Goal: Task Accomplishment & Management: Complete application form

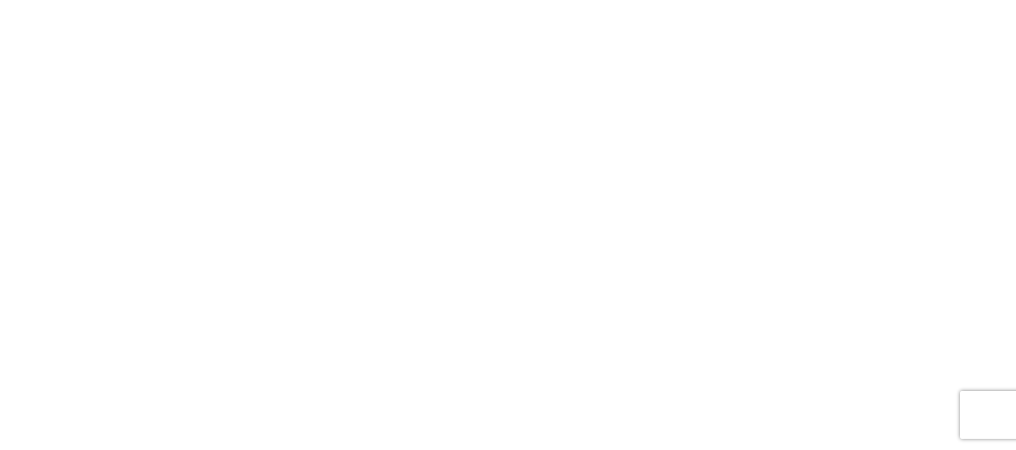
select select "FULL"
select select "LBS"
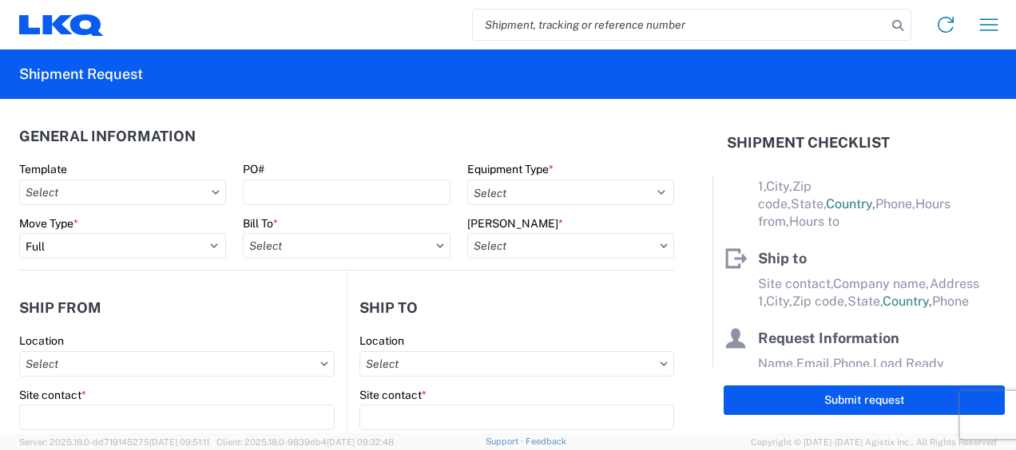
scroll to position [168, 0]
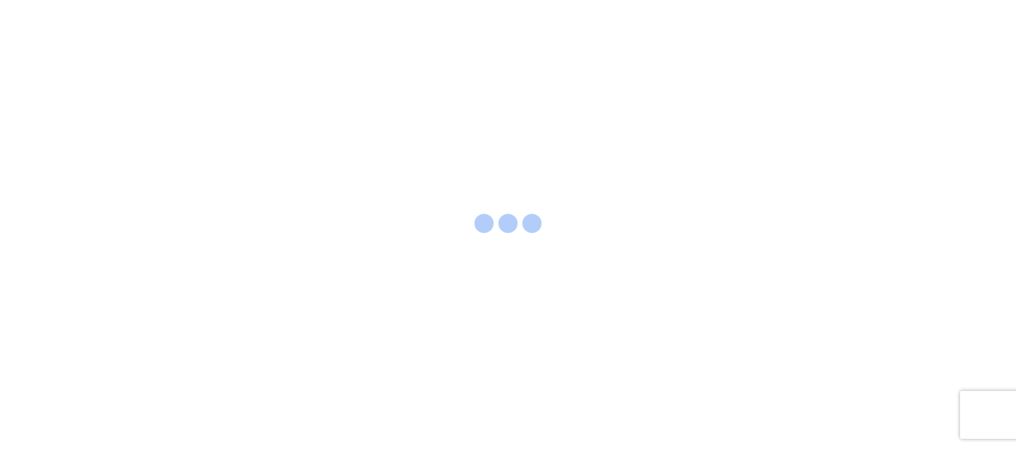
select select "FULL"
select select "LBS"
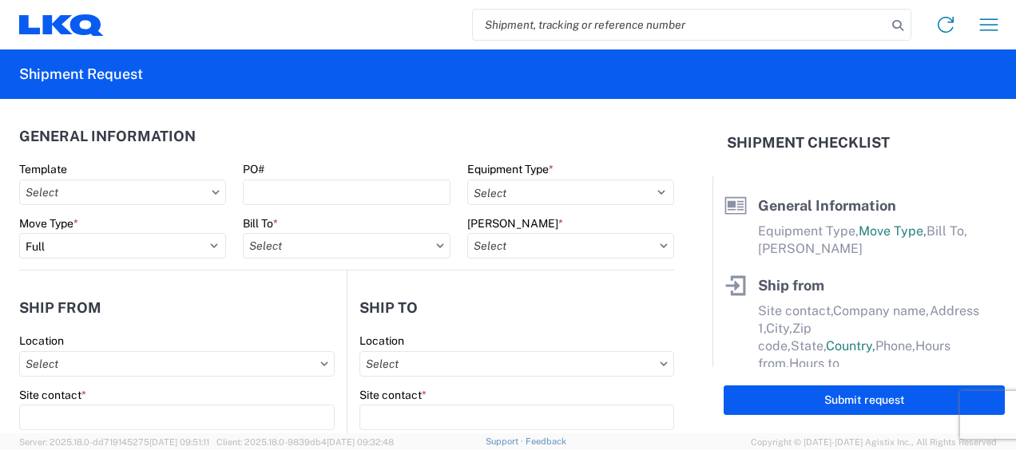
click at [372, 61] on agx-form-header "Shipment Request" at bounding box center [508, 75] width 1016 height 50
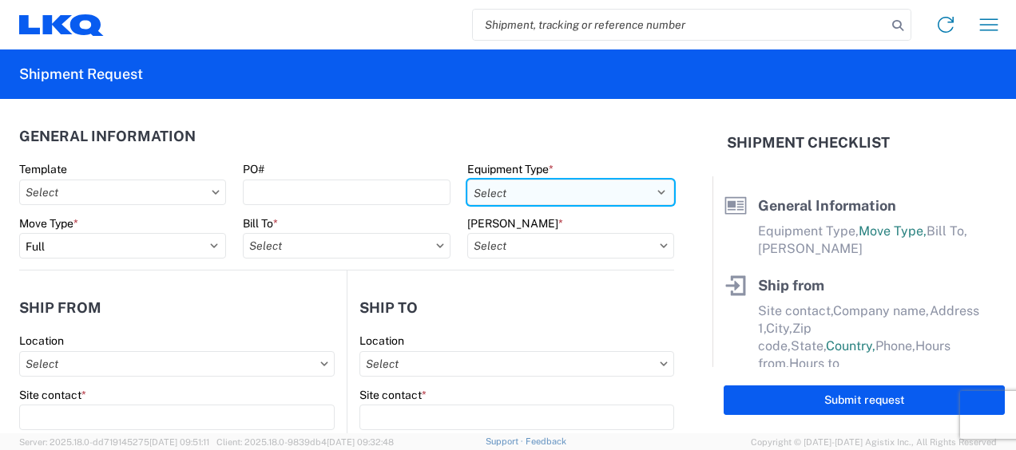
click at [651, 194] on select "Select 53’ Dry Van Flatbed Dropdeck (van) Lowboy (flatbed) Rail" at bounding box center [570, 193] width 207 height 26
select select "STDV"
click at [467, 180] on select "Select 53’ Dry Van Flatbed Dropdeck (van) Lowboy (flatbed) Rail" at bounding box center [570, 193] width 207 height 26
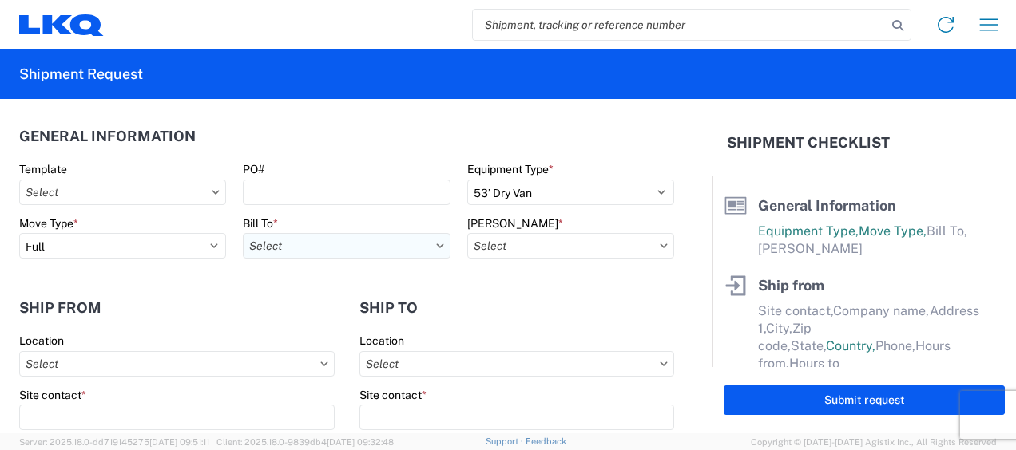
click at [316, 251] on input "Bill To *" at bounding box center [346, 246] width 207 height 26
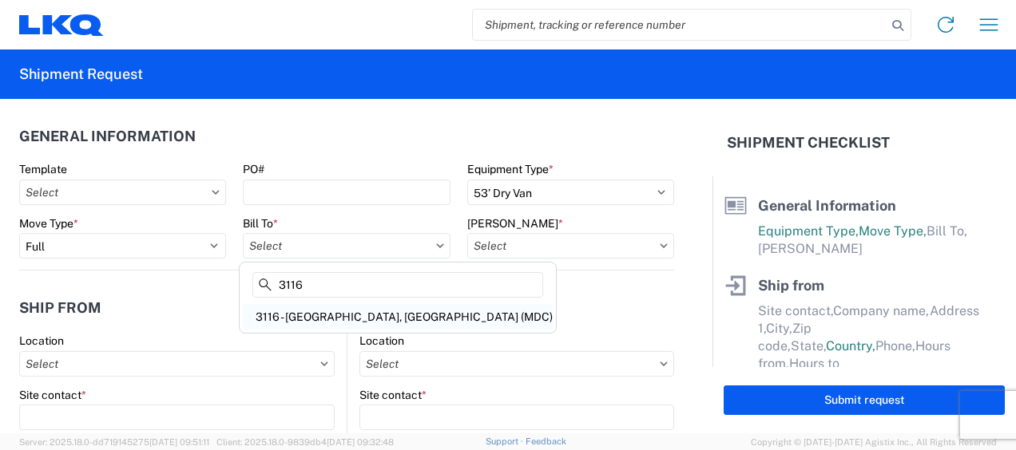
type input "3116"
click at [323, 320] on div "3116 - [GEOGRAPHIC_DATA], [GEOGRAPHIC_DATA] (MDC)" at bounding box center [398, 317] width 310 height 26
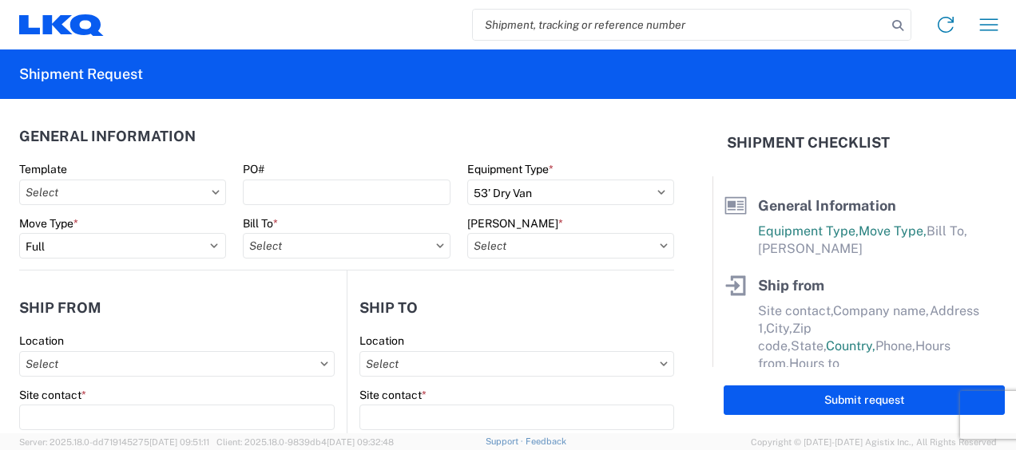
type input "3116 - [GEOGRAPHIC_DATA], [GEOGRAPHIC_DATA] (MDC)"
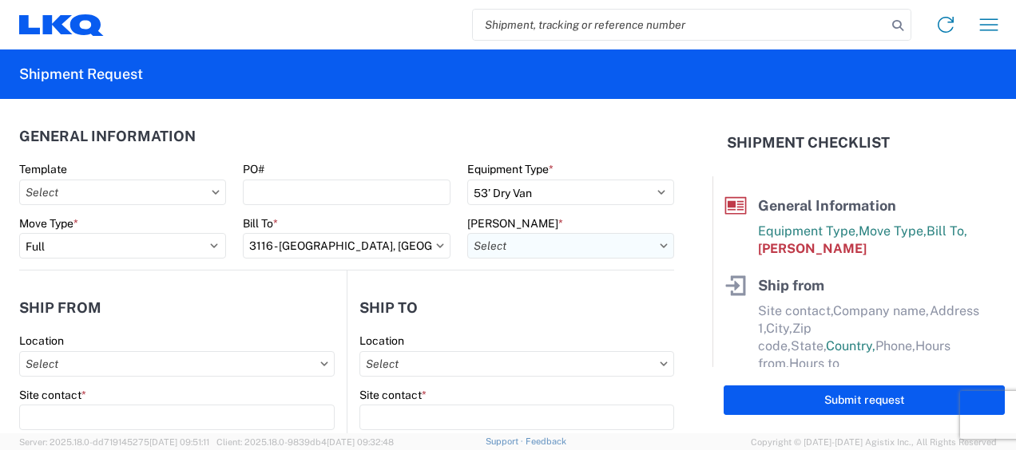
click at [513, 247] on input "Bill Code *" at bounding box center [570, 246] width 207 height 26
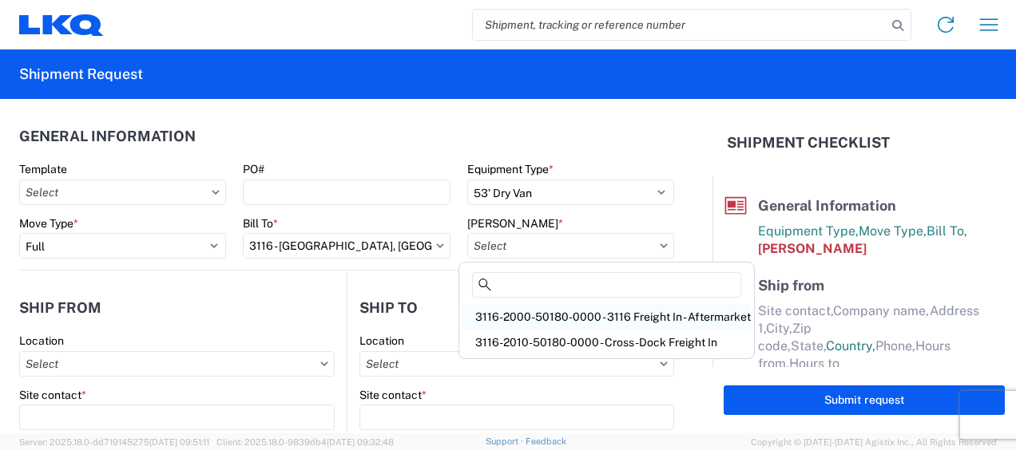
click at [513, 318] on div "3116-2000-50180-0000 - 3116 Freight In - Aftermarket" at bounding box center [606, 317] width 288 height 26
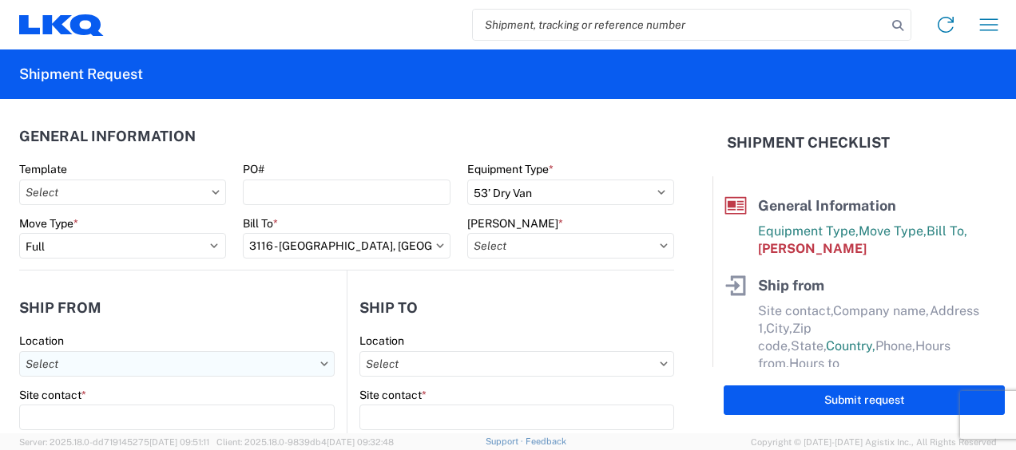
type input "3116-2000-50180-0000 - 3116 Freight In - Aftermarket"
click at [70, 364] on input "Location" at bounding box center [176, 364] width 315 height 26
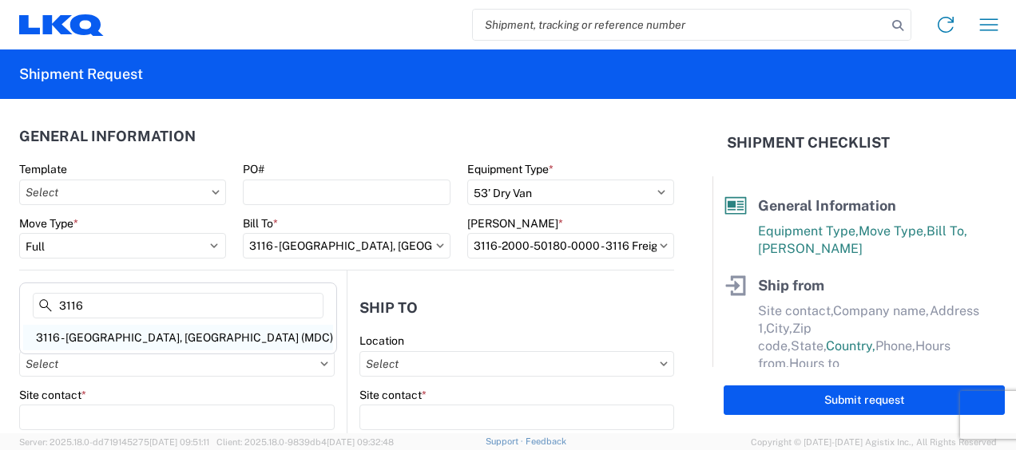
type input "3116"
click at [95, 327] on div "3116 - [GEOGRAPHIC_DATA], [GEOGRAPHIC_DATA] (MDC)" at bounding box center [178, 338] width 310 height 26
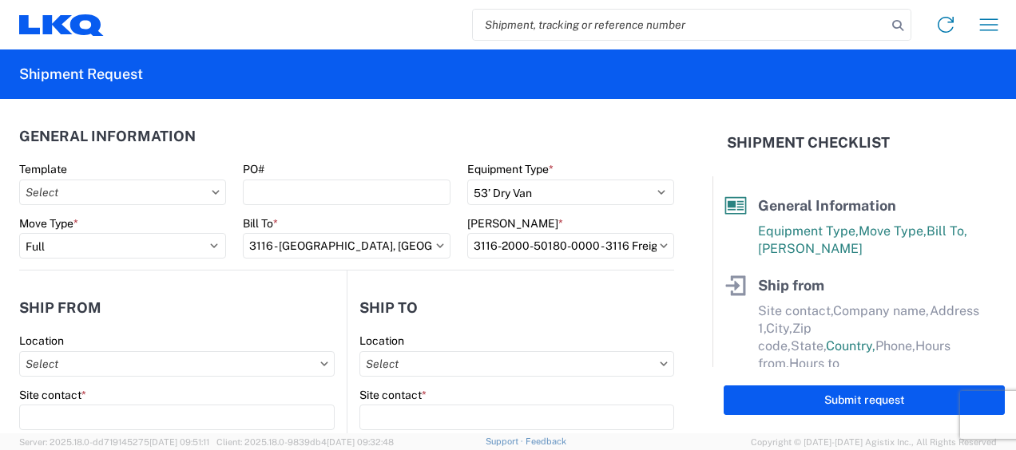
type input "3116 - [GEOGRAPHIC_DATA], [GEOGRAPHIC_DATA] (MDC)"
type input "[DEMOGRAPHIC_DATA][PERSON_NAME]"
type input "LKQ Corporation"
type input "[STREET_ADDRESS]"
type input "[GEOGRAPHIC_DATA]"
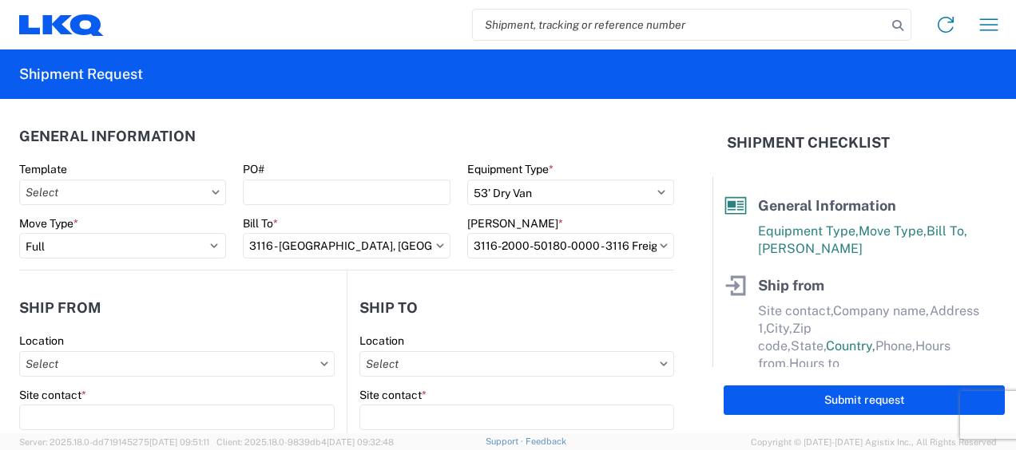
type input "49508"
select select "MI"
select select "US"
type input "[PERSON_NAME][EMAIL_ADDRESS][DOMAIN_NAME]"
type input "[PHONE_NUMBER]"
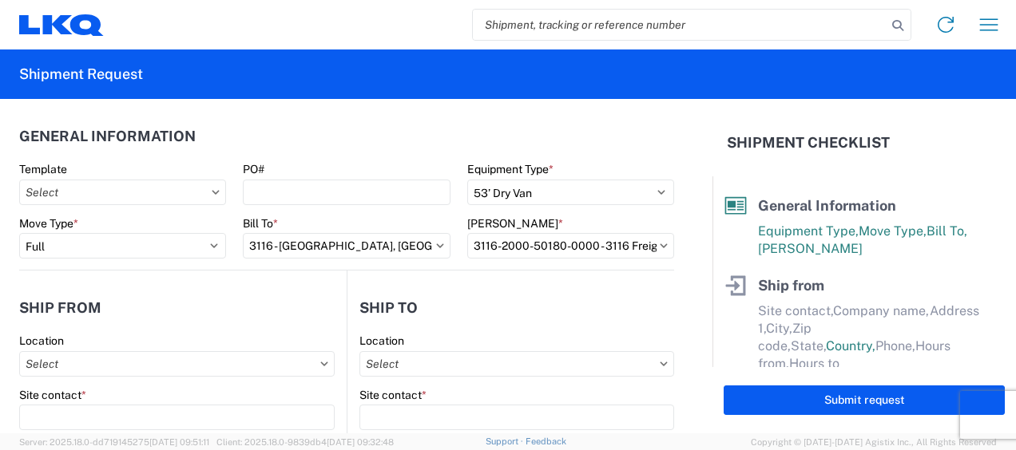
type input "06:00"
type input "13:00"
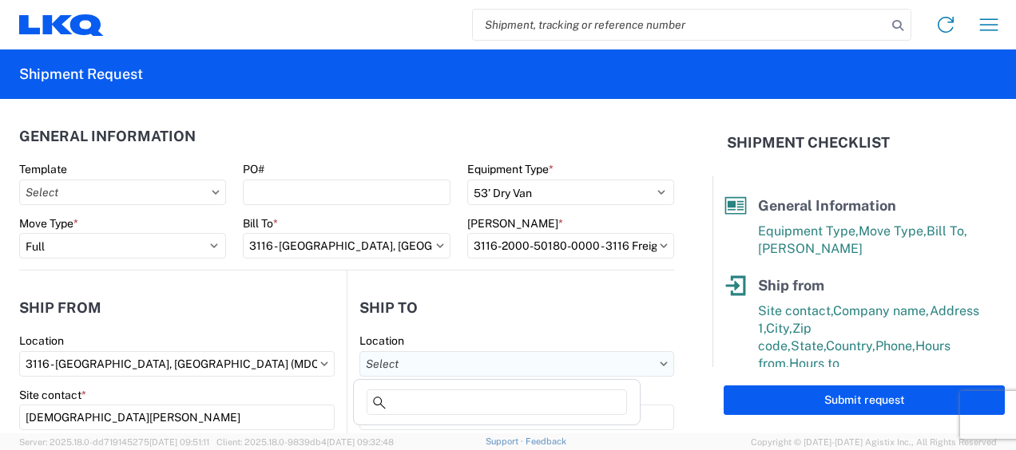
click at [425, 359] on input "Location" at bounding box center [516, 364] width 315 height 26
type input "0"
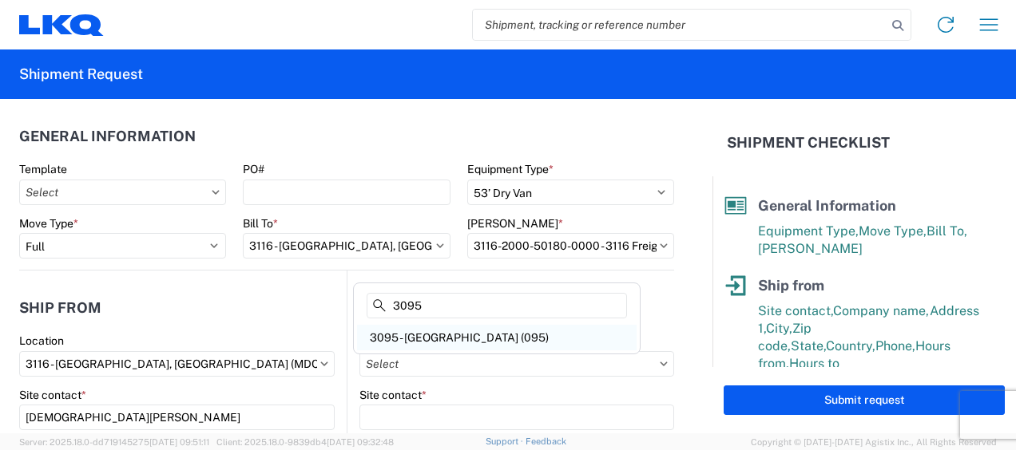
type input "3095"
click at [429, 334] on div "3095 - [GEOGRAPHIC_DATA] (095)" at bounding box center [496, 338] width 279 height 26
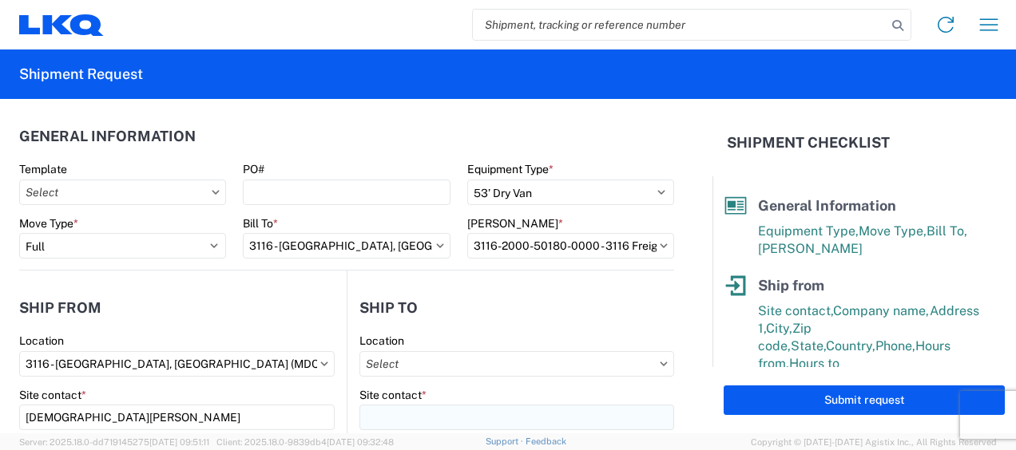
type input "3095 - [GEOGRAPHIC_DATA] (095)"
type input "LKQ Corporation"
type input "[STREET_ADDRESS][PERSON_NAME]"
type input "Austin"
type input "78728"
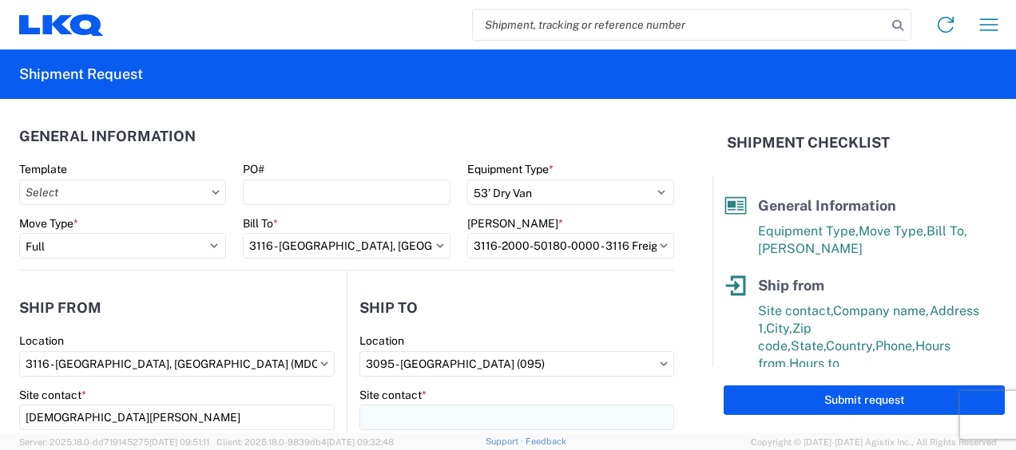
select select "US"
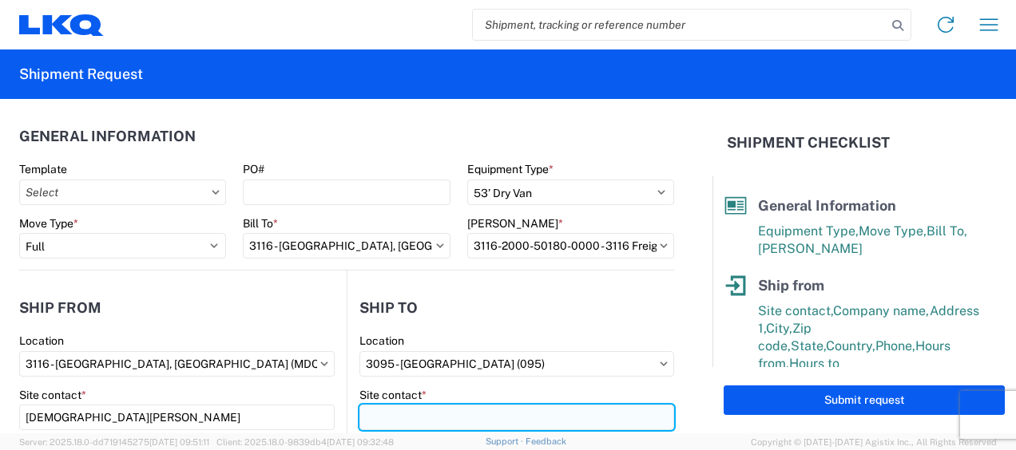
click at [400, 424] on input "Site contact *" at bounding box center [516, 418] width 315 height 26
type input "r"
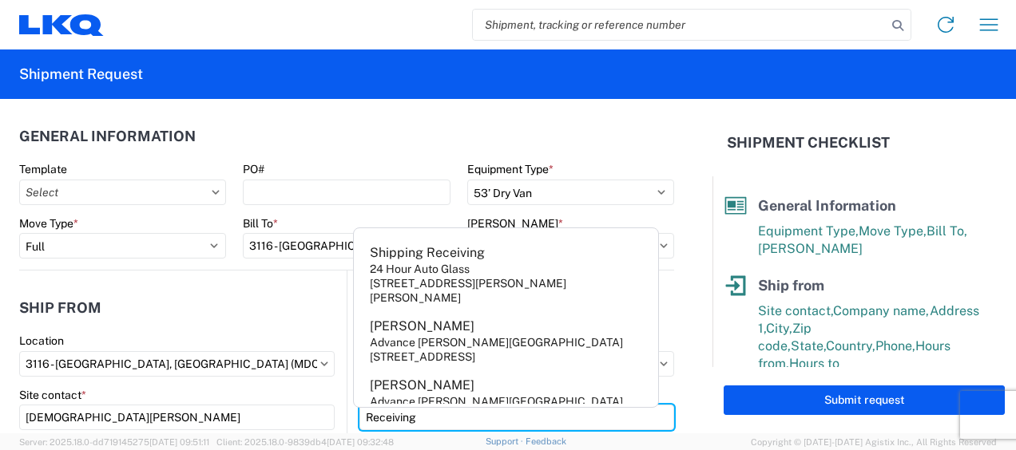
type input "Receiving"
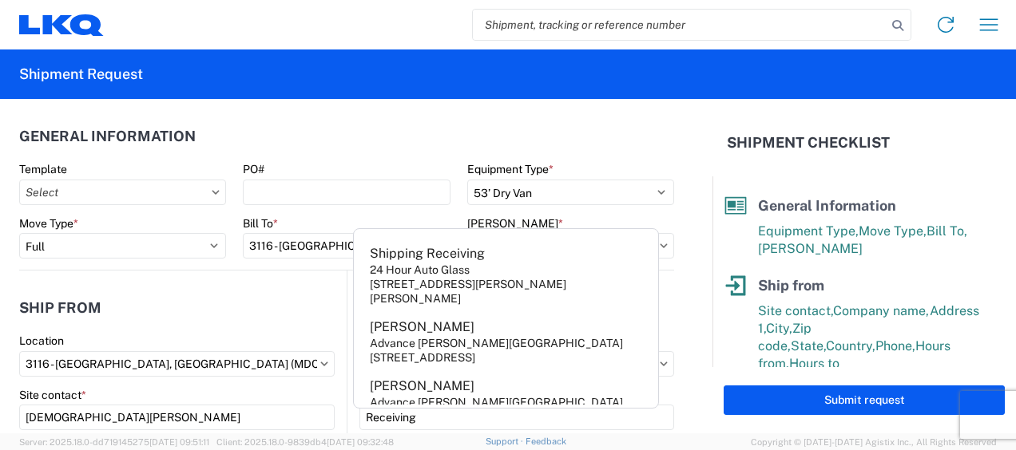
scroll to position [204, 0]
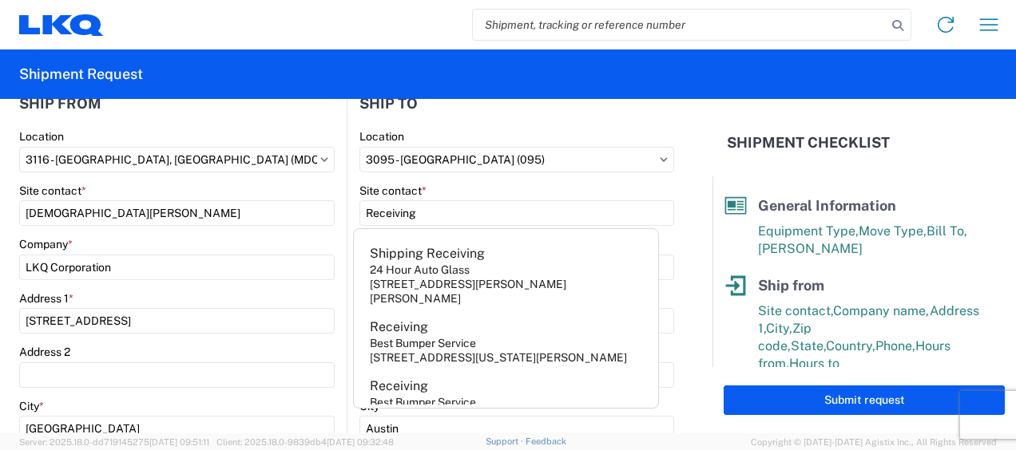
click at [255, 180] on agx-form-control-wrapper-v2 "Location 3116 - Grand Rapids, MI (MDC)" at bounding box center [176, 156] width 315 height 54
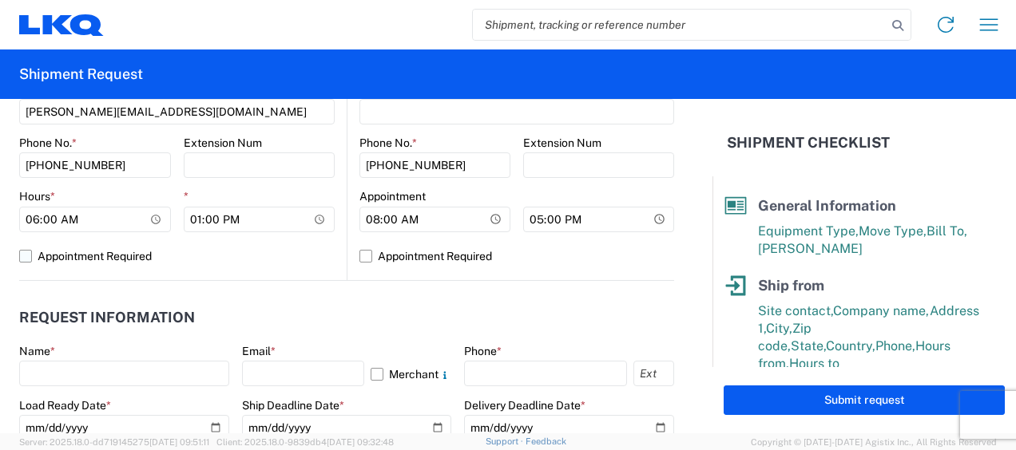
scroll to position [763, 0]
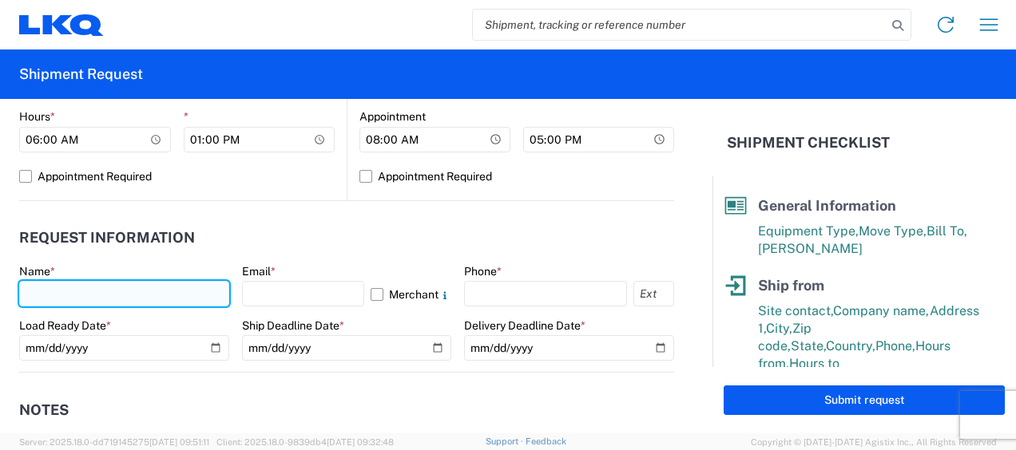
click at [51, 291] on input "text" at bounding box center [124, 294] width 210 height 26
type input "[DEMOGRAPHIC_DATA][PERSON_NAME]"
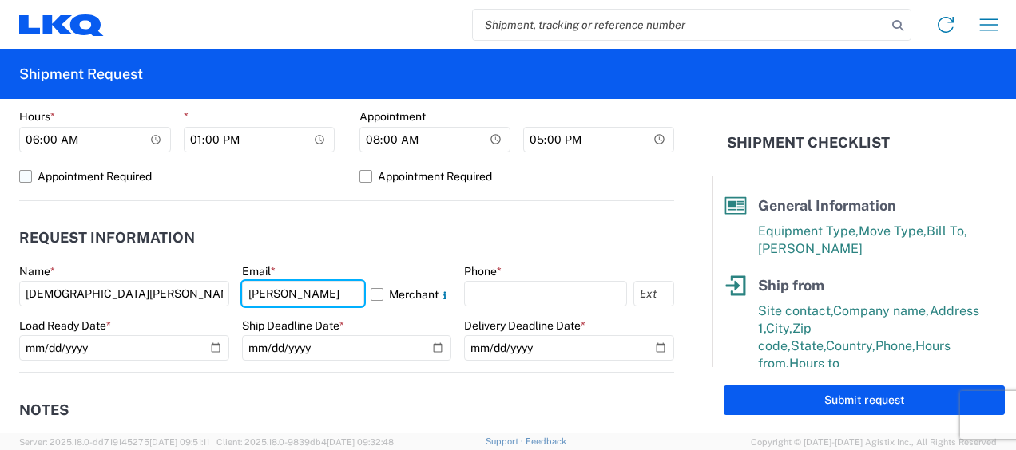
type input "[PERSON_NAME][EMAIL_ADDRESS][DOMAIN_NAME]"
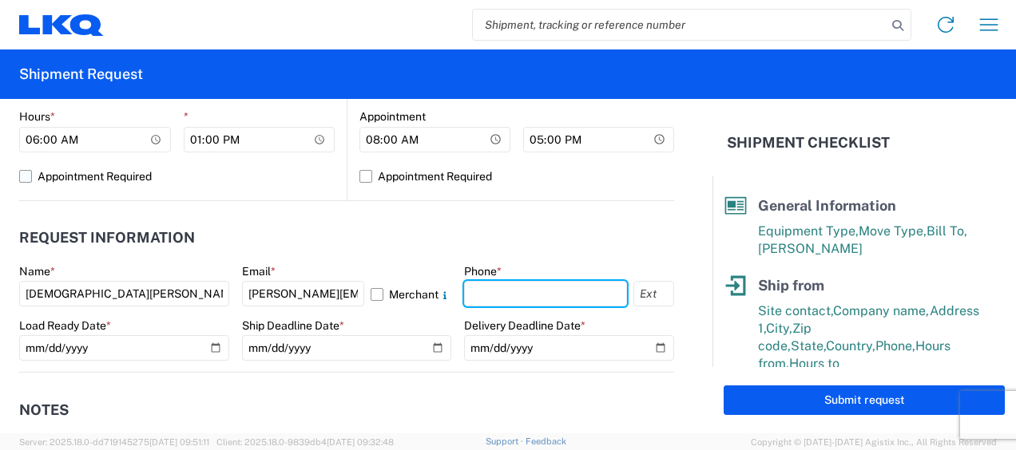
type input "6167541500"
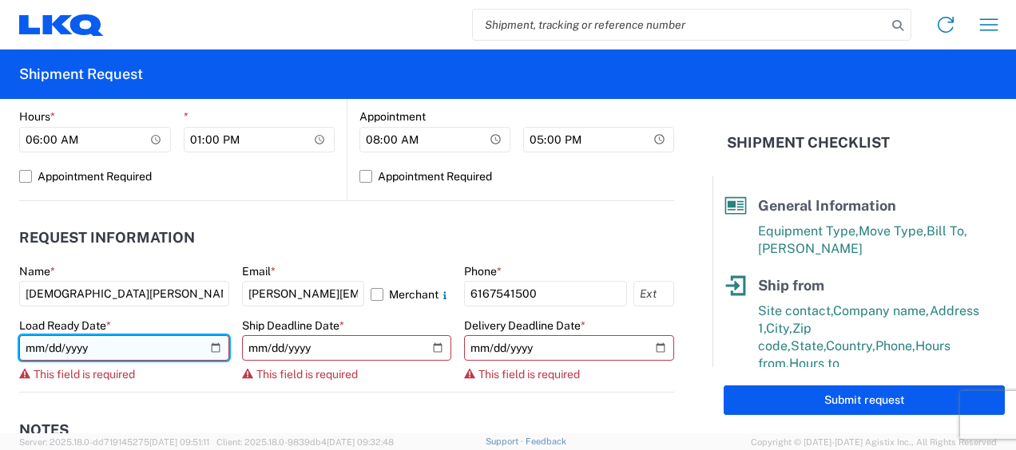
click at [211, 345] on input "date" at bounding box center [124, 348] width 210 height 26
type input "2025-09-15"
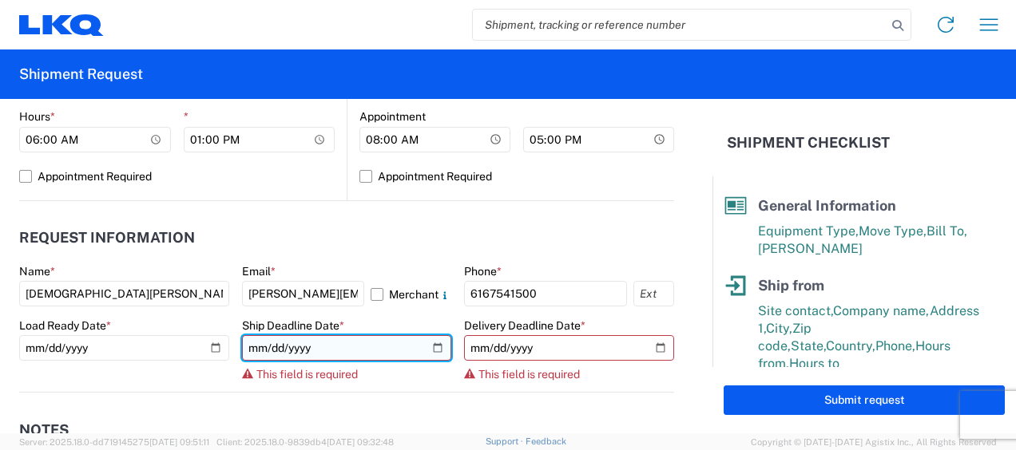
click at [430, 342] on input "date" at bounding box center [347, 348] width 210 height 26
type input "2025-09-15"
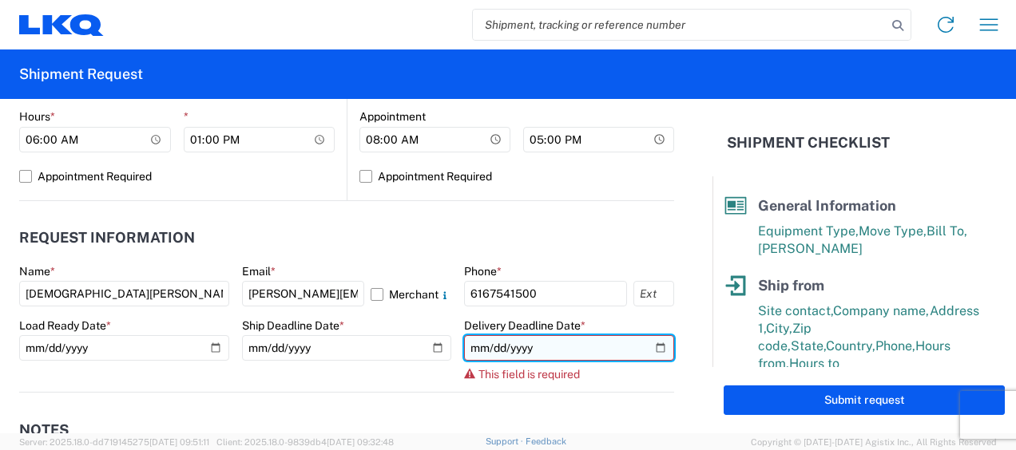
click at [648, 348] on input "date" at bounding box center [569, 348] width 210 height 26
type input "2025-09-19"
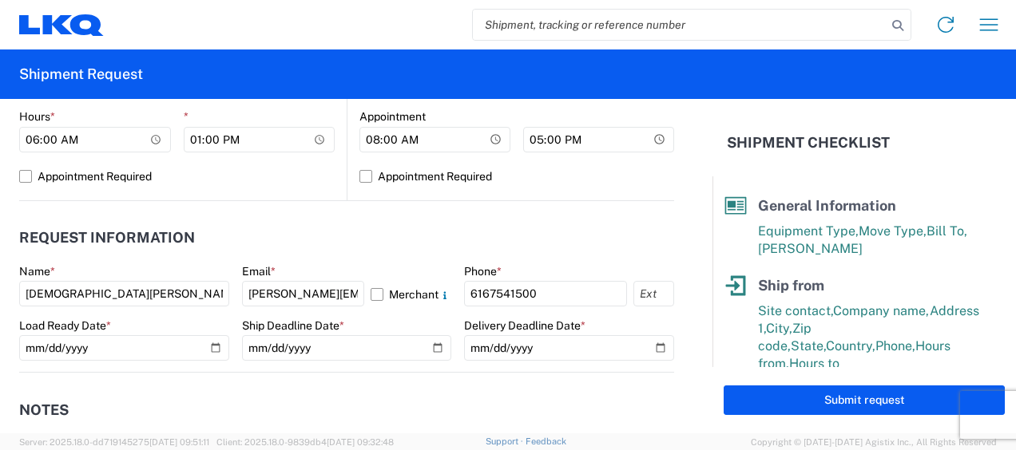
click at [431, 394] on header "Notes" at bounding box center [346, 410] width 655 height 36
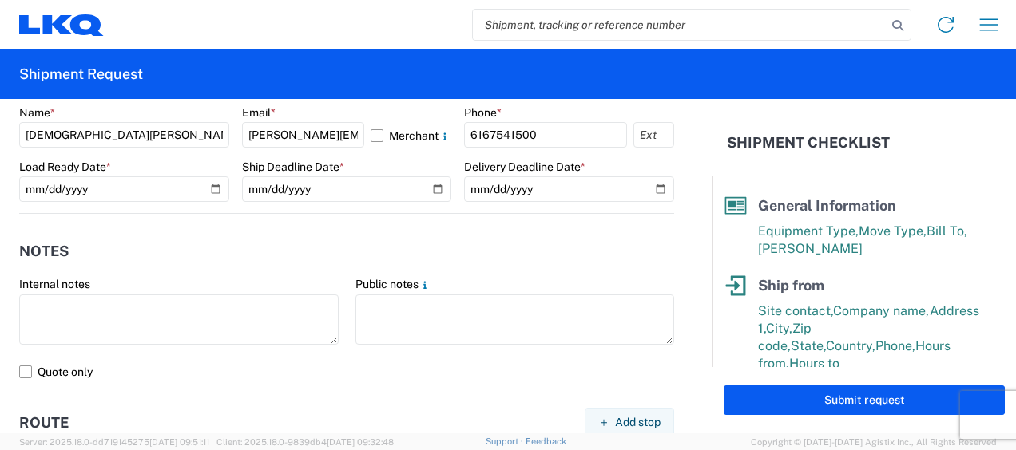
scroll to position [923, 0]
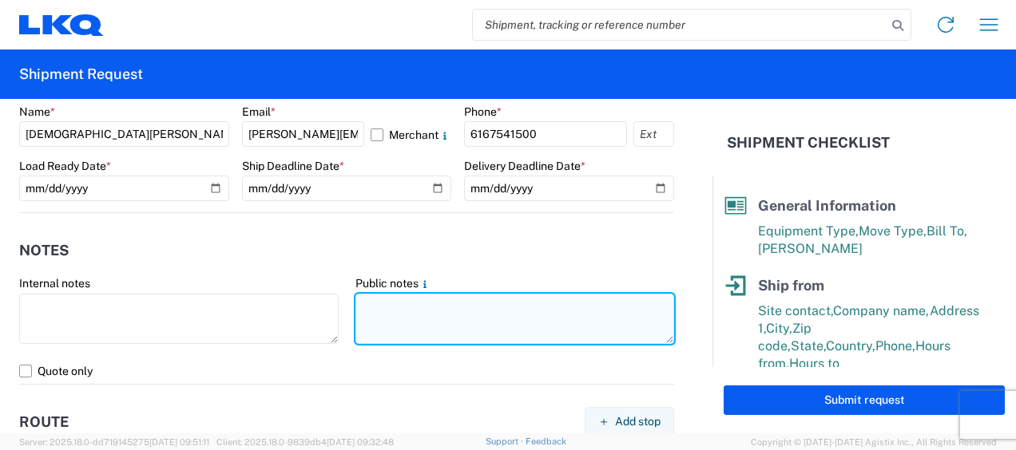
click at [374, 311] on textarea at bounding box center [514, 319] width 319 height 50
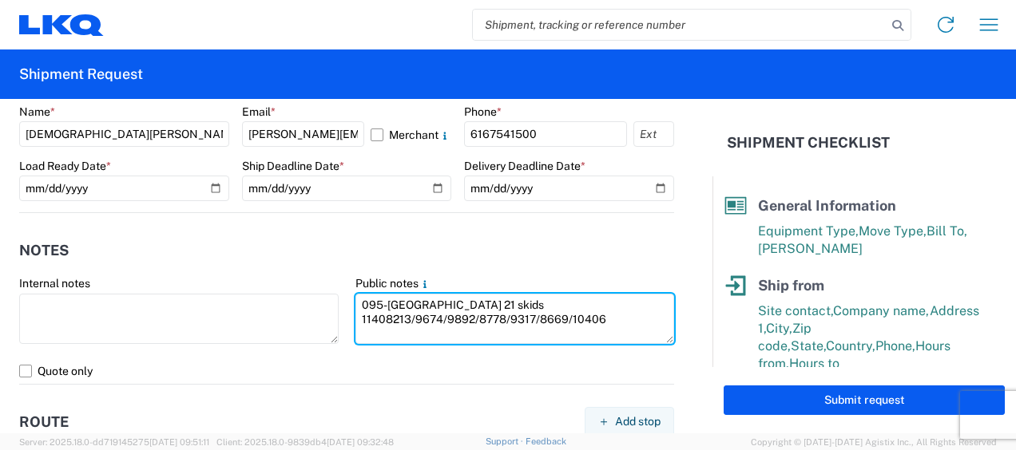
type textarea "095-[GEOGRAPHIC_DATA] 21 skids 11408213/9674/9892/8778/9317/8669/10406"
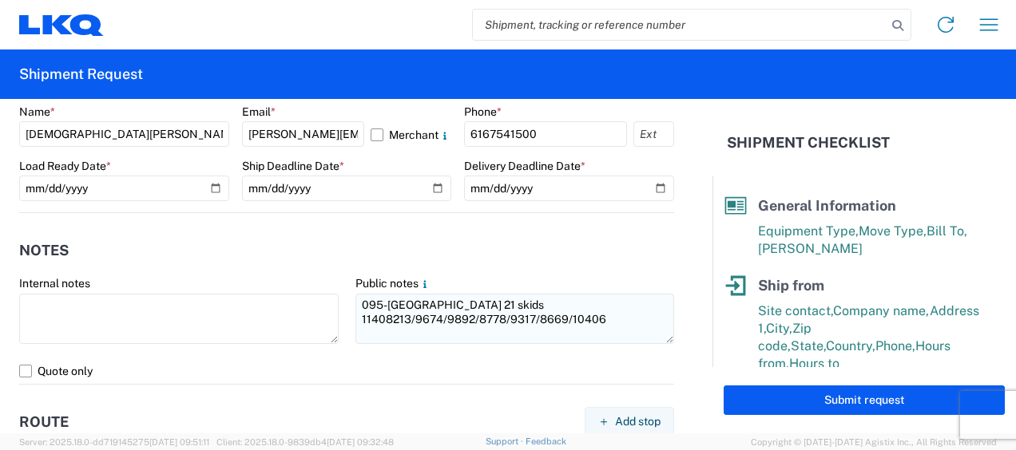
drag, startPoint x: 348, startPoint y: 303, endPoint x: 521, endPoint y: 302, distance: 172.5
click at [524, 303] on agx-form-control-wrapper-v2 "Public notes 095-Austin 21 skids 11408213/9674/9892/8778/9317/8669/10406" at bounding box center [515, 317] width 336 height 82
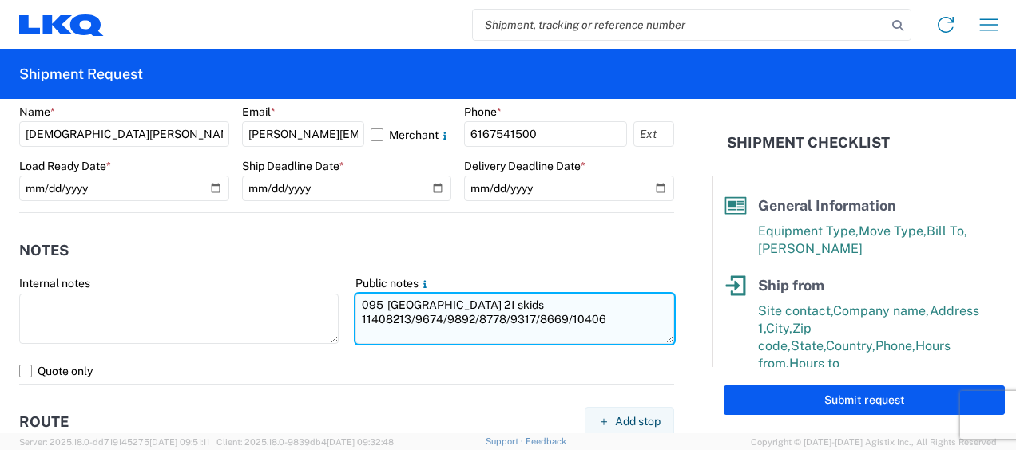
drag, startPoint x: 354, startPoint y: 303, endPoint x: 615, endPoint y: 319, distance: 260.8
click at [615, 319] on textarea "095-[GEOGRAPHIC_DATA] 21 skids 11408213/9674/9892/8778/9317/8669/10406" at bounding box center [514, 319] width 319 height 50
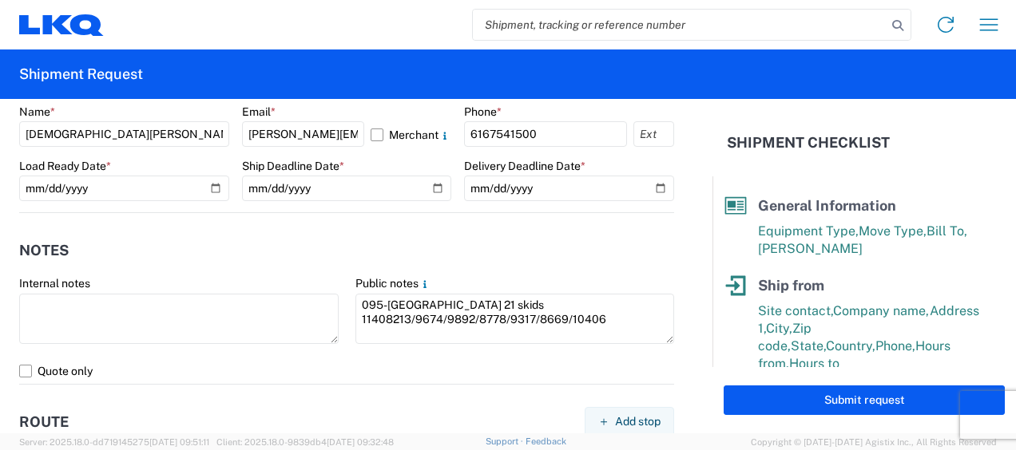
click at [311, 264] on header "Notes" at bounding box center [346, 250] width 655 height 36
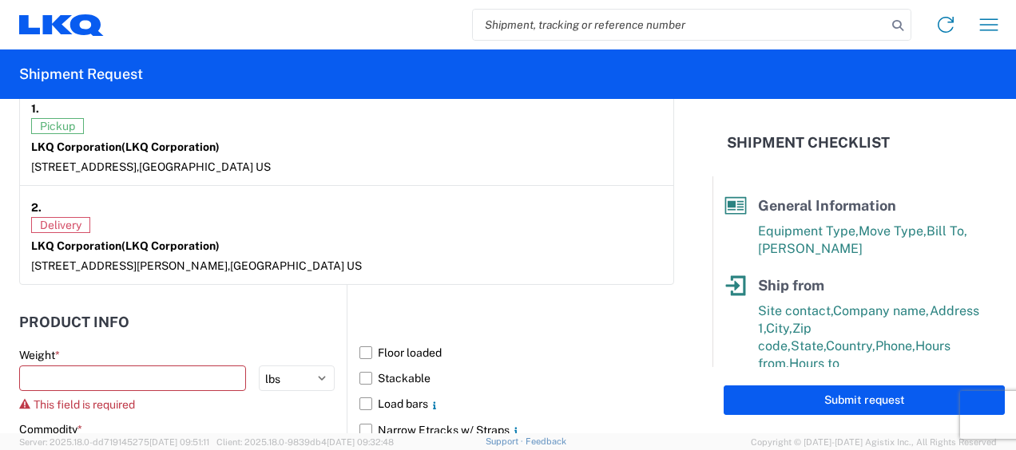
scroll to position [1322, 0]
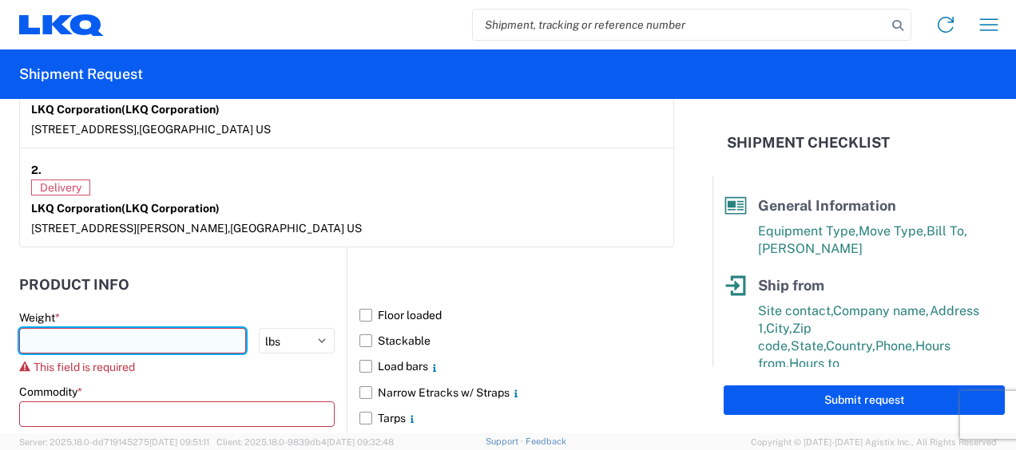
click at [64, 332] on input "number" at bounding box center [132, 341] width 227 height 26
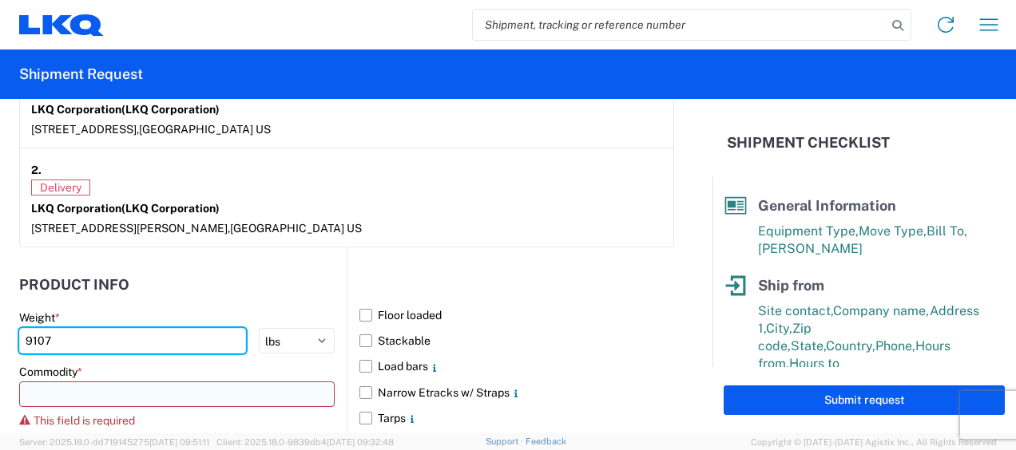
type input "9107"
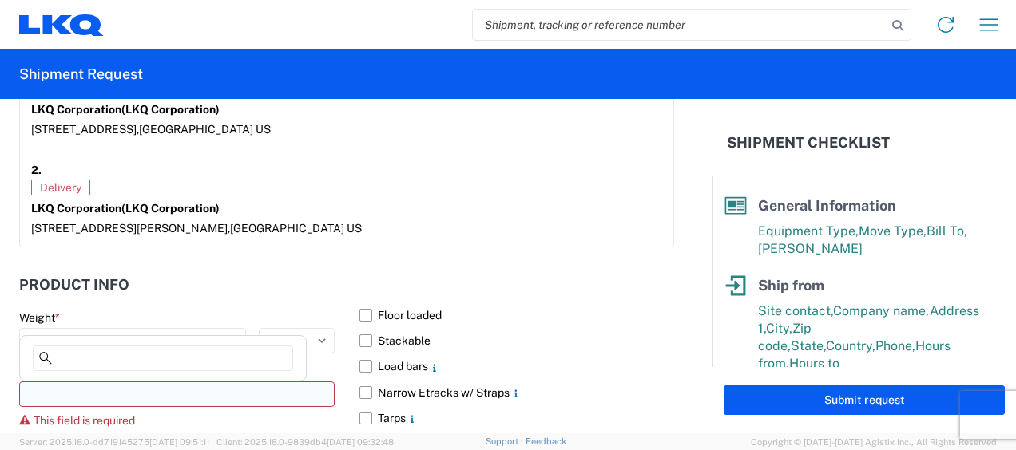
click at [35, 387] on input at bounding box center [176, 395] width 315 height 26
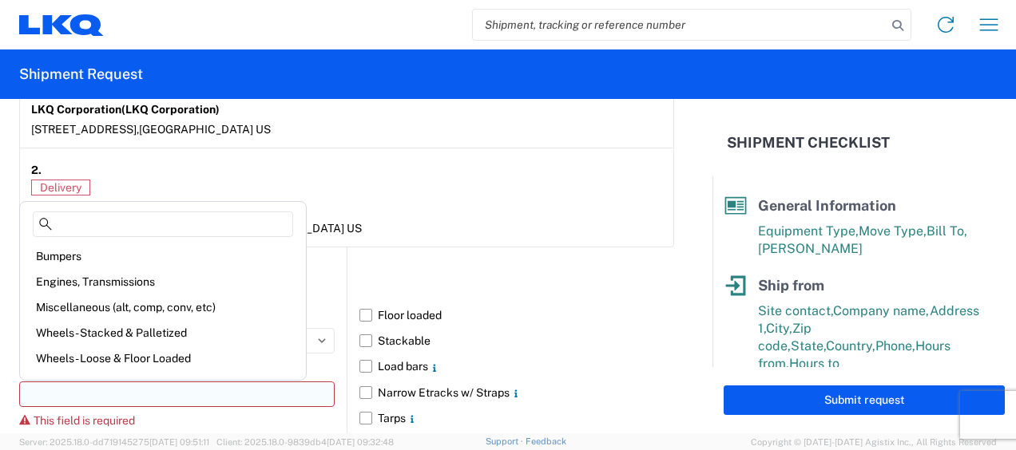
click at [38, 390] on input at bounding box center [176, 395] width 315 height 26
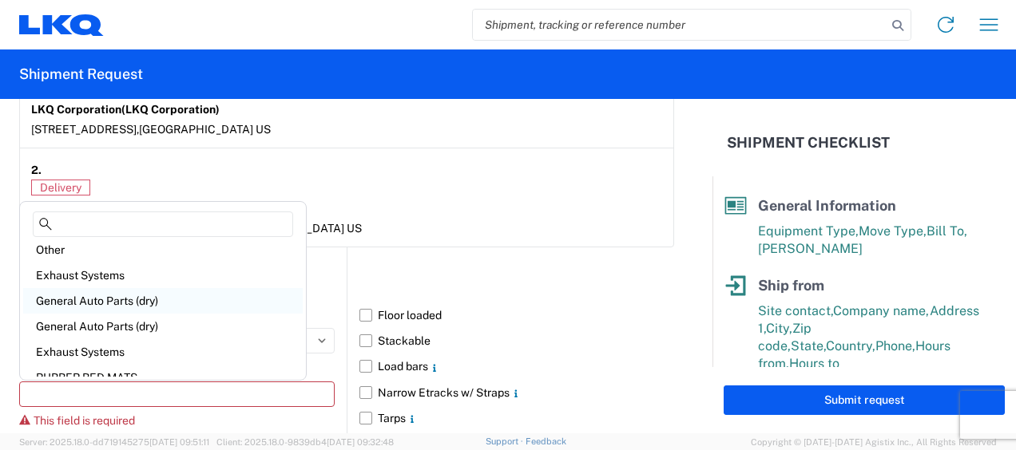
click at [133, 299] on div "General Auto Parts (dry)" at bounding box center [162, 301] width 279 height 26
type input "General Auto Parts (dry)"
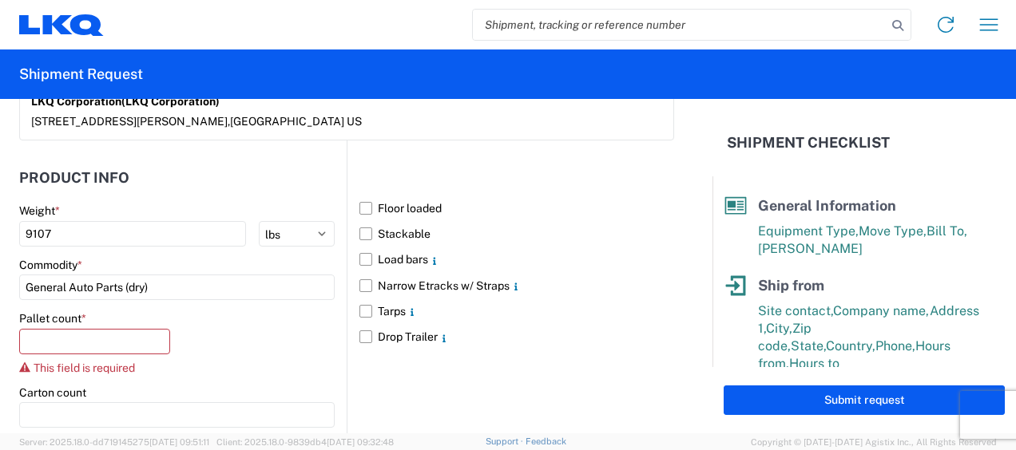
scroll to position [1482, 0]
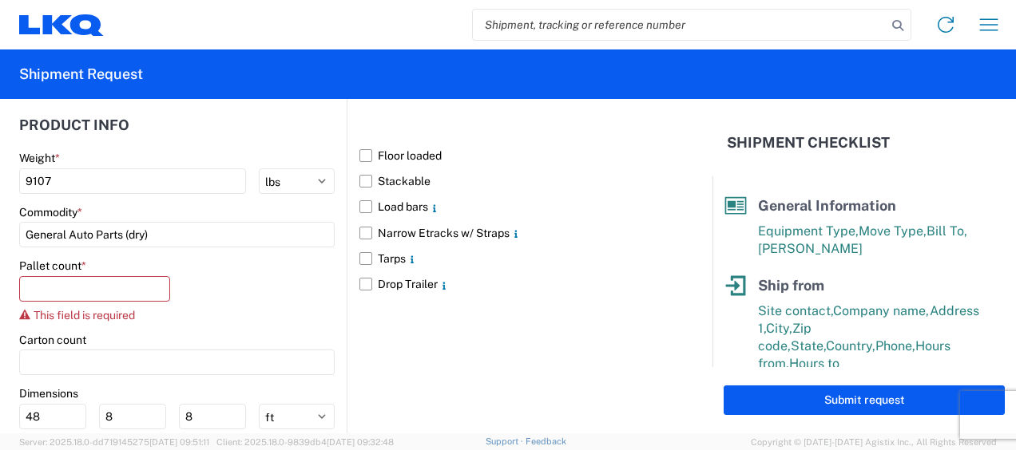
click at [56, 271] on div "Pallet count * This field is required" at bounding box center [94, 290] width 151 height 63
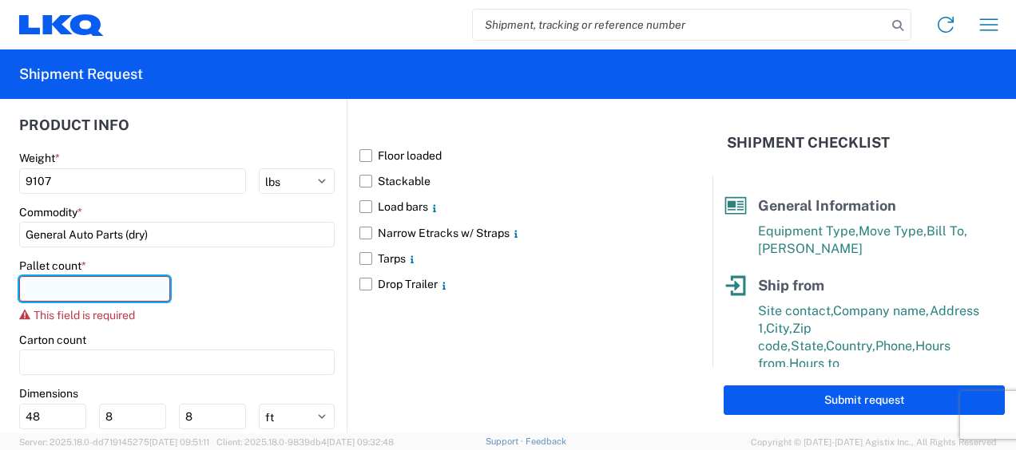
click at [38, 281] on input "number" at bounding box center [94, 289] width 151 height 26
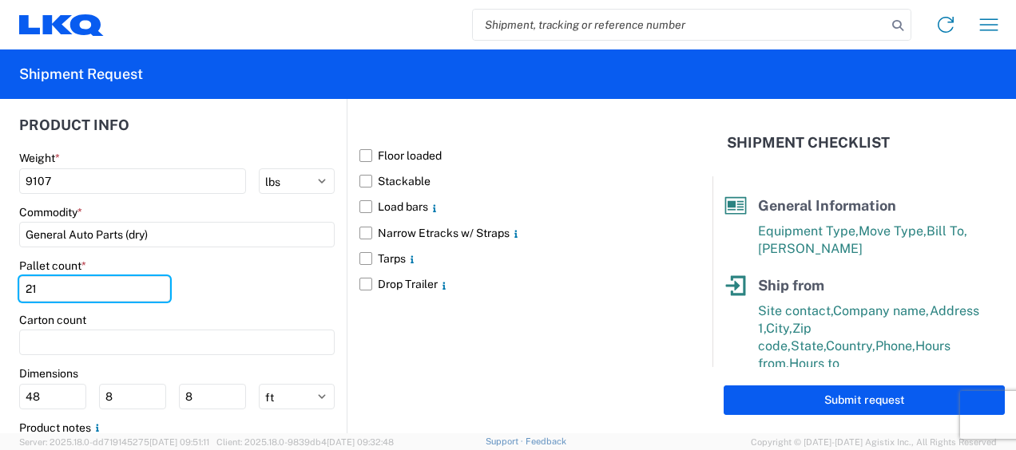
type input "21"
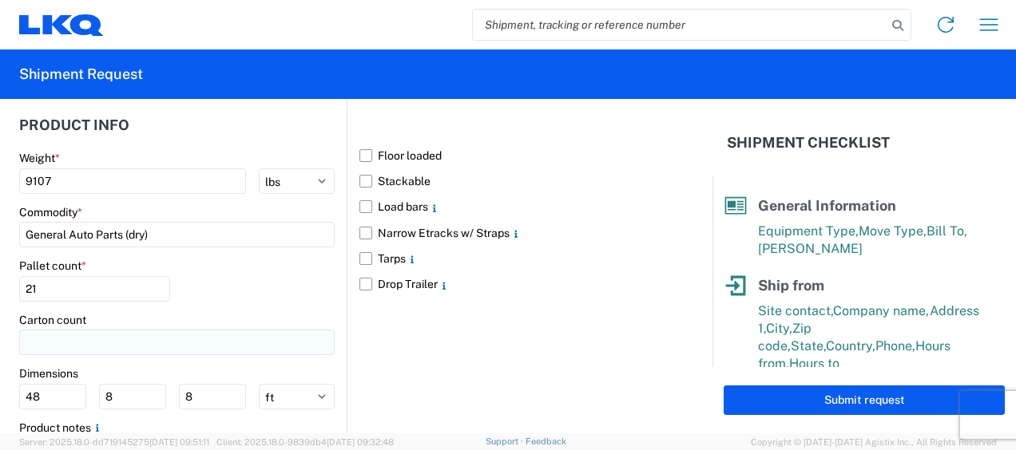
drag, startPoint x: 293, startPoint y: 278, endPoint x: 290, endPoint y: 339, distance: 60.8
click at [292, 281] on div "Pallet count * 21" at bounding box center [176, 286] width 315 height 54
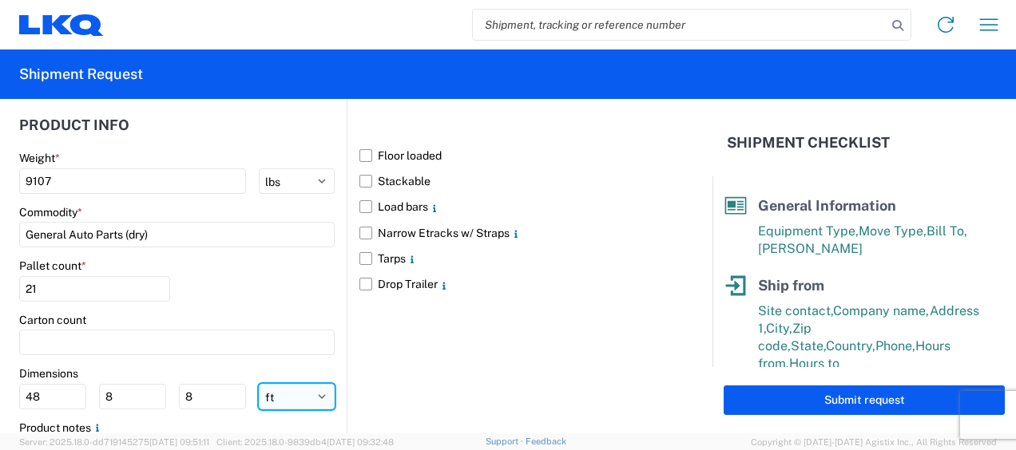
click at [286, 391] on select "ft in cm" at bounding box center [297, 397] width 76 height 26
select select "IN"
click at [259, 384] on select "ft in cm" at bounding box center [297, 397] width 76 height 26
type input "576"
type input "96"
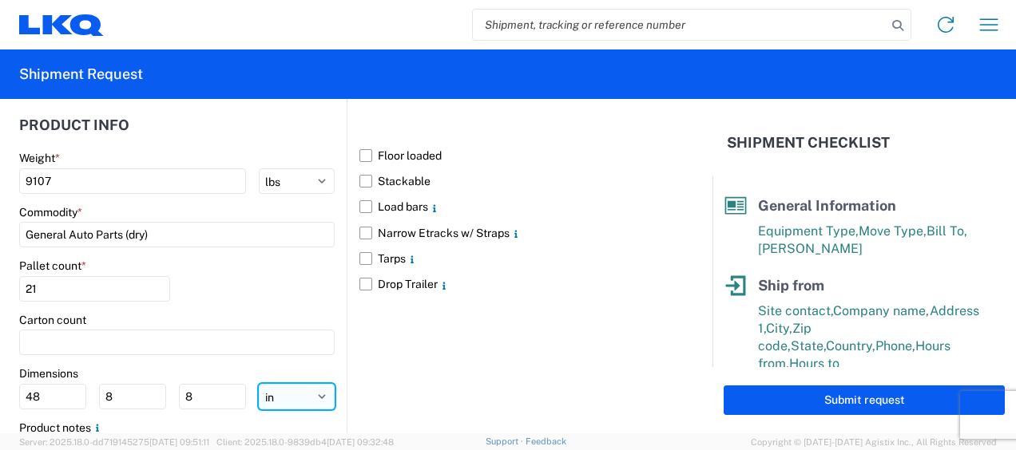
type input "96"
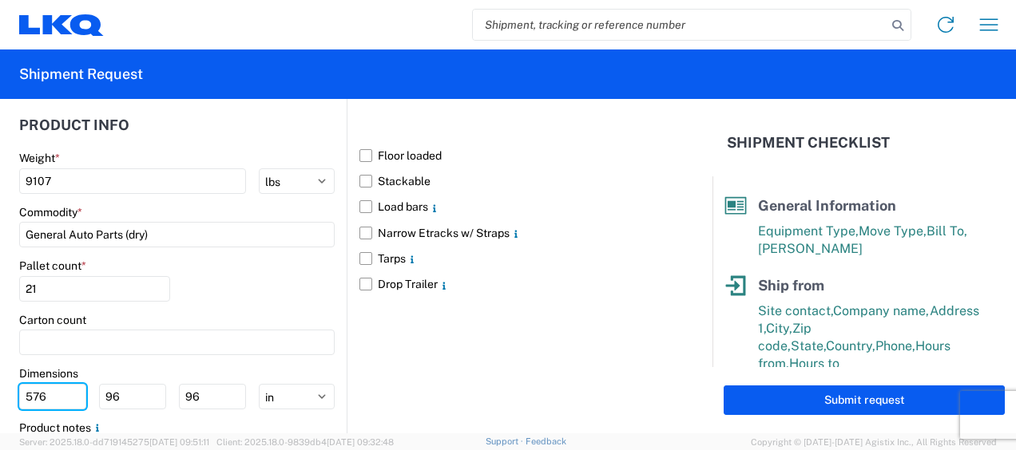
drag, startPoint x: 69, startPoint y: 396, endPoint x: -3, endPoint y: 390, distance: 72.1
click at [0, 390] on html "Home Shipment request Shipment tracking Shipment Request General Information Te…" at bounding box center [508, 225] width 1016 height 450
type input "77"
type input "47"
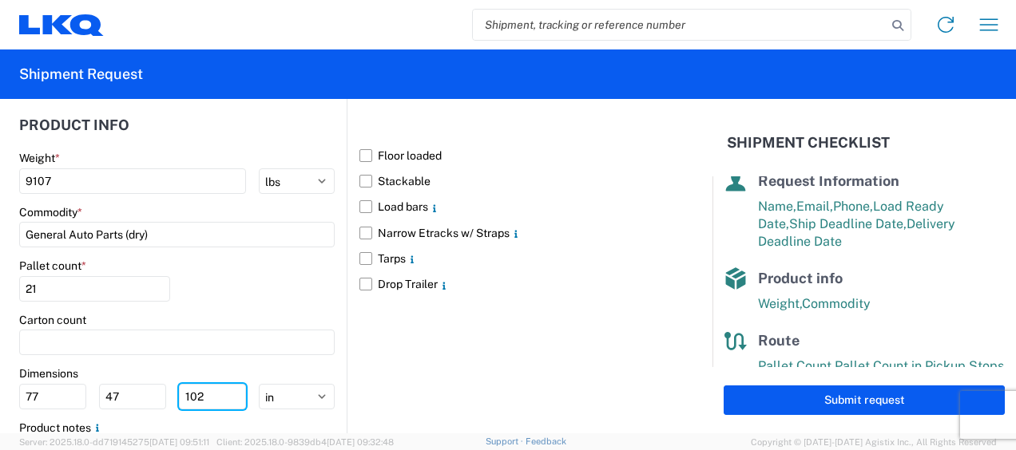
scroll to position [341, 0]
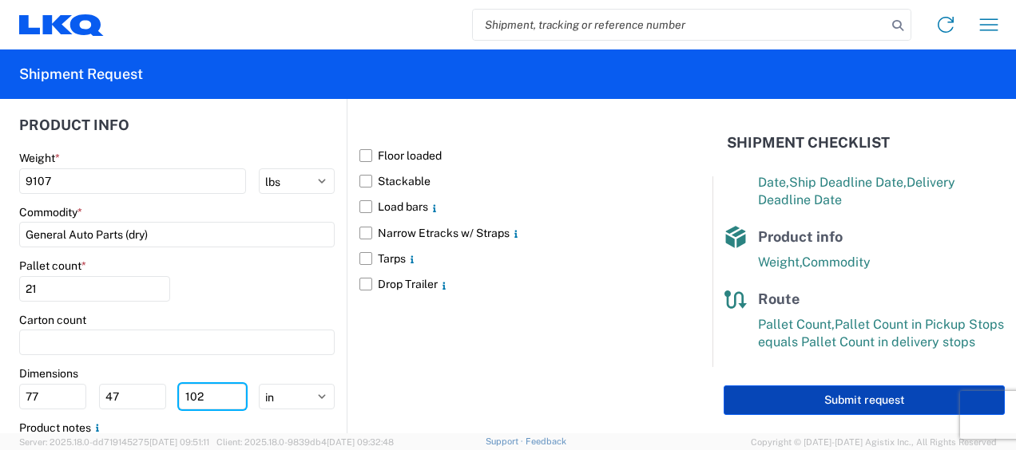
type input "102"
click at [865, 396] on button "Submit request" at bounding box center [863, 401] width 281 height 30
select select "US"
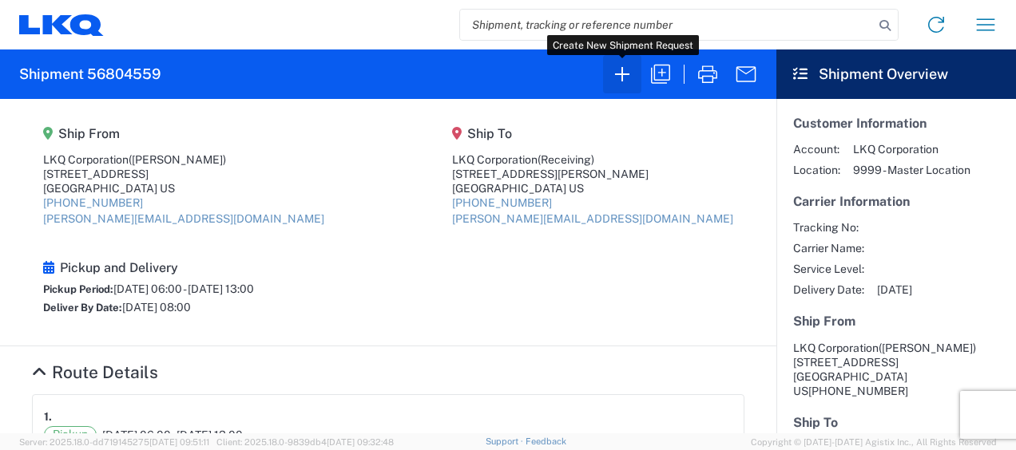
click at [623, 77] on icon "button" at bounding box center [622, 74] width 26 height 26
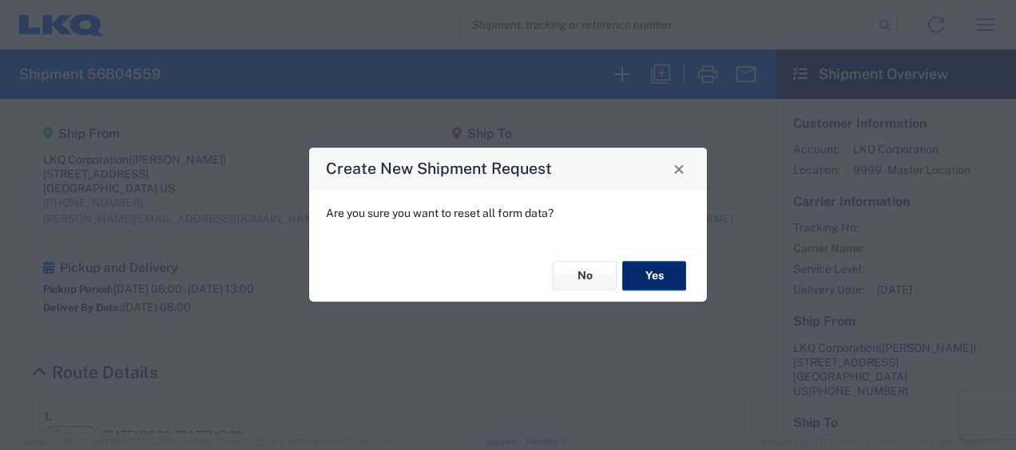
click at [653, 268] on button "Yes" at bounding box center [654, 276] width 64 height 30
select select "FULL"
select select "US"
select select "LBS"
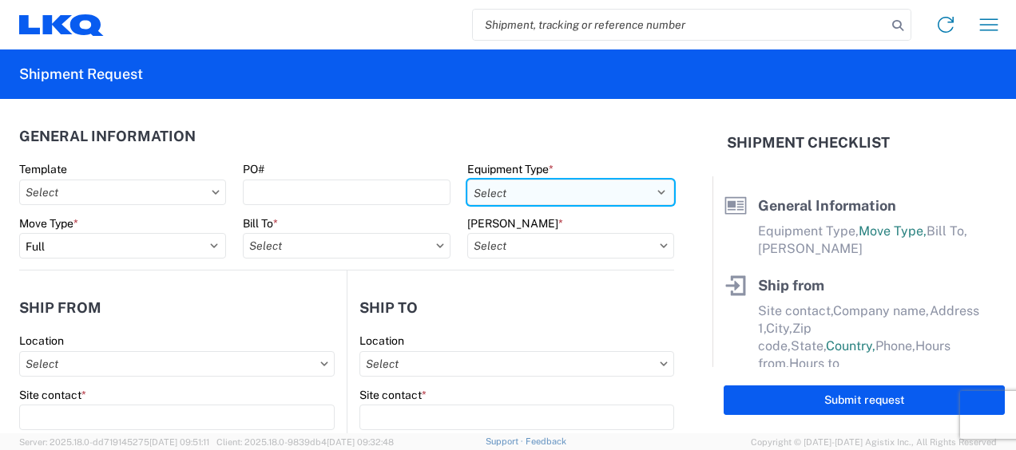
click at [532, 190] on select "Select 53’ Dry Van Flatbed Dropdeck (van) Lowboy (flatbed) Rail" at bounding box center [570, 193] width 207 height 26
select select "STDV"
click at [467, 180] on select "Select 53’ Dry Van Flatbed Dropdeck (van) Lowboy (flatbed) Rail" at bounding box center [570, 193] width 207 height 26
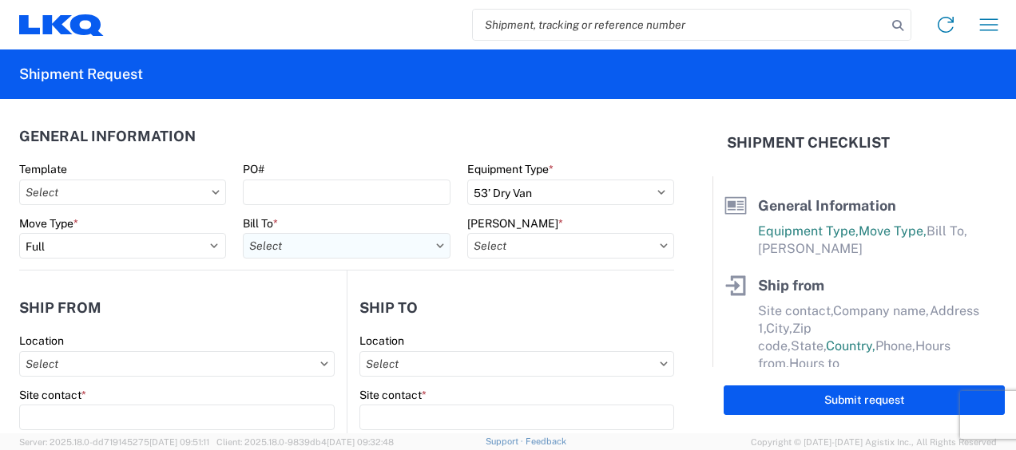
click at [311, 249] on input "Bill To *" at bounding box center [346, 246] width 207 height 26
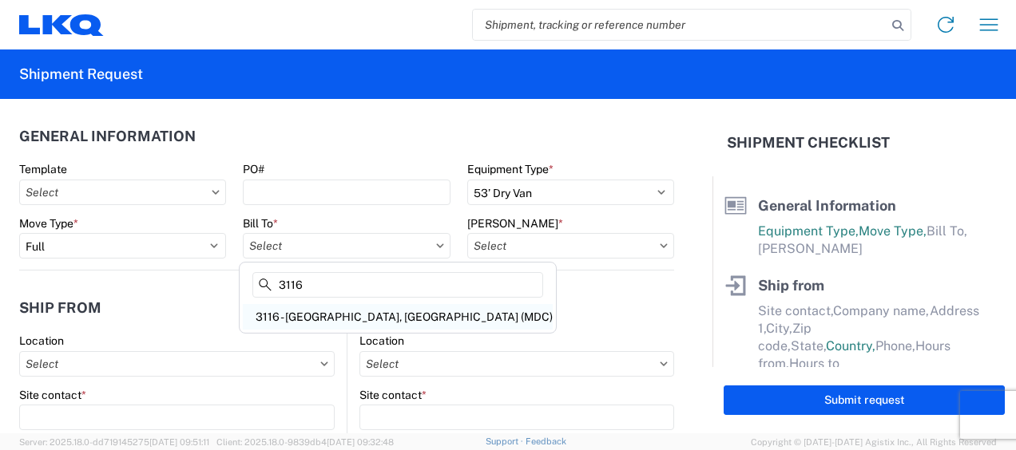
type input "3116"
click at [322, 316] on div "3116 - [GEOGRAPHIC_DATA], [GEOGRAPHIC_DATA] (MDC)" at bounding box center [398, 317] width 310 height 26
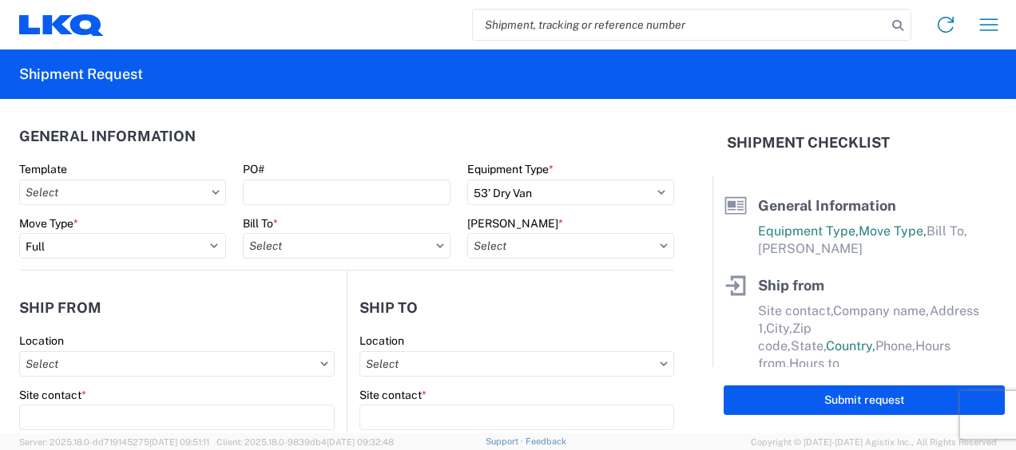
type input "3116 - [GEOGRAPHIC_DATA], [GEOGRAPHIC_DATA] (MDC)"
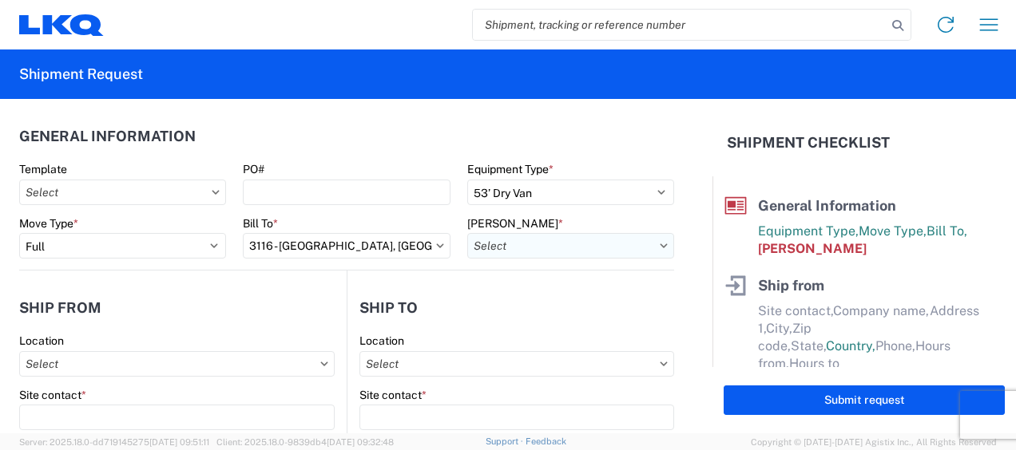
click at [508, 247] on input "Bill Code *" at bounding box center [570, 246] width 207 height 26
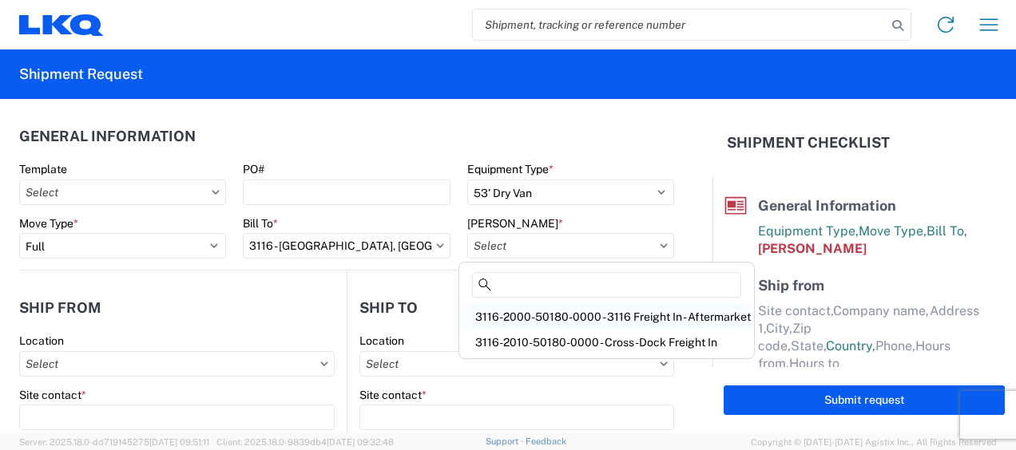
click at [505, 313] on div "3116-2000-50180-0000 - 3116 Freight In - Aftermarket" at bounding box center [606, 317] width 288 height 26
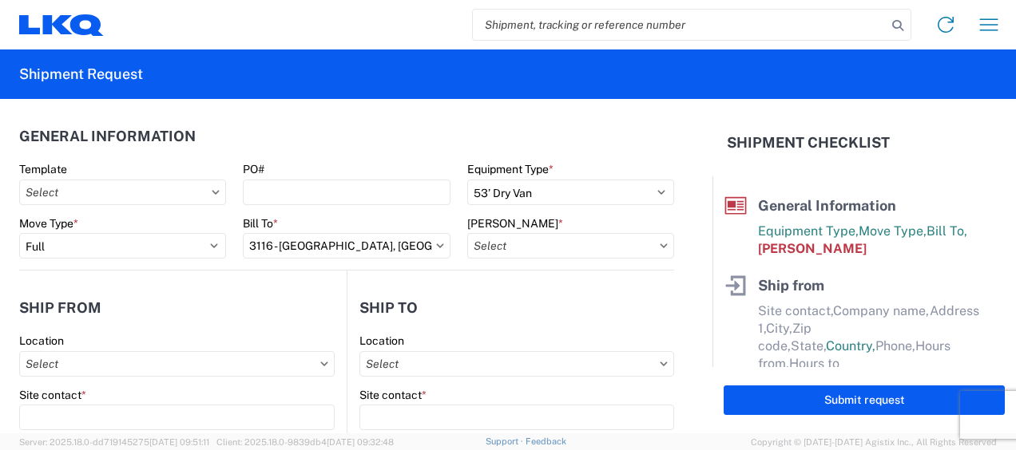
type input "3116-2000-50180-0000 - 3116 Freight In - Aftermarket"
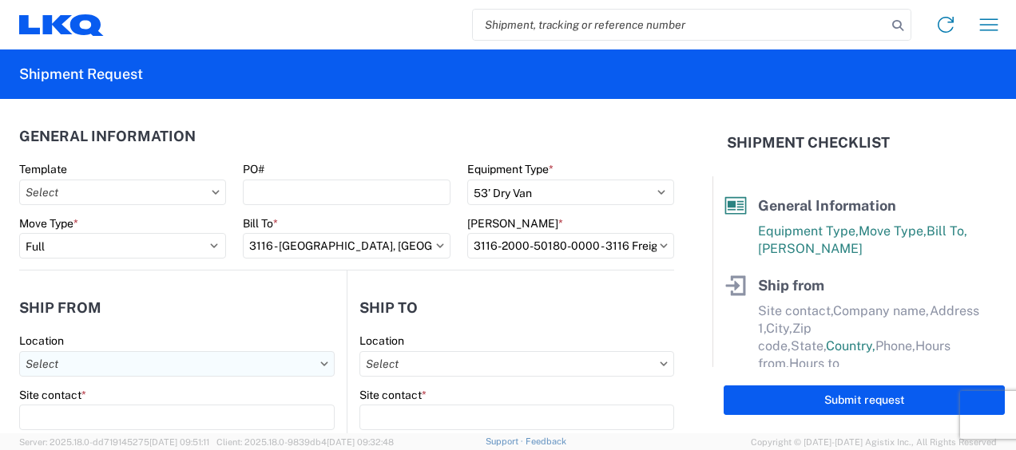
click at [77, 360] on input "Location" at bounding box center [176, 364] width 315 height 26
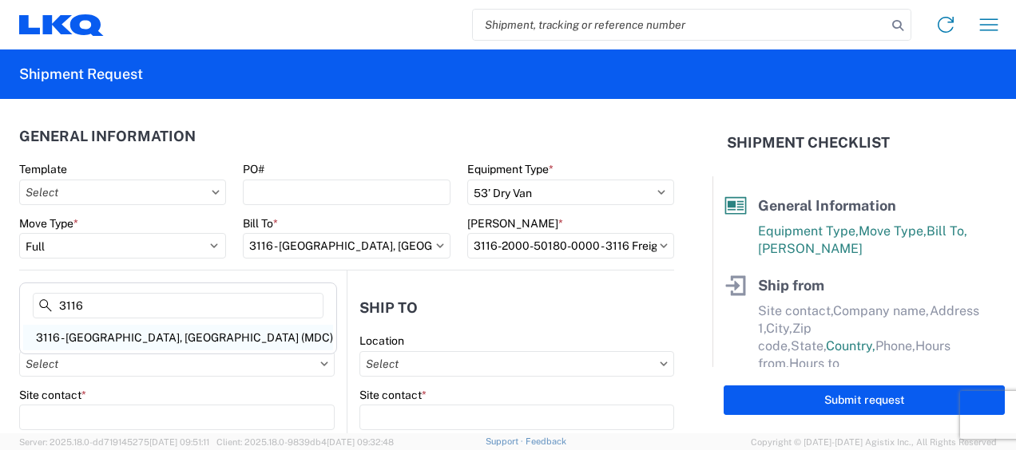
type input "3116"
click at [82, 337] on div "3116 - [GEOGRAPHIC_DATA], [GEOGRAPHIC_DATA] (MDC)" at bounding box center [178, 338] width 310 height 26
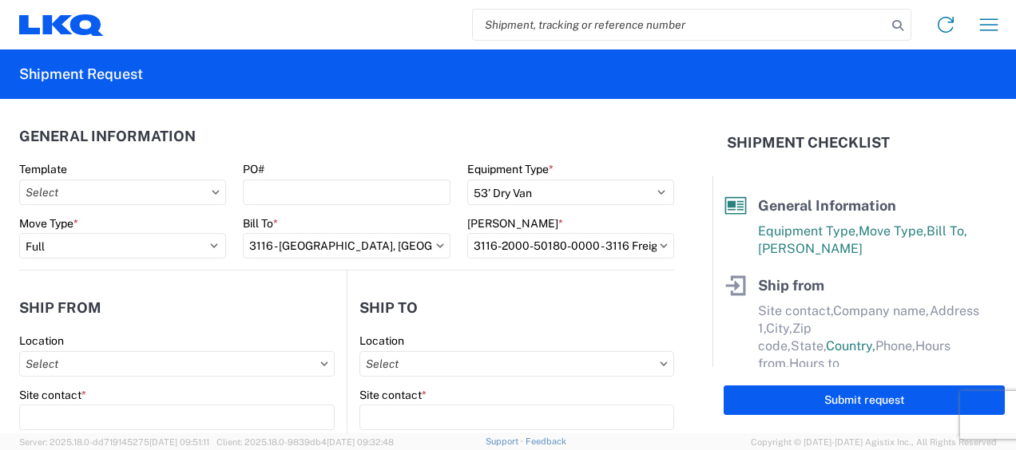
type input "3116 - [GEOGRAPHIC_DATA], [GEOGRAPHIC_DATA] (MDC)"
type input "[DEMOGRAPHIC_DATA][PERSON_NAME]"
type input "LKQ Corporation"
type input "[STREET_ADDRESS]"
type input "[GEOGRAPHIC_DATA]"
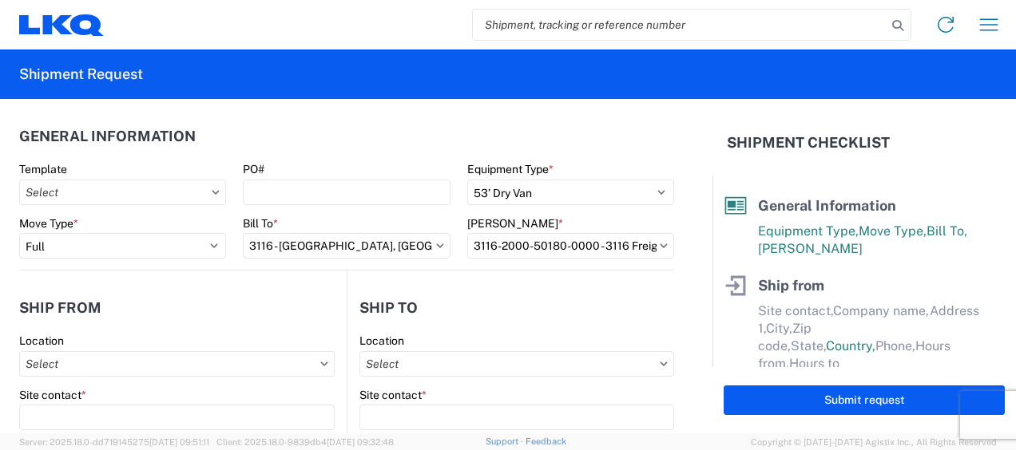
type input "49508"
select select "MI"
type input "[PERSON_NAME][EMAIL_ADDRESS][DOMAIN_NAME]"
type input "[PHONE_NUMBER]"
type input "06:00"
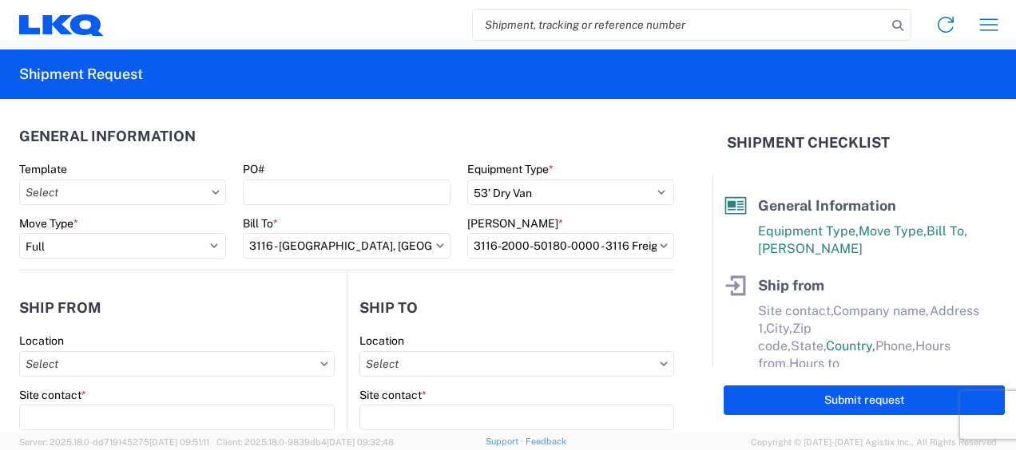
type input "13:00"
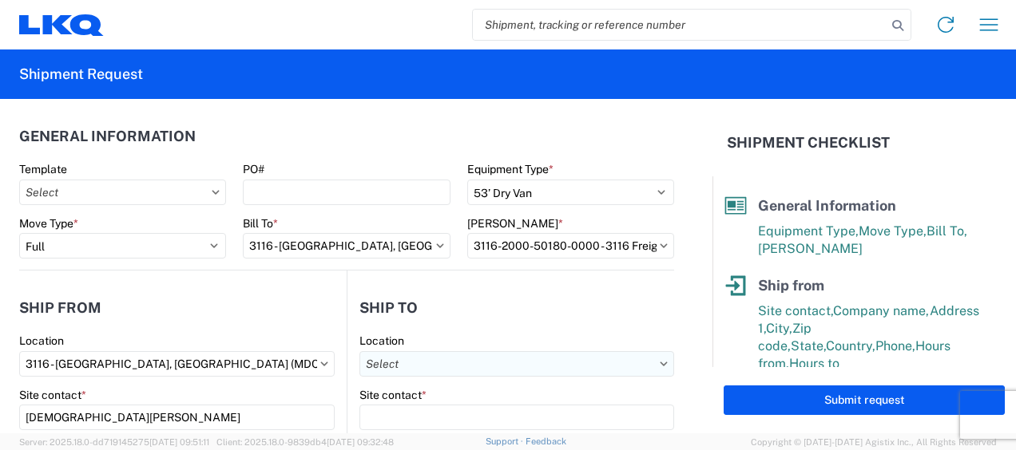
click at [382, 364] on input "Location" at bounding box center [516, 364] width 315 height 26
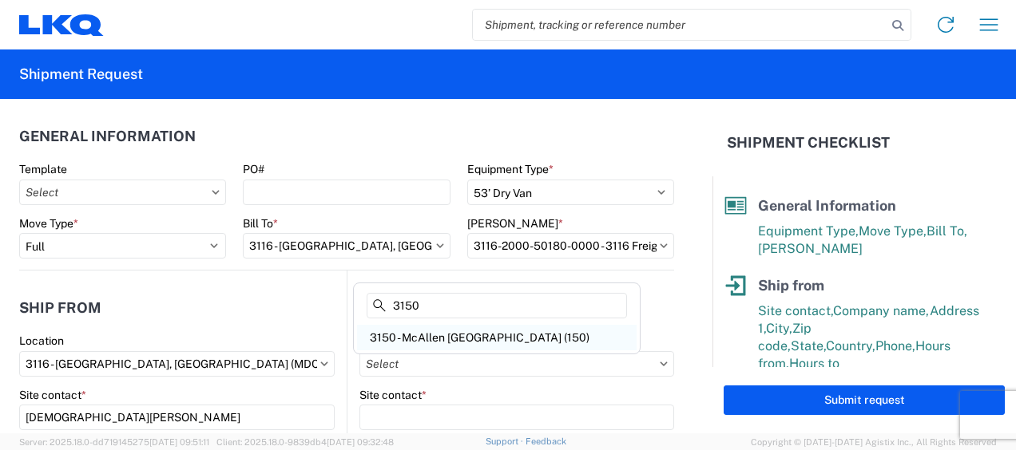
type input "3150"
click at [438, 343] on div "3150 - McAllen [GEOGRAPHIC_DATA] (150)" at bounding box center [496, 338] width 279 height 26
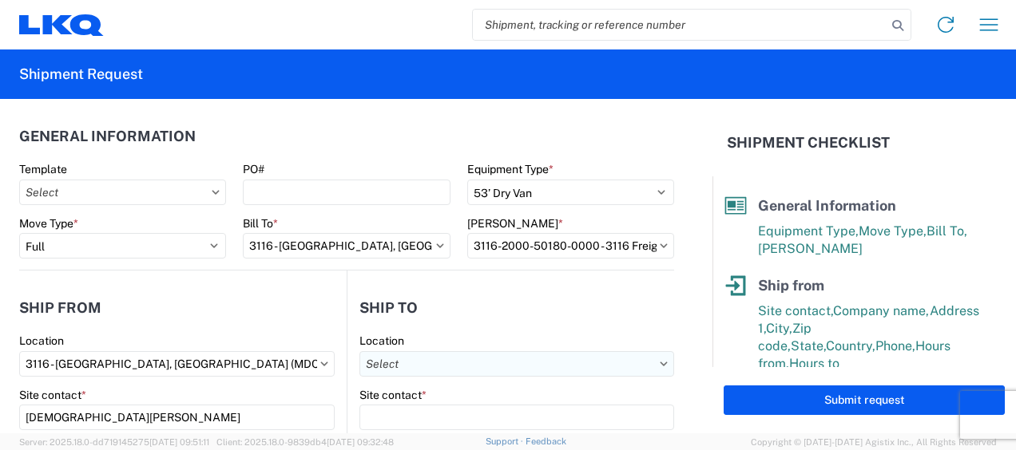
type input "3150 - McAllen [GEOGRAPHIC_DATA] (150)"
type input "LKQ Corporation"
type input "[STREET_ADDRESS][PERSON_NAME]"
type input "McAllen"
type input "78503"
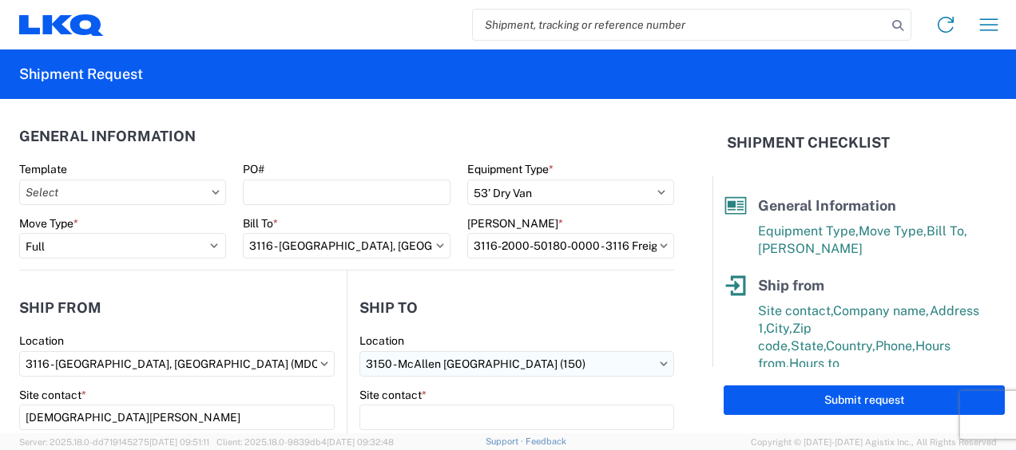
select select "US"
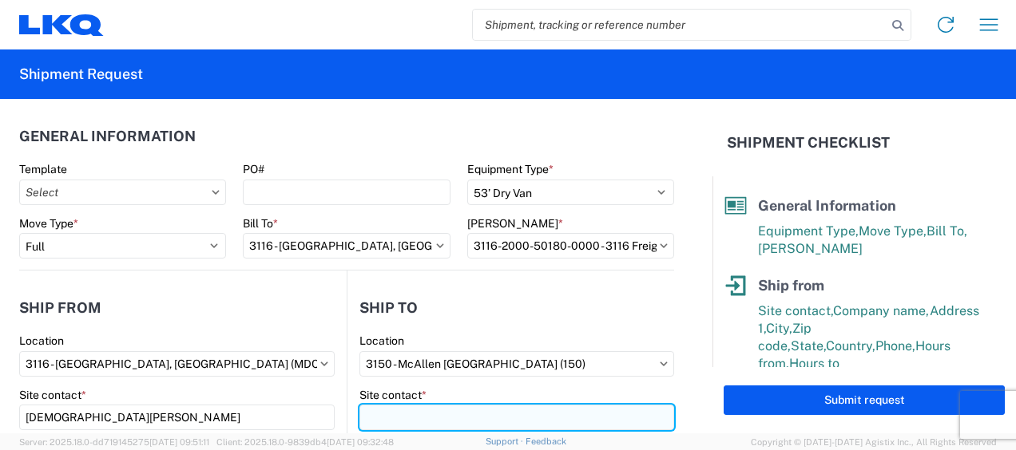
click at [396, 421] on input "Site contact *" at bounding box center [516, 418] width 315 height 26
type input "Receiving"
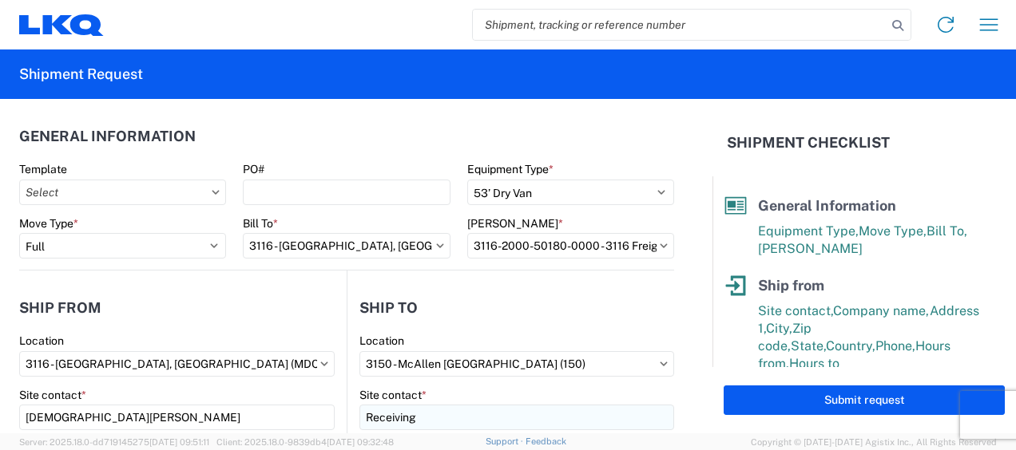
scroll to position [204, 0]
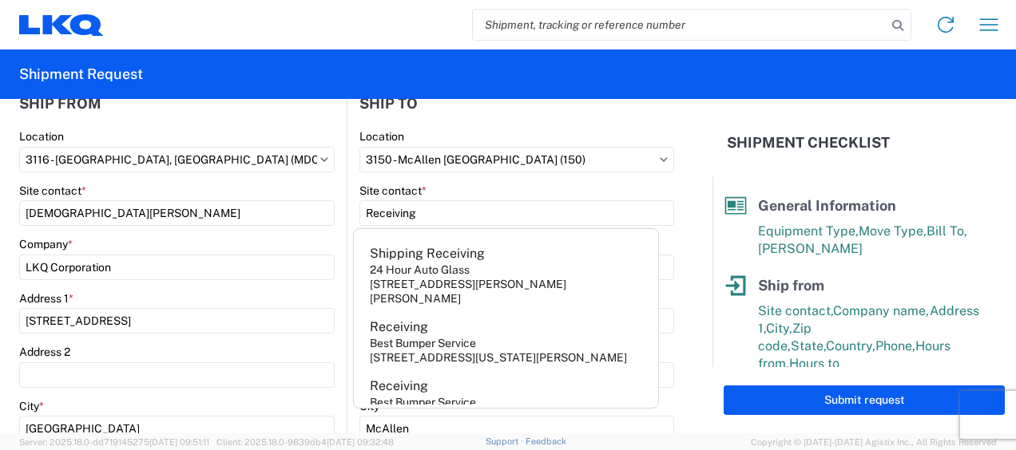
click at [267, 188] on div "Site contact *" at bounding box center [176, 191] width 315 height 14
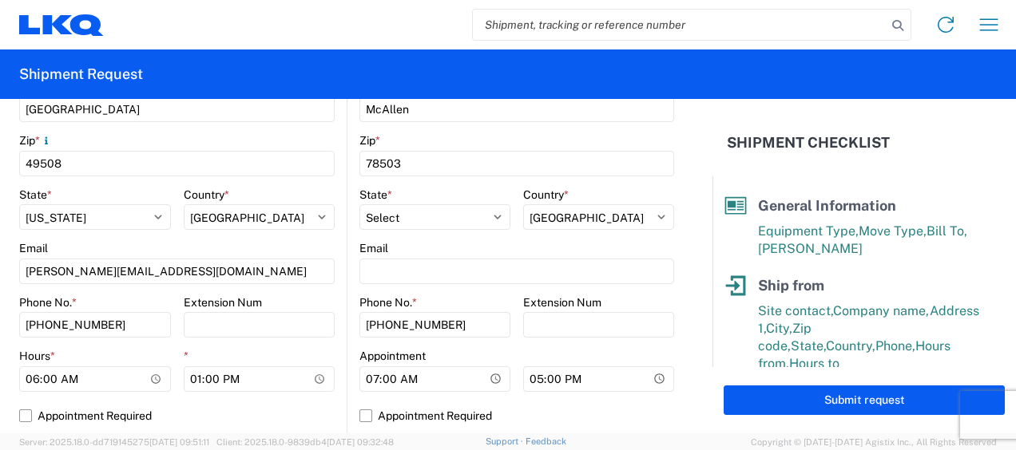
scroll to position [683, 0]
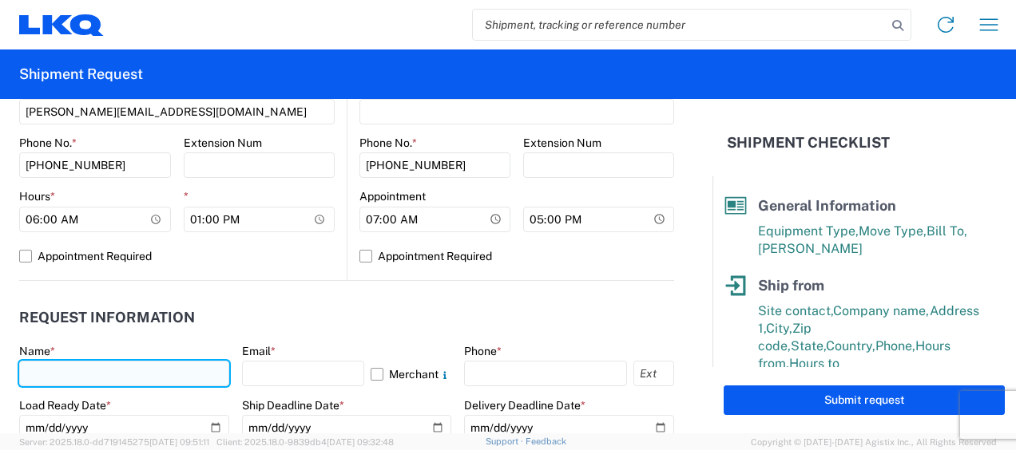
click at [56, 374] on input "text" at bounding box center [124, 374] width 210 height 26
type input "[DEMOGRAPHIC_DATA][PERSON_NAME]"
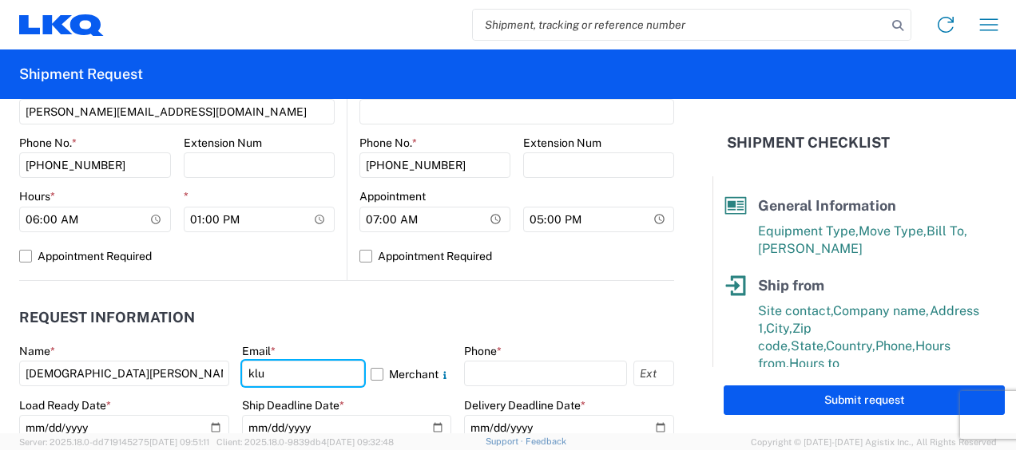
type input "[PERSON_NAME][EMAIL_ADDRESS][DOMAIN_NAME]"
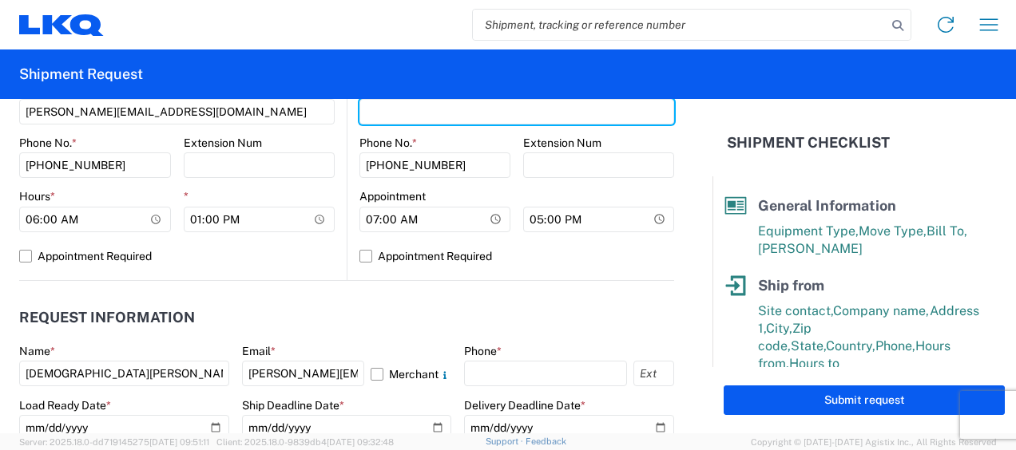
type input "[PERSON_NAME][EMAIL_ADDRESS][DOMAIN_NAME]"
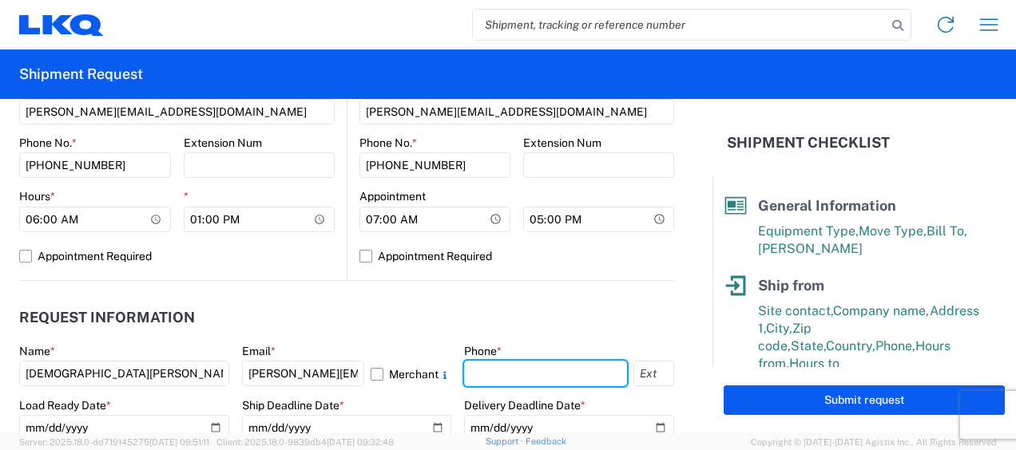
type input "6167541500"
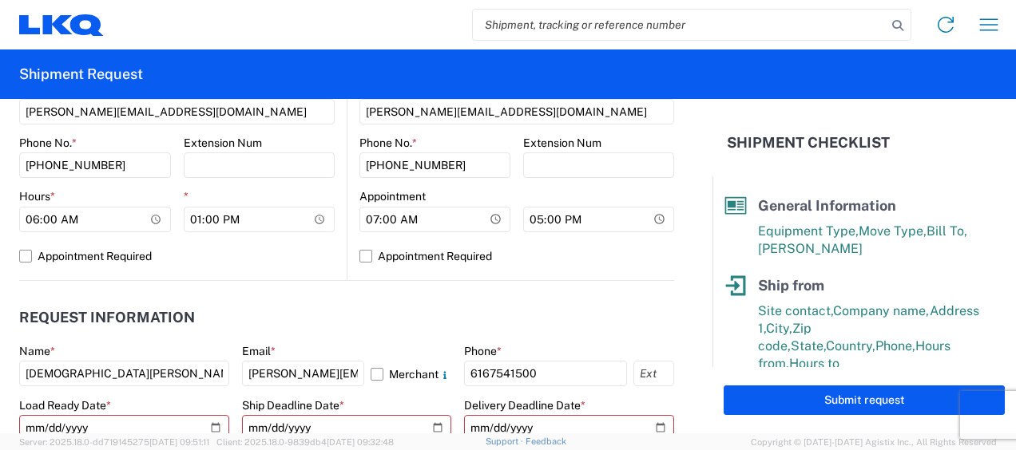
click at [355, 302] on header "Request Information" at bounding box center [346, 318] width 655 height 36
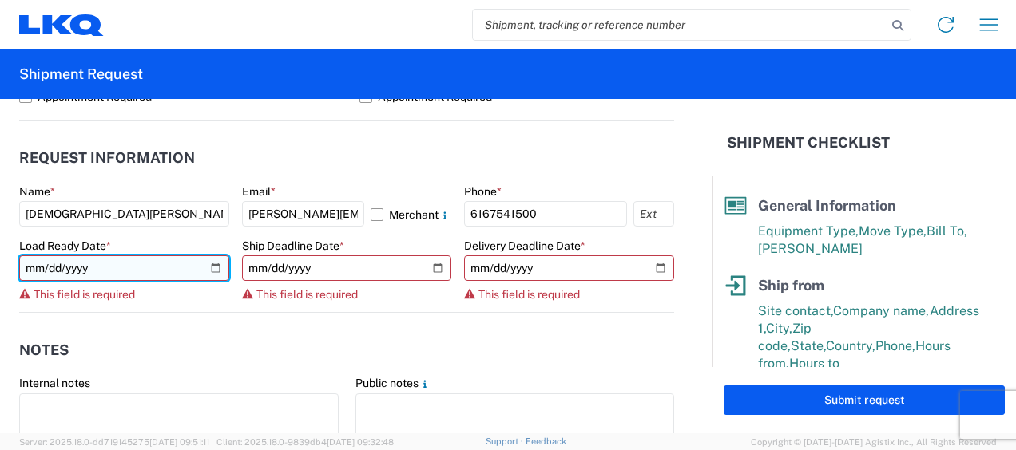
click at [216, 270] on input "date" at bounding box center [124, 268] width 210 height 26
type input "2025-09-15"
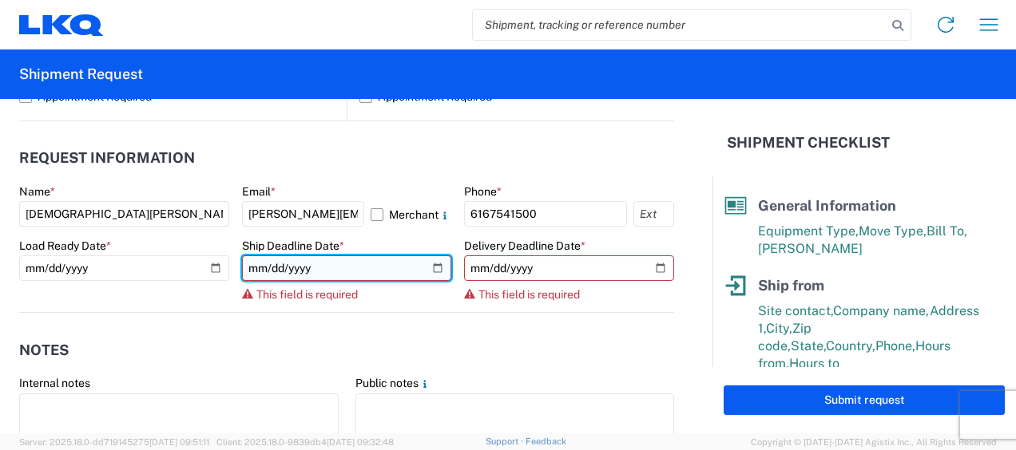
click at [432, 267] on input "date" at bounding box center [347, 268] width 210 height 26
type input "2025-09-15"
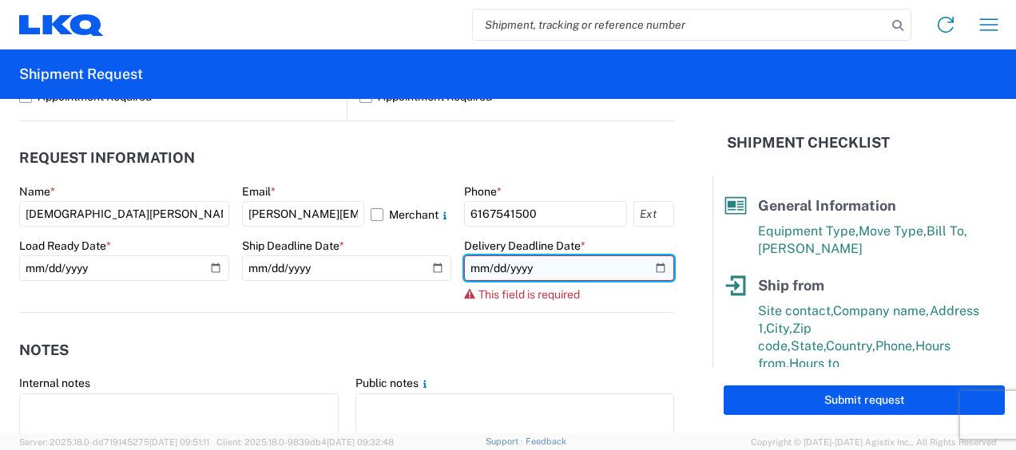
click at [650, 261] on input "date" at bounding box center [569, 268] width 210 height 26
type input "2025-09-19"
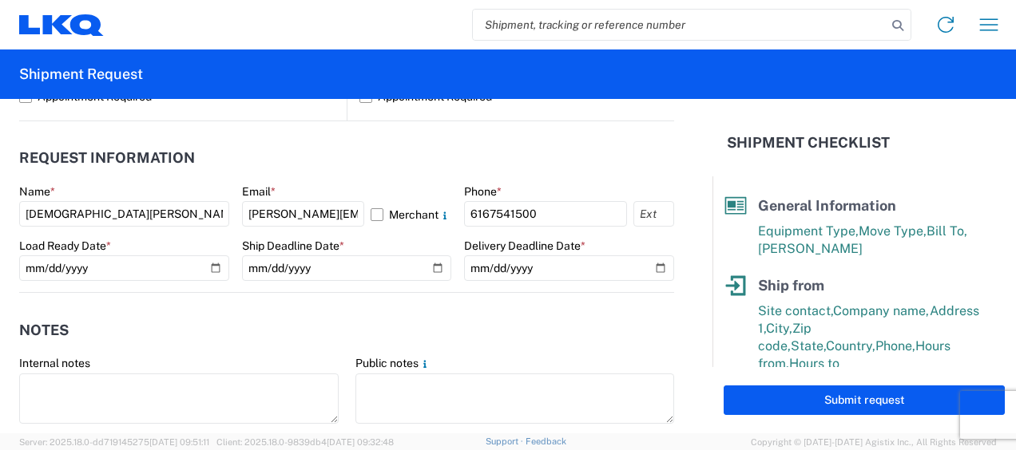
click at [603, 334] on header "Notes" at bounding box center [346, 330] width 655 height 36
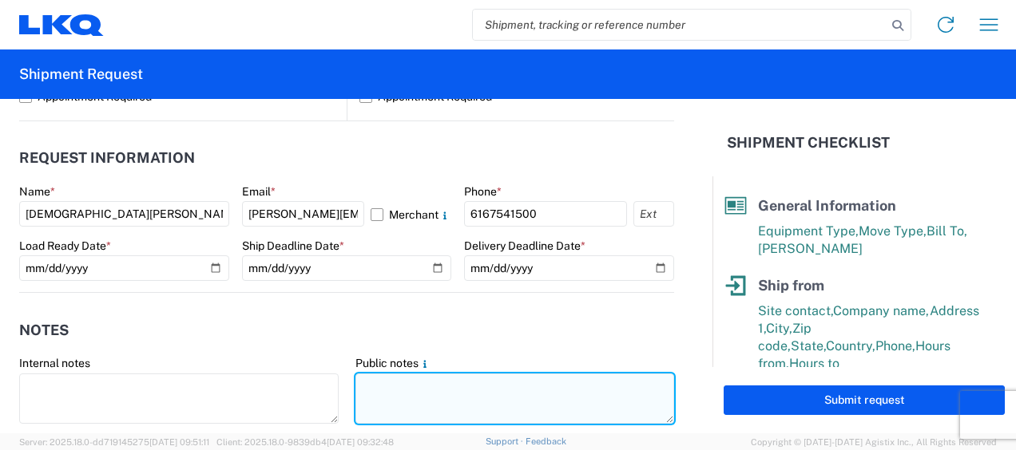
click at [380, 380] on textarea at bounding box center [514, 399] width 319 height 50
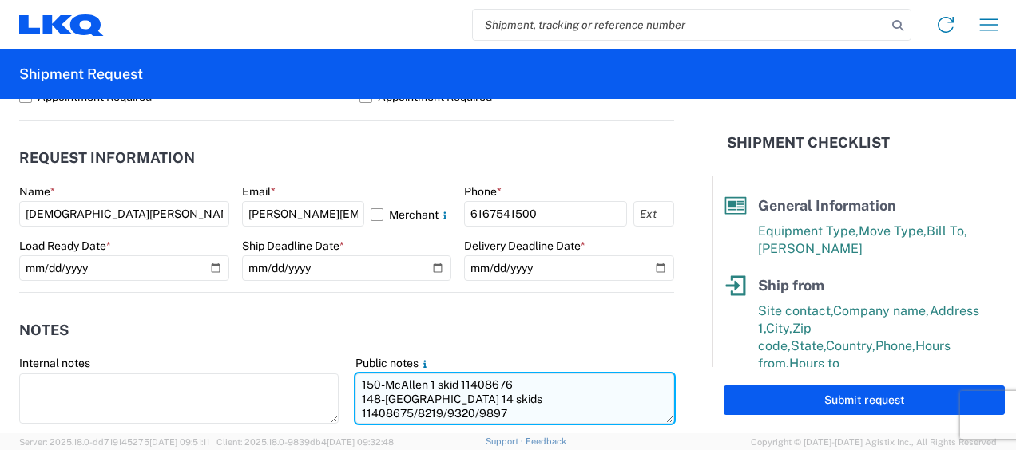
drag, startPoint x: 356, startPoint y: 382, endPoint x: 620, endPoint y: 396, distance: 263.9
click at [620, 396] on textarea "150-McAllen 1 skid 11408676 148-[GEOGRAPHIC_DATA] 14 skids 11408675/8219/9320/9…" at bounding box center [514, 399] width 319 height 50
type textarea "150-McAllen 1 skid 11408676 148-[GEOGRAPHIC_DATA] 14 skids 11408675/8219/9320/9…"
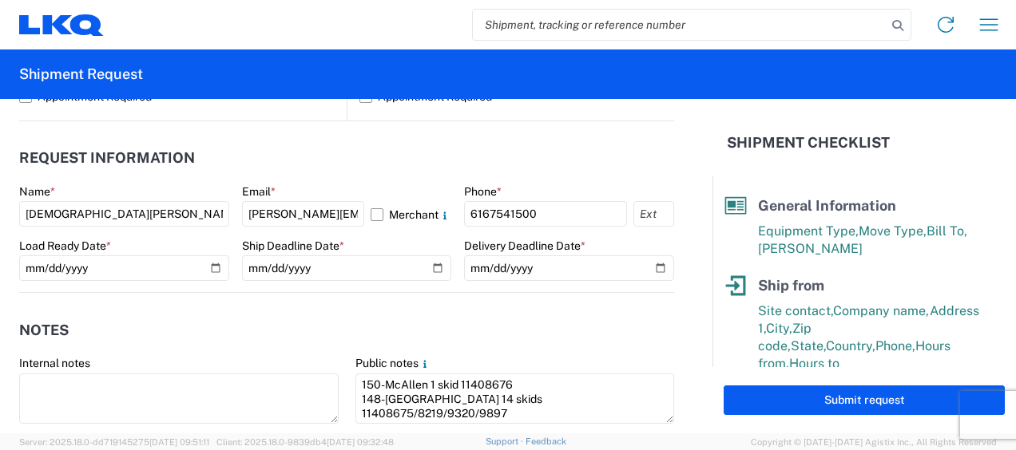
click at [517, 325] on header "Notes" at bounding box center [346, 330] width 655 height 36
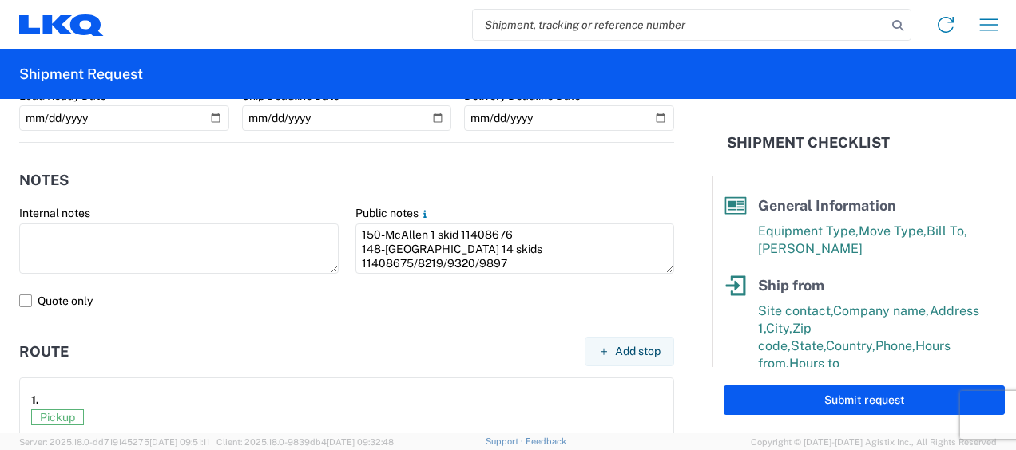
scroll to position [1003, 0]
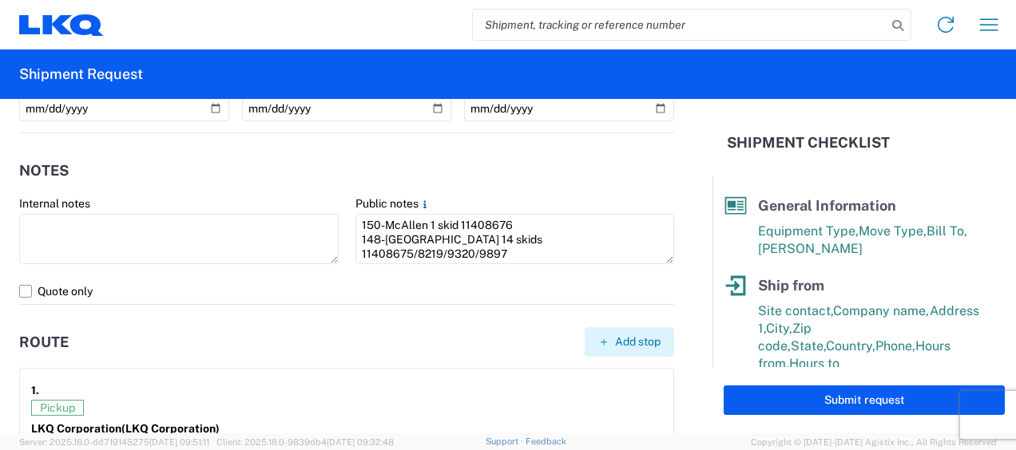
click at [600, 339] on button "Add stop" at bounding box center [628, 342] width 89 height 30
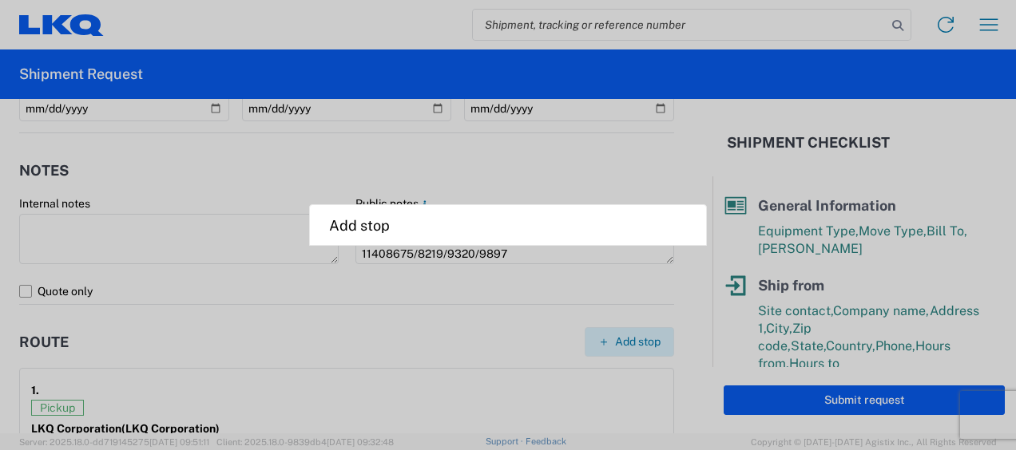
select select "US"
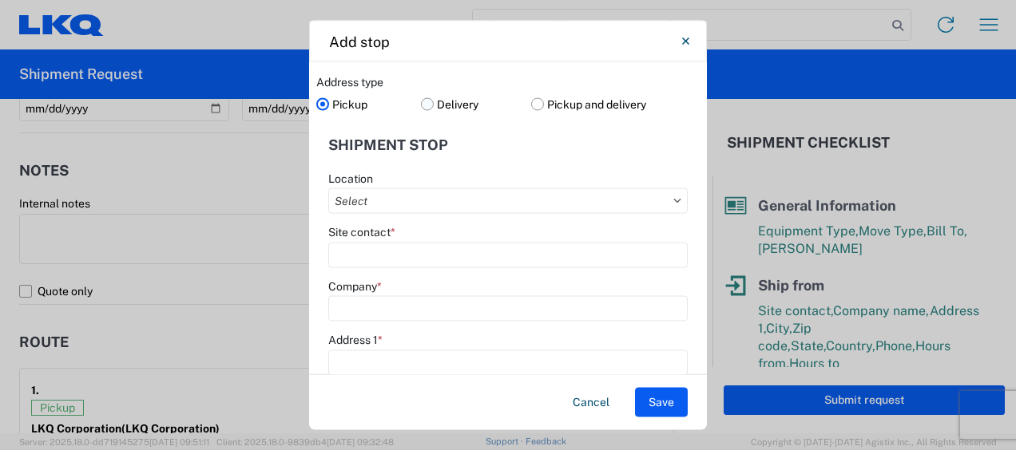
click at [422, 101] on label "Delivery" at bounding box center [476, 104] width 111 height 24
click at [0, 0] on input "Delivery" at bounding box center [0, 0] width 0 height 0
click at [391, 204] on input "Location" at bounding box center [507, 201] width 359 height 26
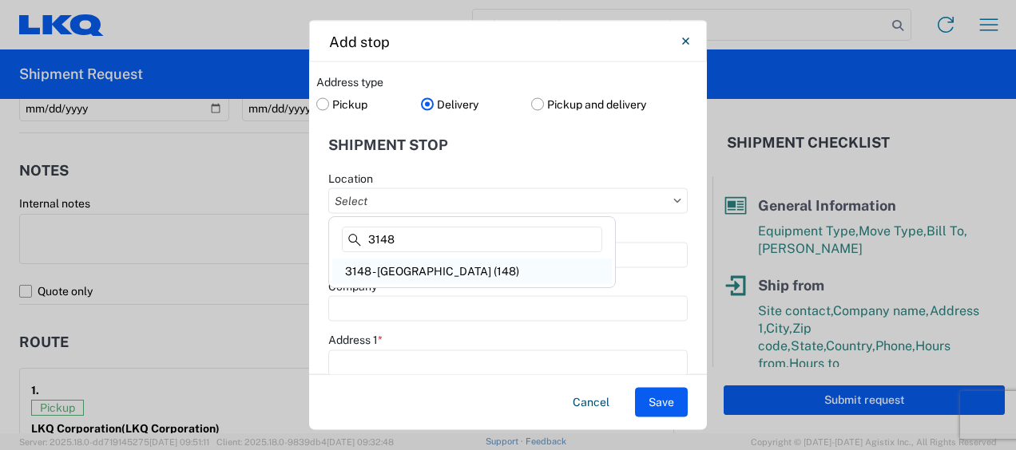
type input "3148"
click at [416, 277] on div "3148 - [GEOGRAPHIC_DATA] (148)" at bounding box center [471, 272] width 279 height 26
type input "3148 - [GEOGRAPHIC_DATA] (148)"
type input "LKQ Corporation"
type input "1101 E Richey Rd"
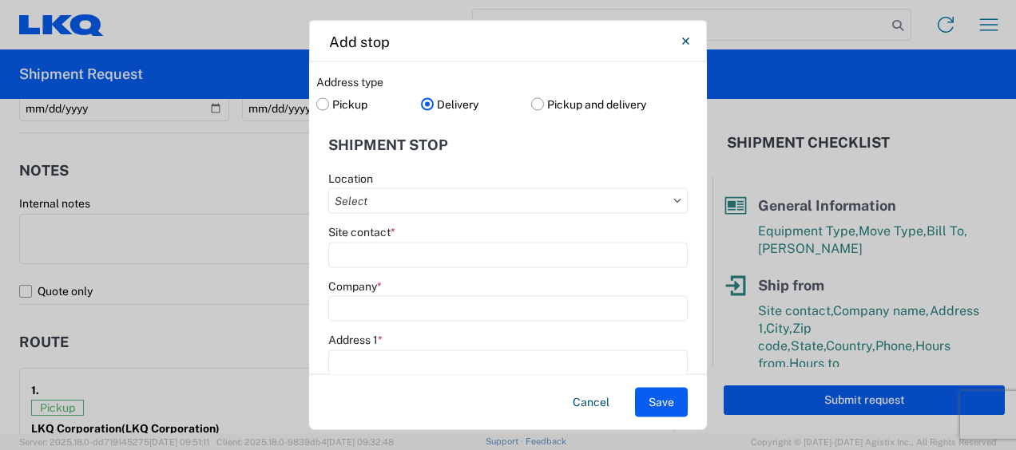
type input "Houston"
type input "77073"
select select "[GEOGRAPHIC_DATA]"
type input "281-209-4563"
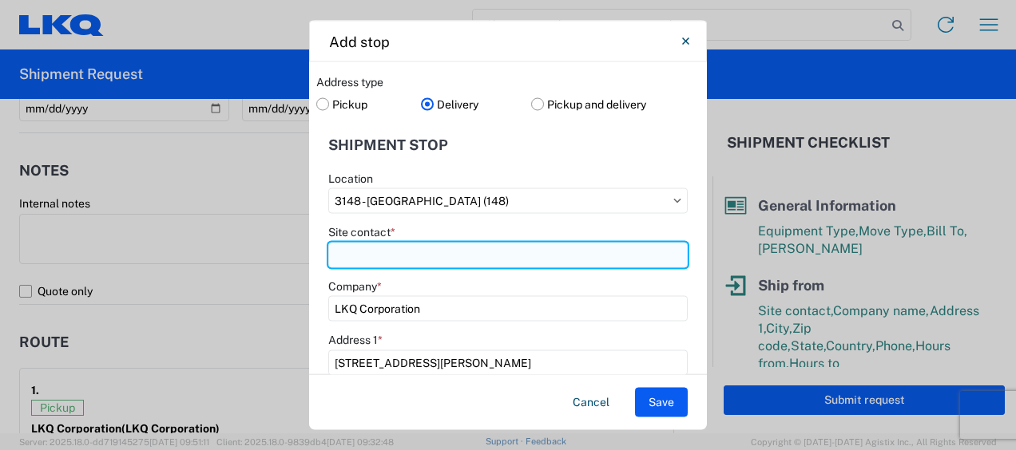
click at [382, 257] on input "Site contact *" at bounding box center [507, 255] width 359 height 26
type input "Receiving"
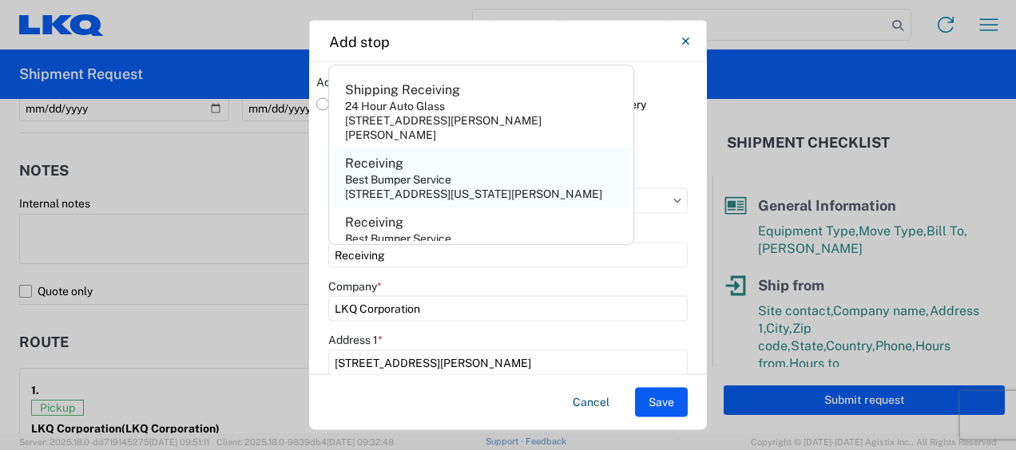
click at [509, 160] on agx-address-suggestion-item "Receiving Best Bumper Service 280 Tennessee Dr,Livingston,TN,38570,US" at bounding box center [481, 178] width 298 height 59
type input "Best Bumper Service"
type input "280 Tennessee Dr"
type input "Livingston"
type input "38570"
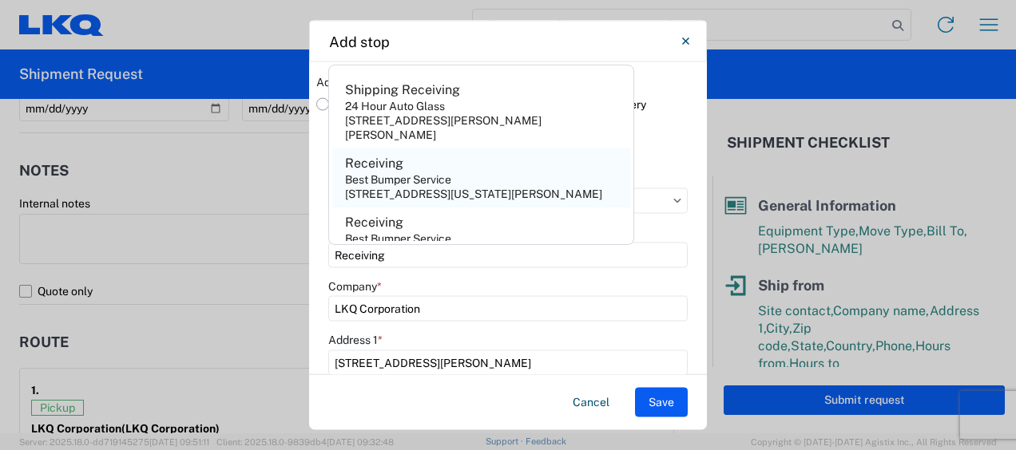
select select "TN"
type input "931-445-5200"
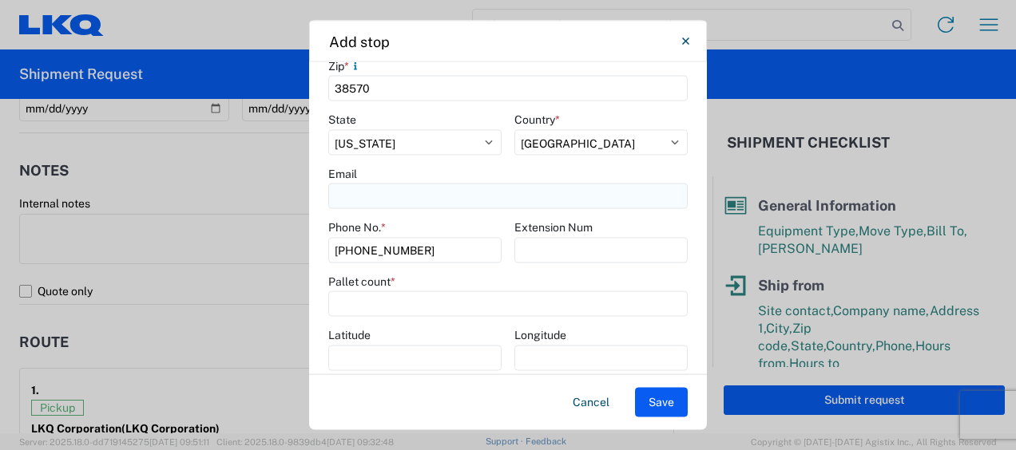
scroll to position [454, 0]
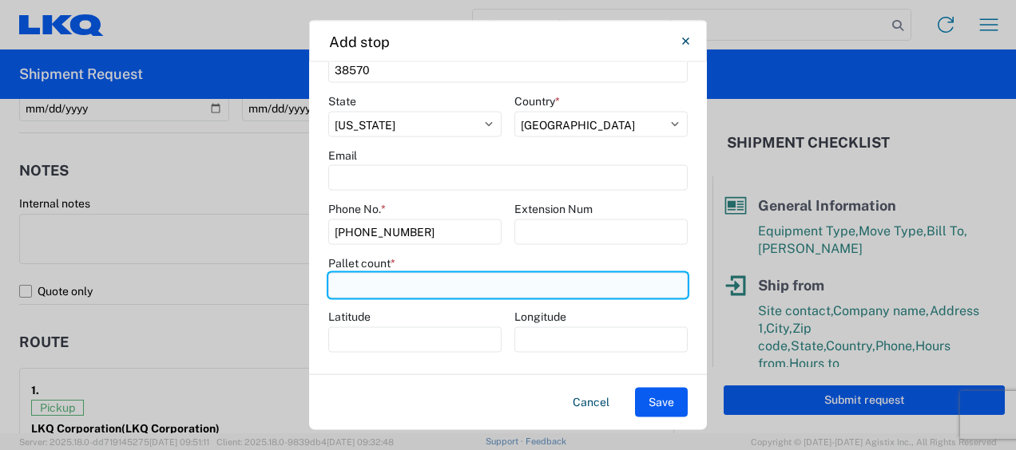
click at [376, 291] on input "number" at bounding box center [507, 286] width 359 height 26
type input "14"
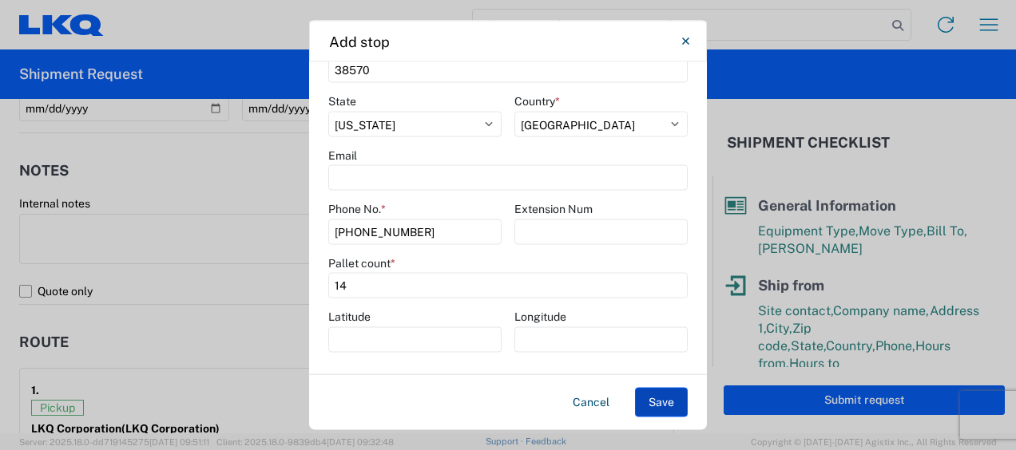
click at [670, 401] on button "Save" at bounding box center [661, 403] width 53 height 30
select select "D"
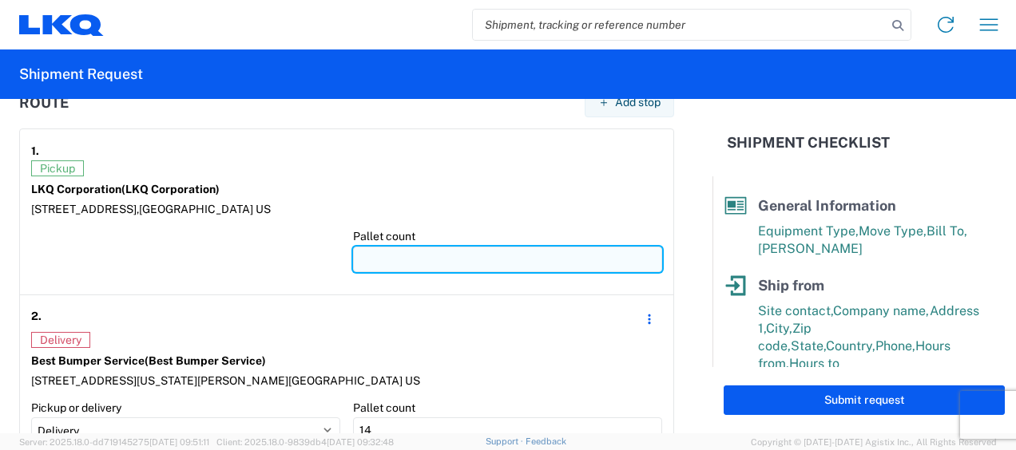
click at [382, 259] on input "number" at bounding box center [507, 260] width 309 height 26
type input "1"
type input "15"
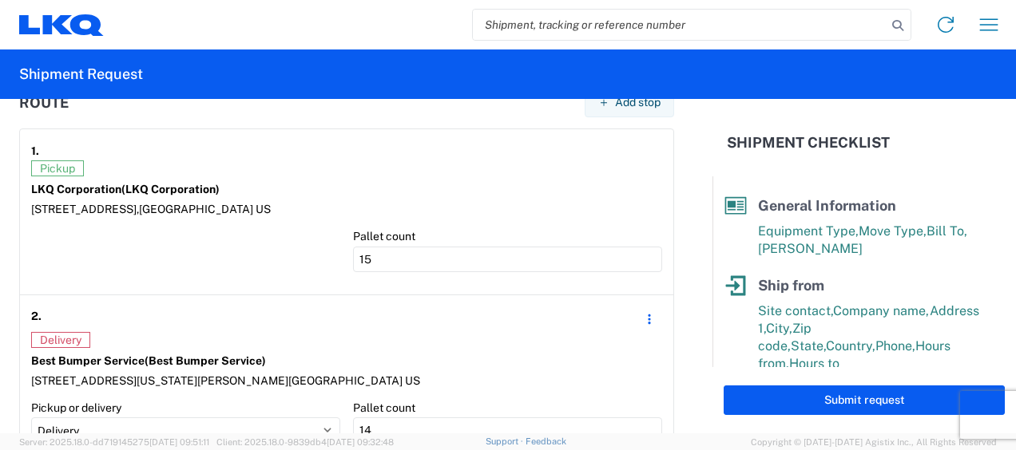
click at [252, 284] on article "1. Pickup LKQ Corporation (LKQ Corporation) 1120 36th St. SE suite 540, Grand R…" at bounding box center [346, 212] width 653 height 166
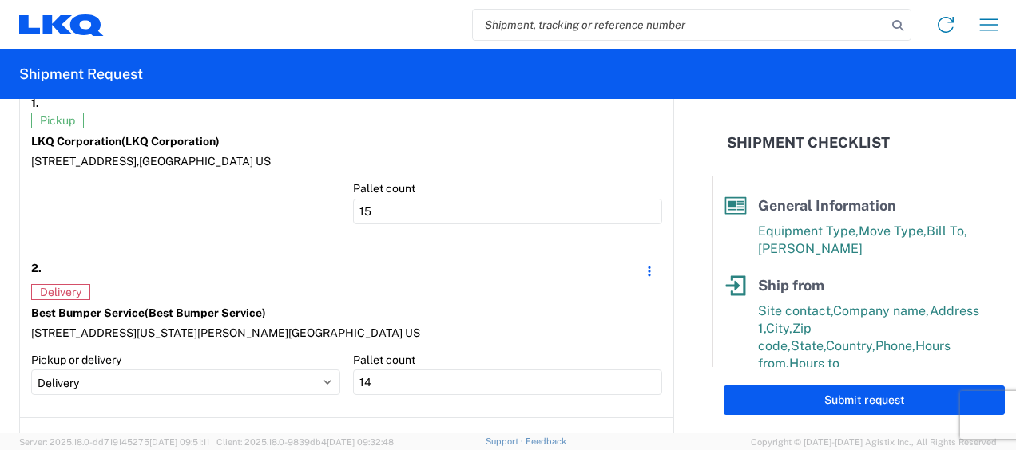
scroll to position [1322, 0]
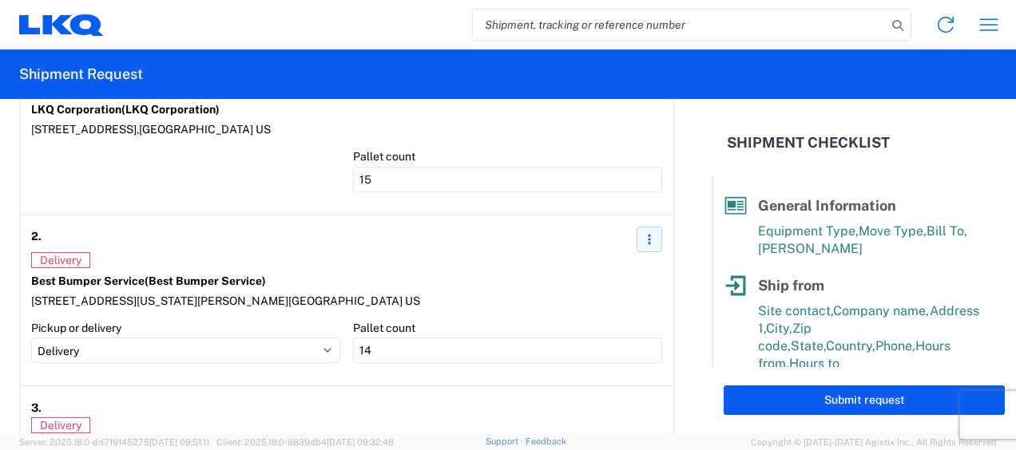
click at [644, 237] on icon "button" at bounding box center [649, 239] width 11 height 11
click at [645, 268] on link "Edit" at bounding box center [656, 272] width 60 height 29
select select "US"
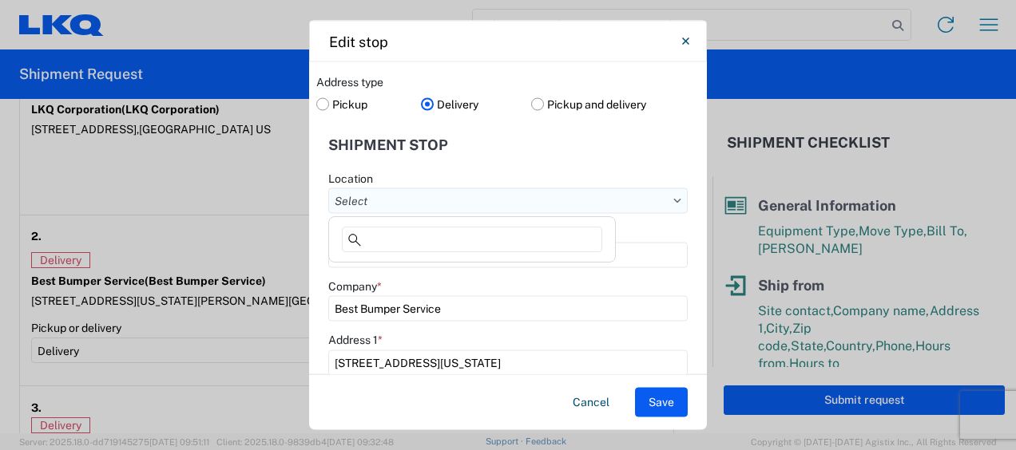
click at [401, 201] on input "Location" at bounding box center [507, 201] width 359 height 26
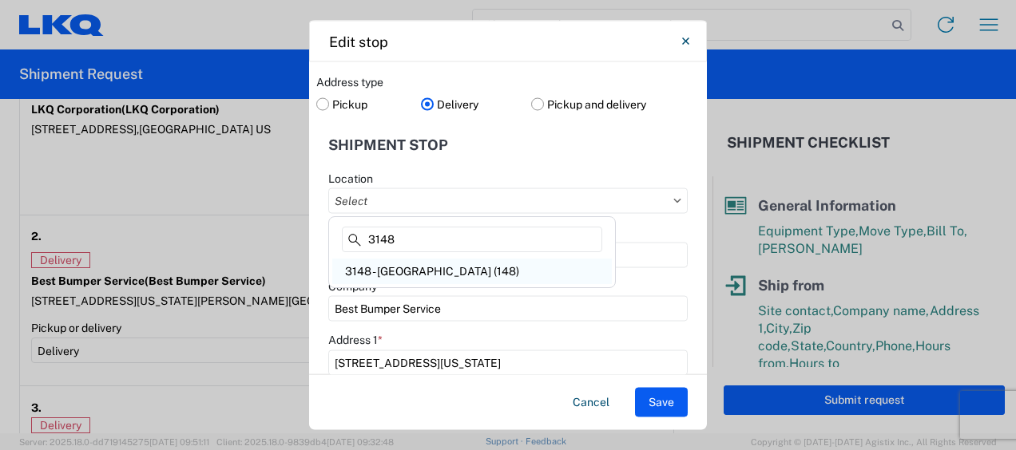
type input "3148"
drag, startPoint x: 392, startPoint y: 281, endPoint x: 398, endPoint y: 275, distance: 8.5
click at [393, 279] on div "3148 - [GEOGRAPHIC_DATA] (148)" at bounding box center [471, 272] width 279 height 26
type input "3148 - [GEOGRAPHIC_DATA] (148)"
type input "LKQ Corporation"
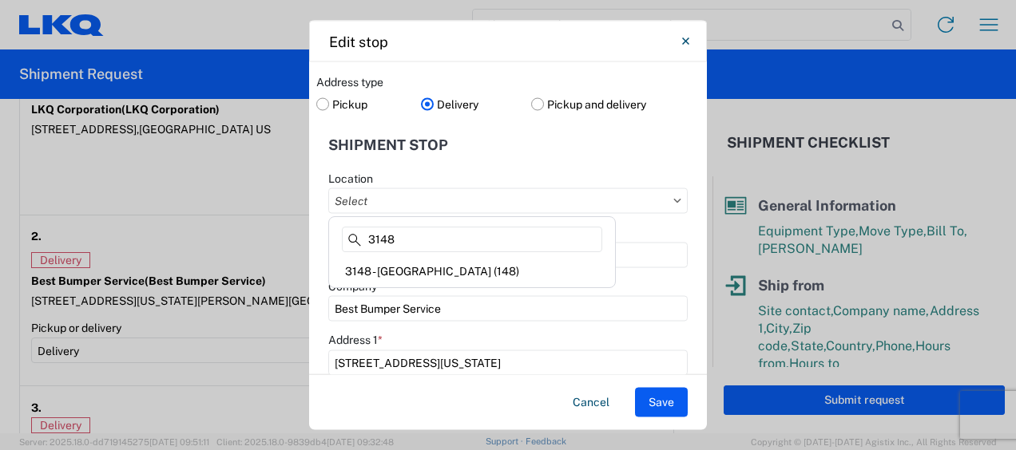
type input "1101 E Richey Rd"
type input "Houston"
type input "77073"
select select "[GEOGRAPHIC_DATA]"
type input "281-209-4563"
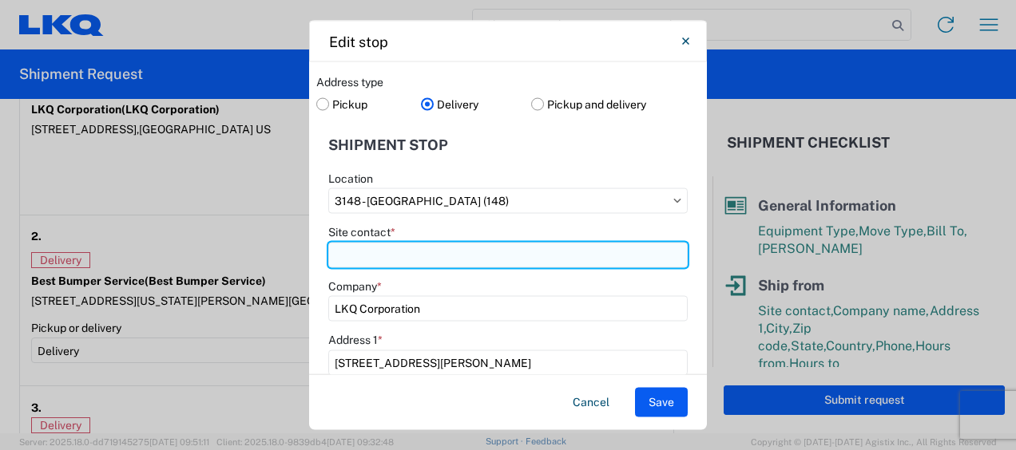
click at [438, 260] on input "Site contact *" at bounding box center [507, 255] width 359 height 26
type input "Receiving"
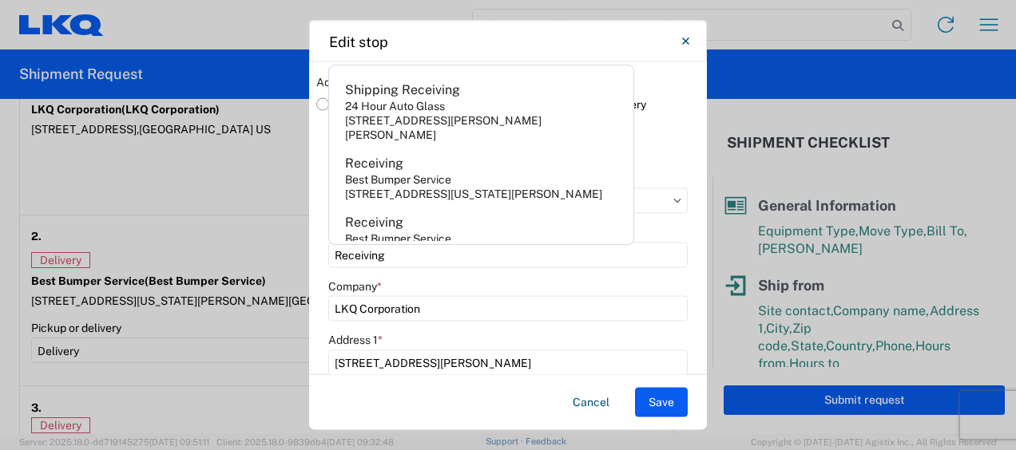
click at [669, 342] on div "Address 1 *" at bounding box center [507, 340] width 359 height 14
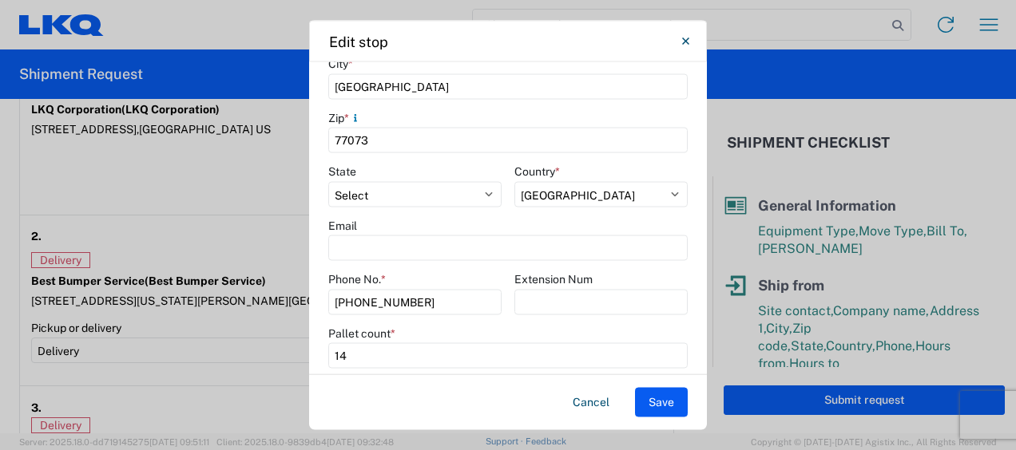
scroll to position [454, 0]
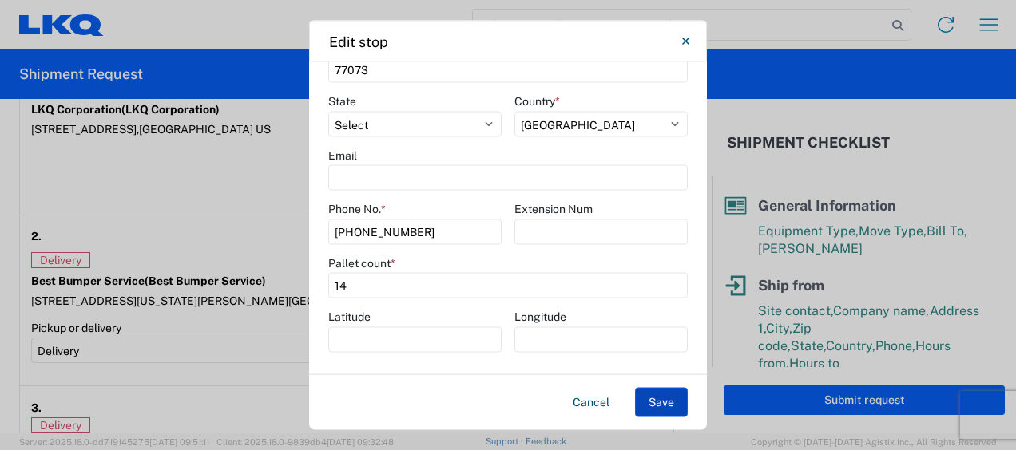
click at [658, 404] on button "Save" at bounding box center [661, 403] width 53 height 30
select select "D"
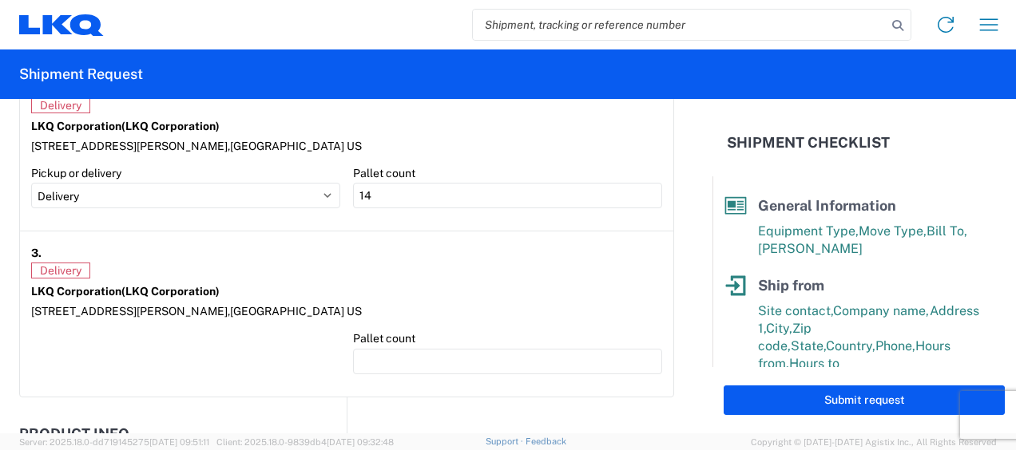
scroll to position [1562, 0]
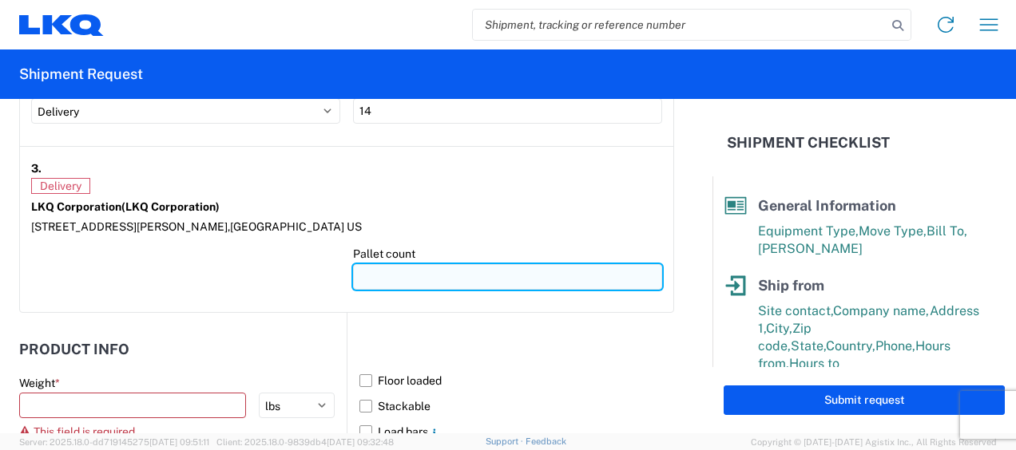
click at [380, 279] on input "number" at bounding box center [507, 277] width 309 height 26
type input "1"
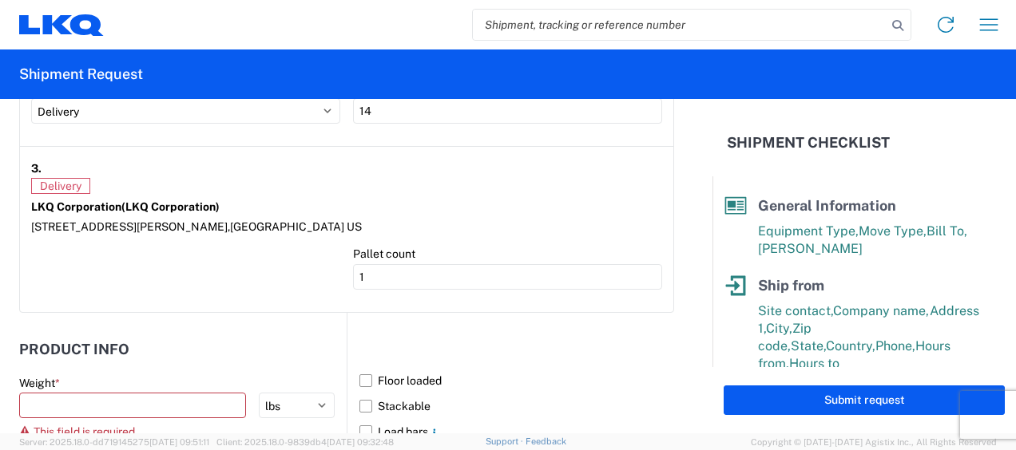
drag, startPoint x: 294, startPoint y: 291, endPoint x: 273, endPoint y: 287, distance: 21.1
click at [291, 291] on div at bounding box center [185, 274] width 309 height 54
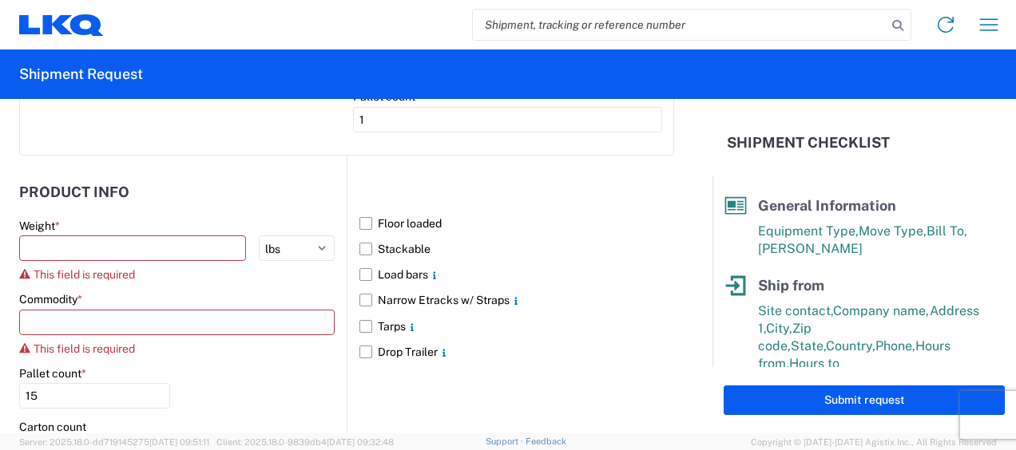
scroll to position [1721, 0]
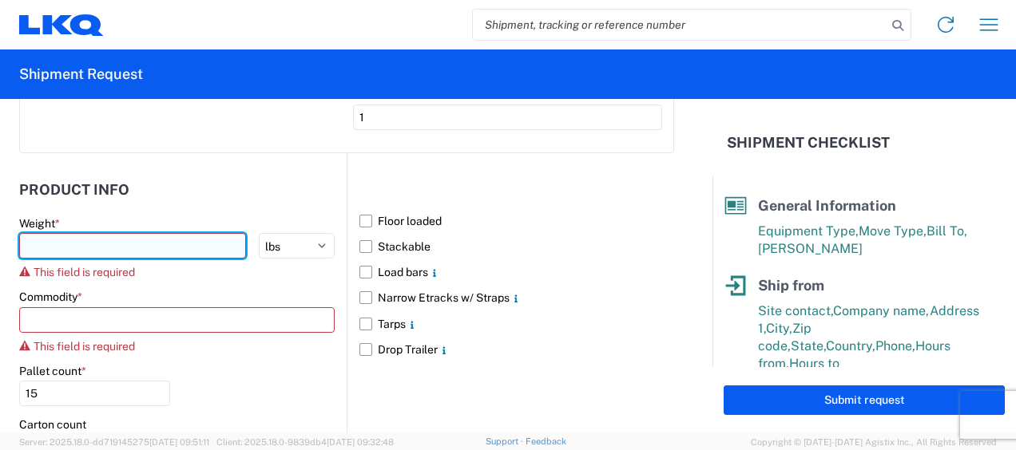
click at [62, 229] on div "Weight * kgs lbs This field is required" at bounding box center [176, 247] width 315 height 63
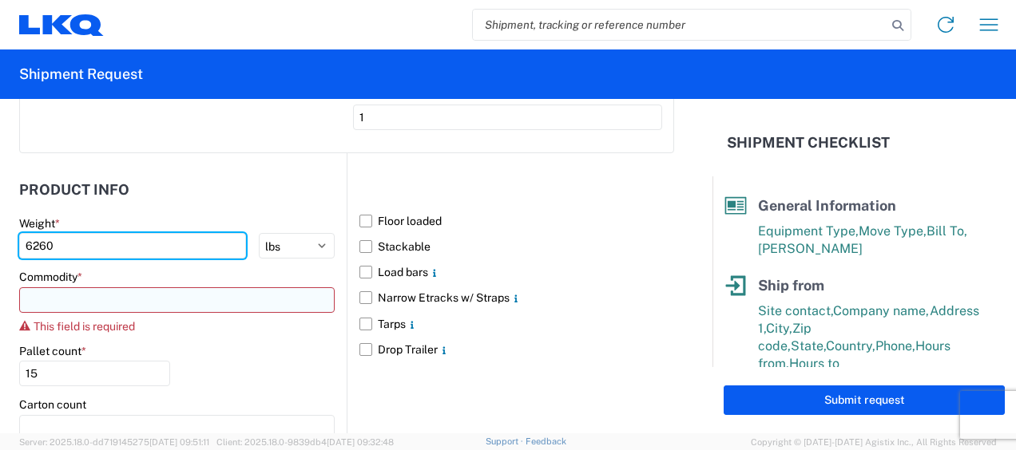
type input "6260"
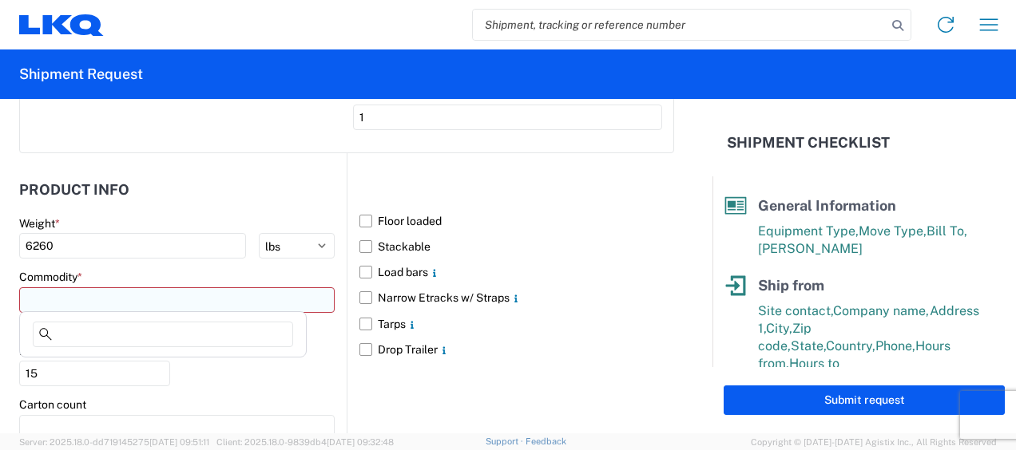
click at [59, 287] on input at bounding box center [176, 300] width 315 height 26
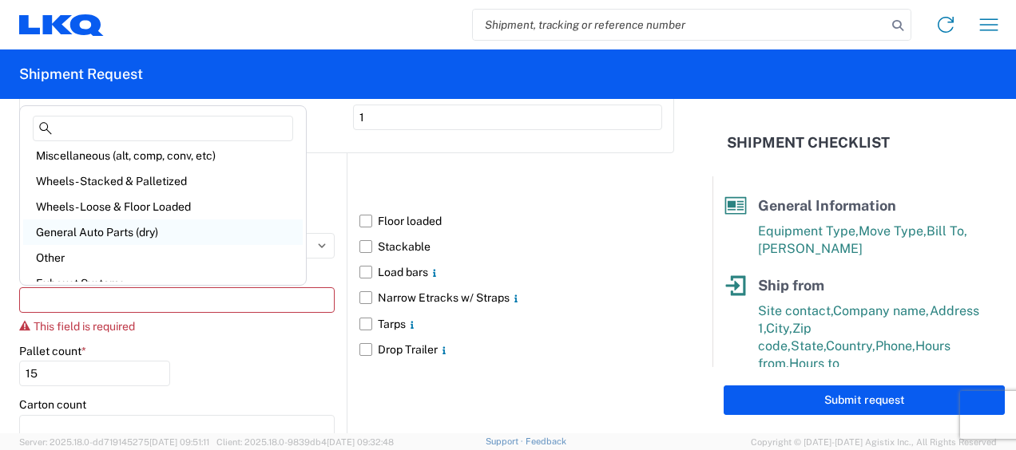
scroll to position [80, 0]
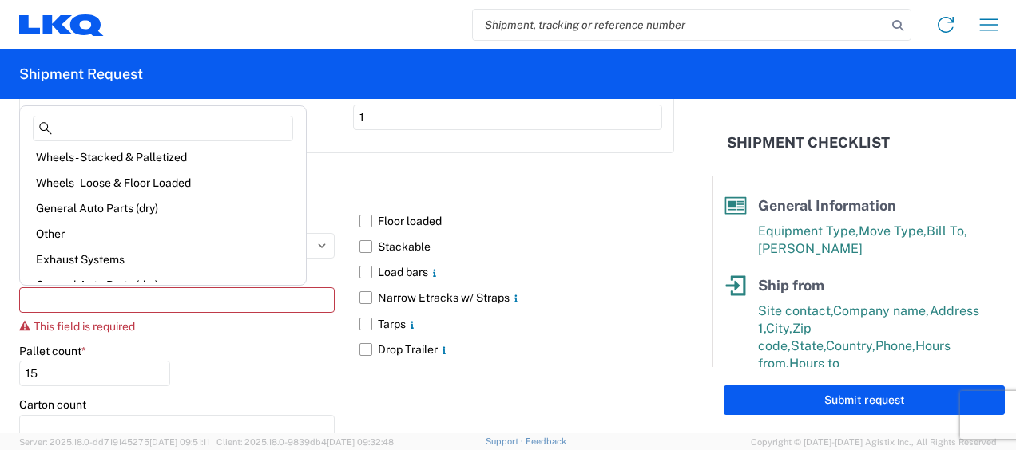
click at [125, 204] on div "General Auto Parts (dry)" at bounding box center [162, 209] width 279 height 26
type input "General Auto Parts (dry)"
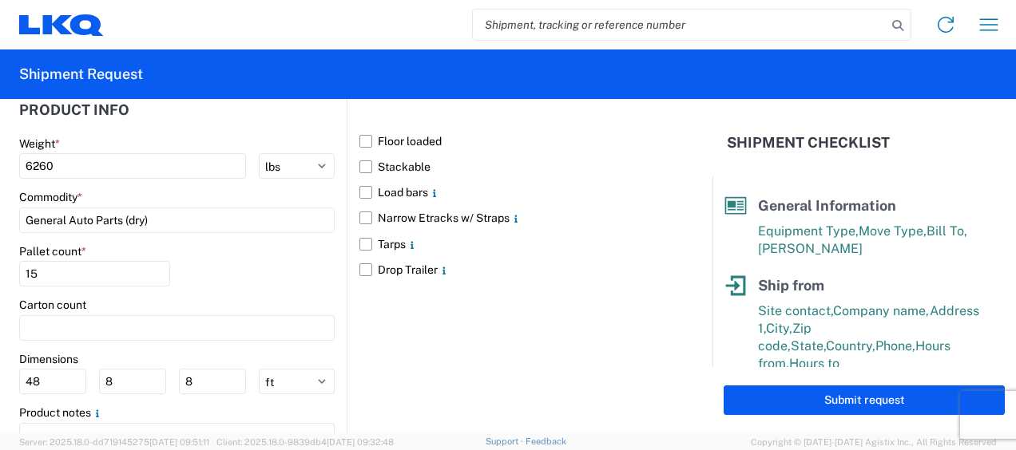
scroll to position [1879, 0]
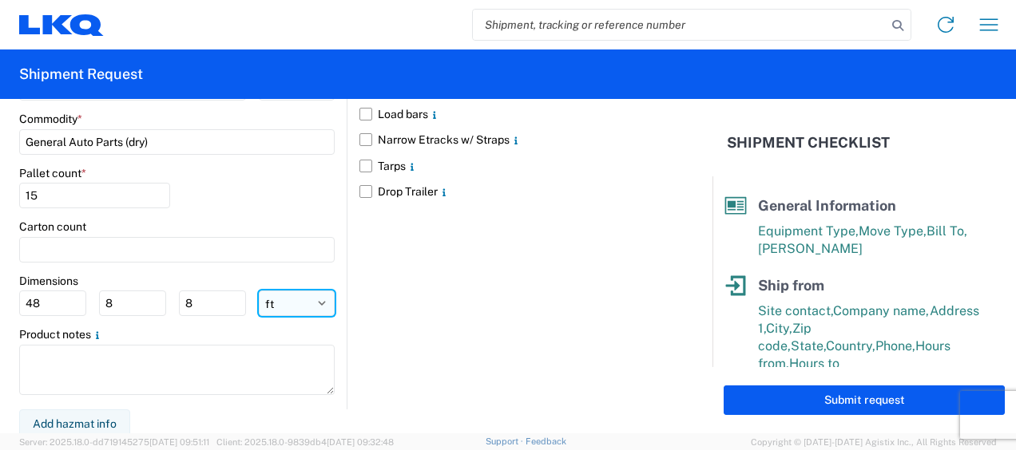
drag, startPoint x: 289, startPoint y: 301, endPoint x: 288, endPoint y: 291, distance: 9.6
click at [289, 298] on select "ft in cm" at bounding box center [297, 304] width 76 height 26
select select "IN"
click at [259, 291] on select "ft in cm" at bounding box center [297, 304] width 76 height 26
type input "576"
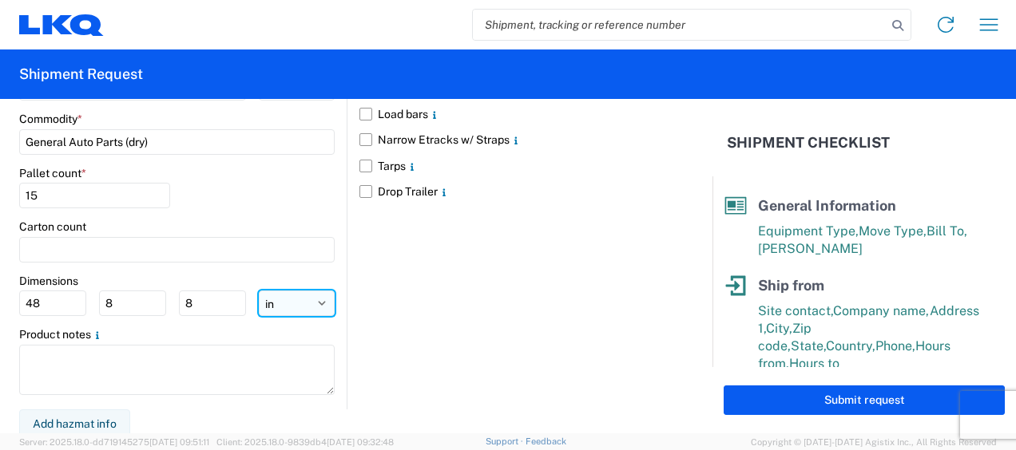
type input "96"
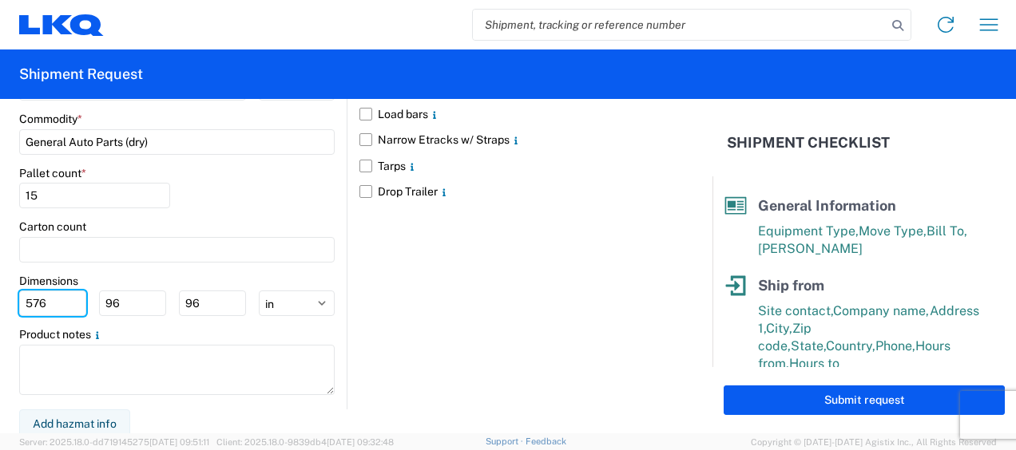
drag, startPoint x: 54, startPoint y: 299, endPoint x: 0, endPoint y: 272, distance: 60.3
click at [0, 280] on html "Home Shipment request Shipment tracking Shipment Request General Information Te…" at bounding box center [508, 225] width 1016 height 450
type input "77"
type input "47"
type input "102"
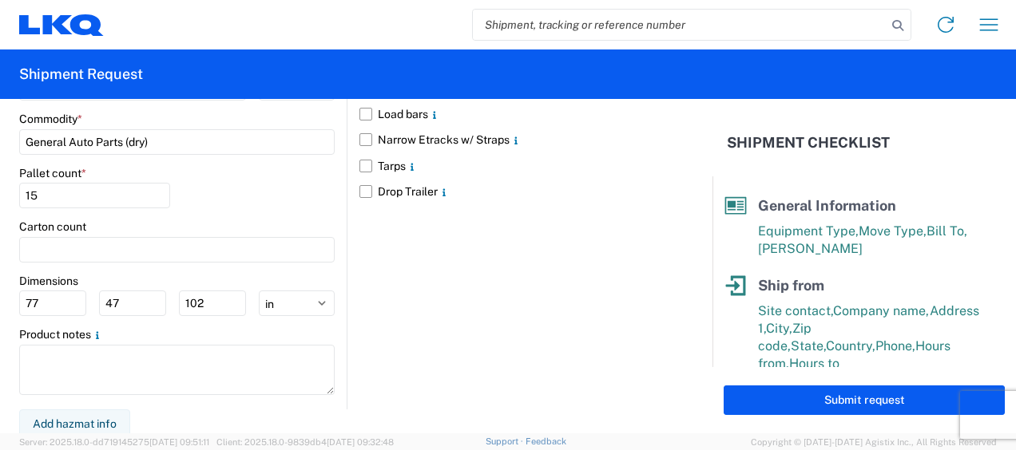
click at [586, 341] on div "Floor loaded Stackable Load bars Narrow Etracks w/ Straps Tarps Drop Trailer" at bounding box center [510, 202] width 327 height 414
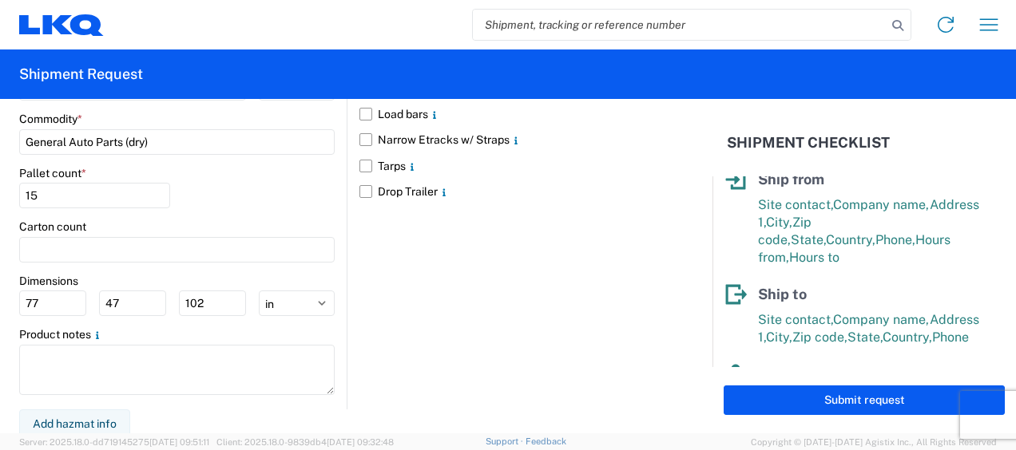
scroll to position [341, 0]
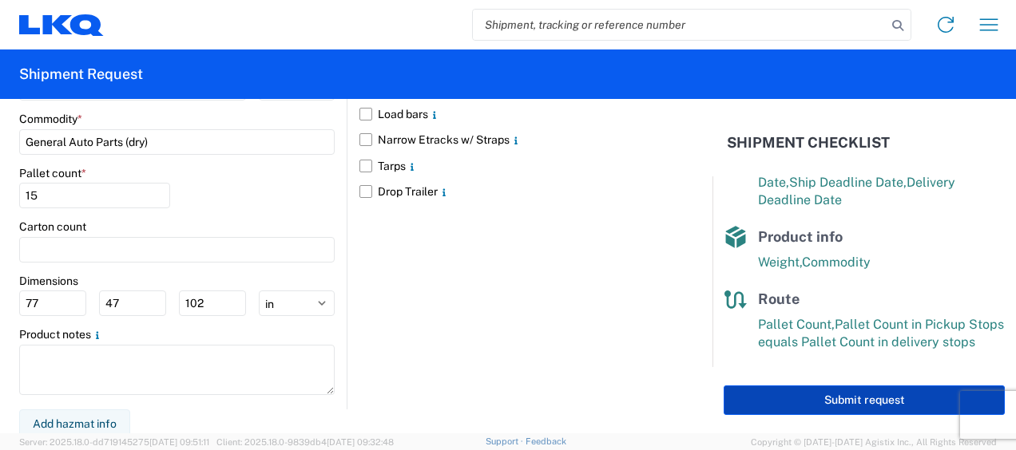
click at [865, 404] on button "Submit request" at bounding box center [863, 401] width 281 height 30
select select "US"
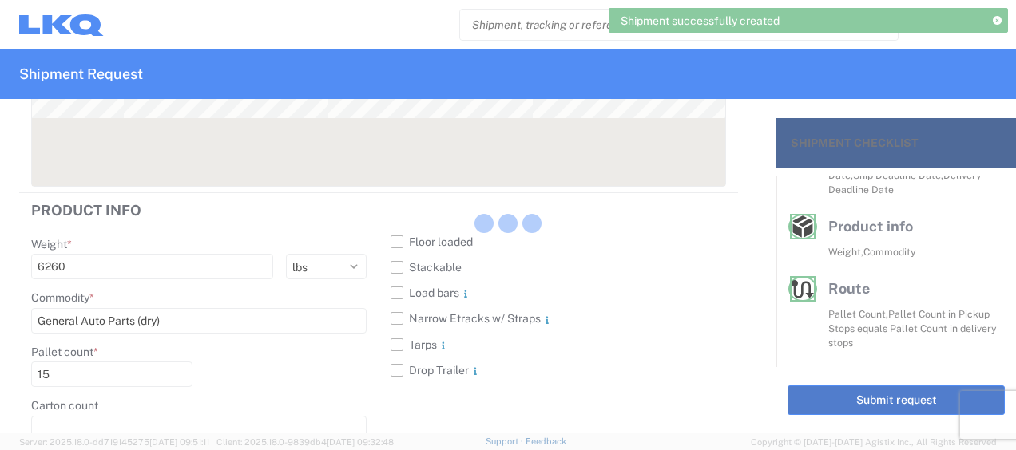
scroll to position [312, 0]
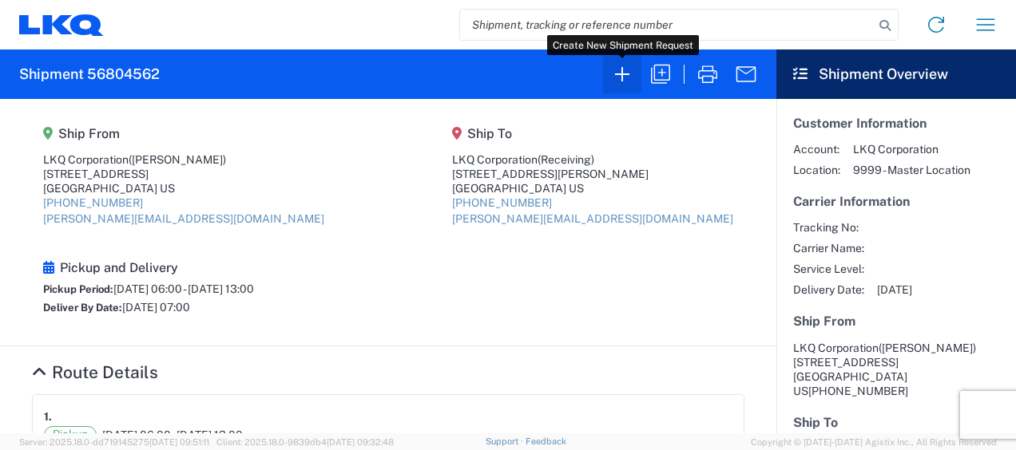
click at [631, 73] on icon "button" at bounding box center [622, 74] width 26 height 26
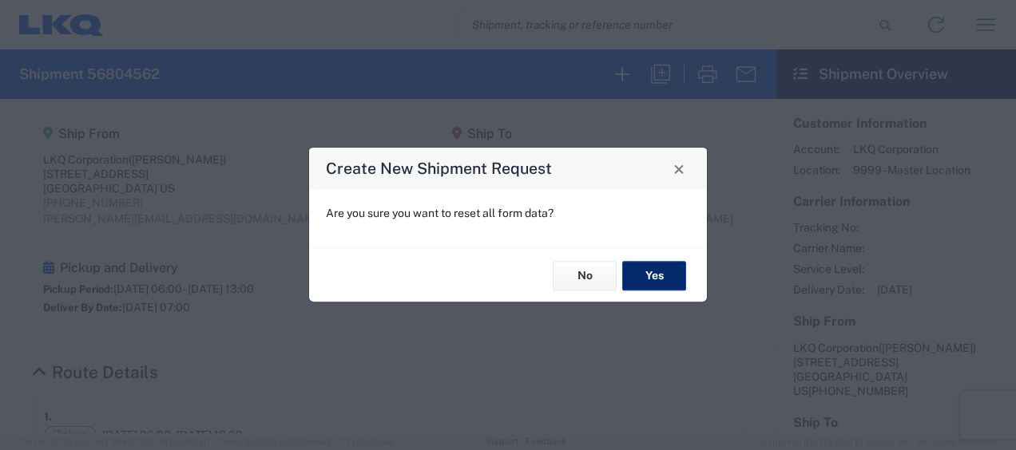
click at [662, 266] on button "Yes" at bounding box center [654, 276] width 64 height 30
select select "FULL"
select select "US"
select select "LBS"
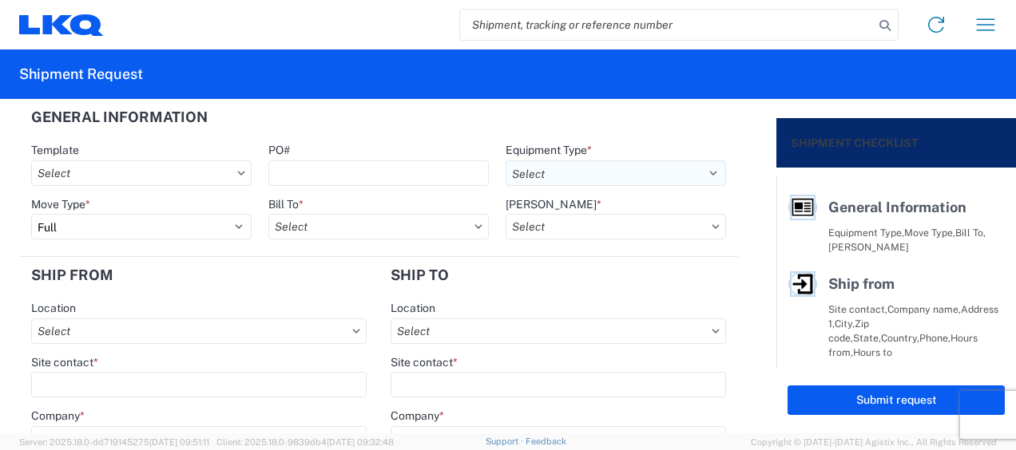
click at [691, 174] on select "Select 53’ Dry Van Flatbed Dropdeck (van) Lowboy (flatbed) Rail" at bounding box center [615, 173] width 220 height 26
select select "STDV"
click at [505, 160] on select "Select 53’ Dry Van Flatbed Dropdeck (van) Lowboy (flatbed) Rail" at bounding box center [615, 173] width 220 height 26
click at [339, 227] on input "Bill To *" at bounding box center [378, 227] width 220 height 26
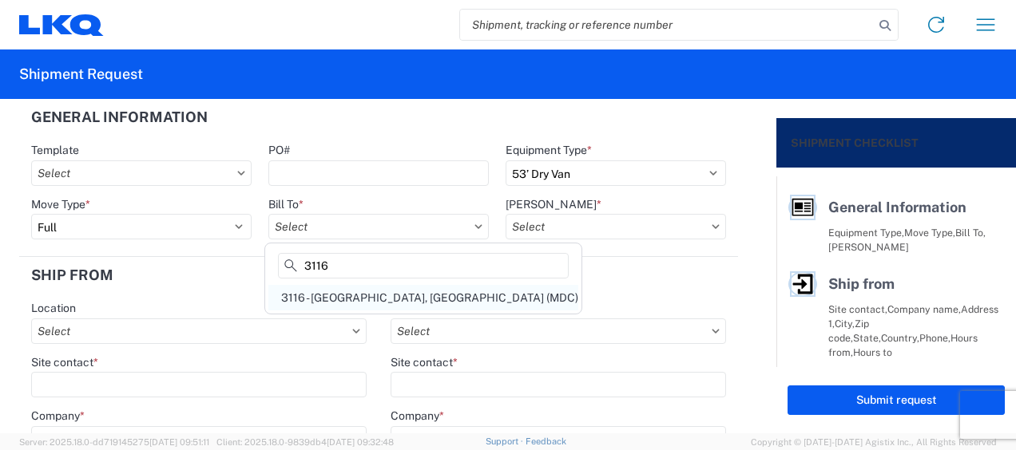
type input "3116"
drag, startPoint x: 319, startPoint y: 302, endPoint x: 335, endPoint y: 296, distance: 16.2
click at [319, 302] on div "3116 - [GEOGRAPHIC_DATA], [GEOGRAPHIC_DATA] (MDC)" at bounding box center [423, 298] width 310 height 26
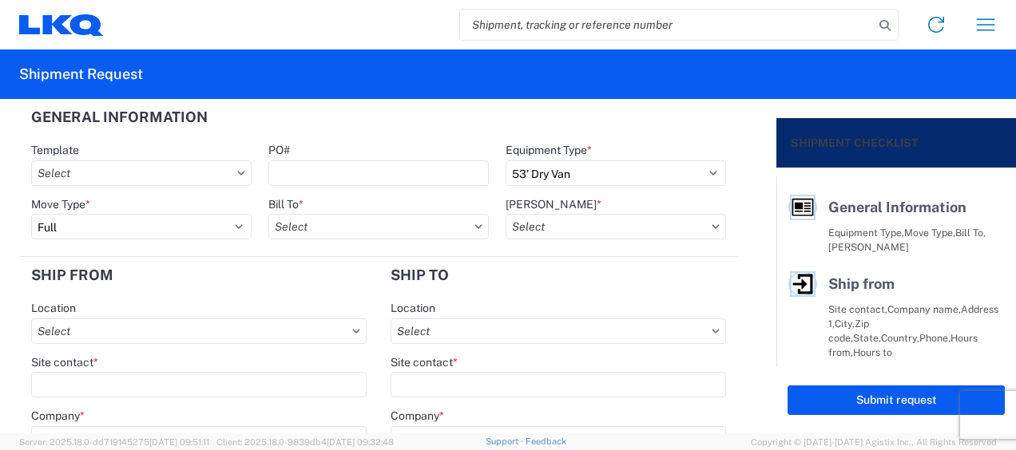
type input "3116 - [GEOGRAPHIC_DATA], [GEOGRAPHIC_DATA] (MDC)"
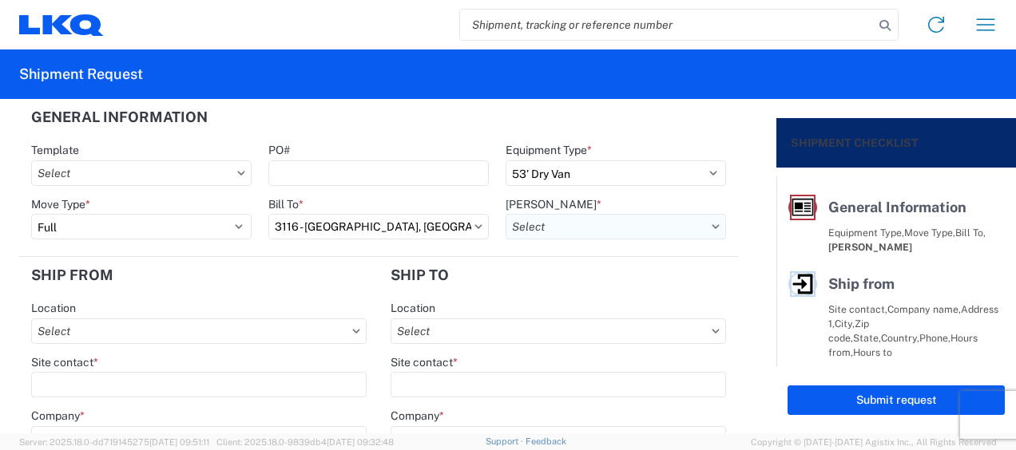
click at [526, 228] on input "Bill Code *" at bounding box center [615, 227] width 220 height 26
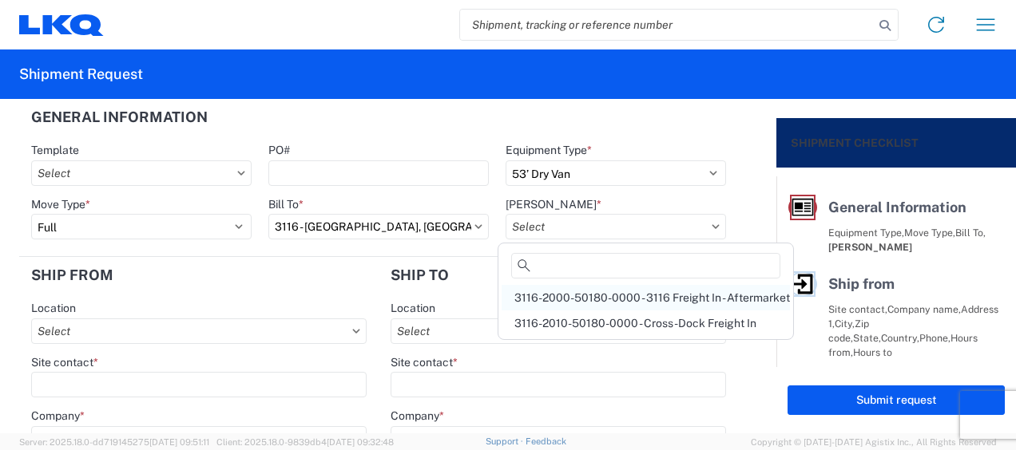
click at [543, 287] on div "3116-2000-50180-0000 - 3116 Freight In - Aftermarket" at bounding box center [645, 298] width 288 height 26
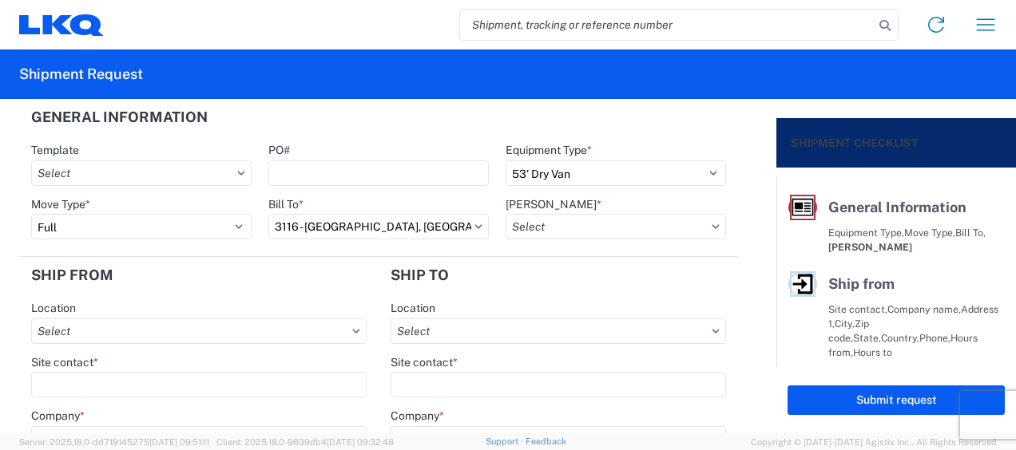
type input "3116-2000-50180-0000 - 3116 Freight In - Aftermarket"
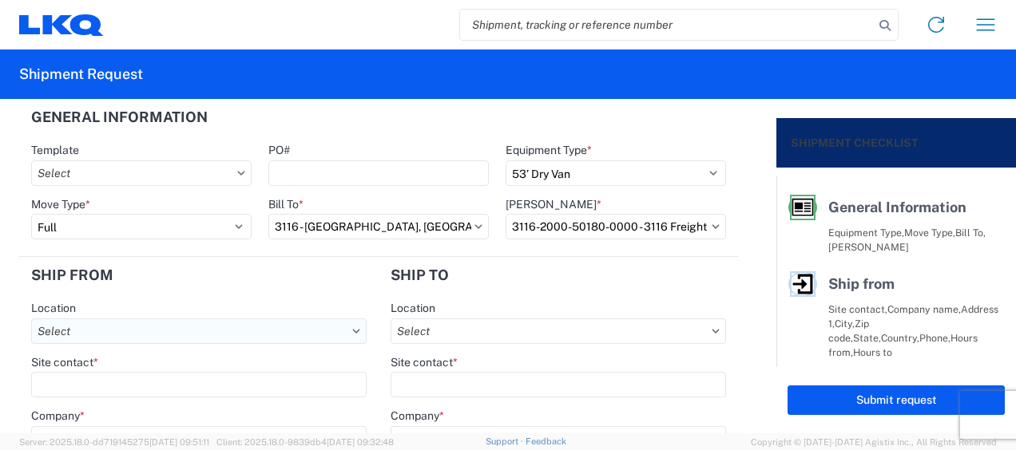
click at [51, 327] on input "Location" at bounding box center [198, 332] width 335 height 26
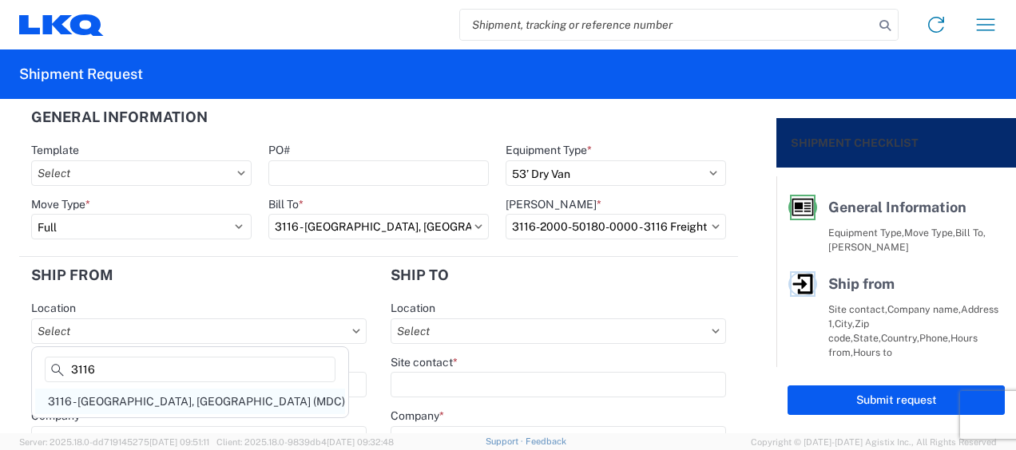
type input "3116"
click at [115, 393] on div "3116 - [GEOGRAPHIC_DATA], [GEOGRAPHIC_DATA] (MDC)" at bounding box center [190, 402] width 310 height 26
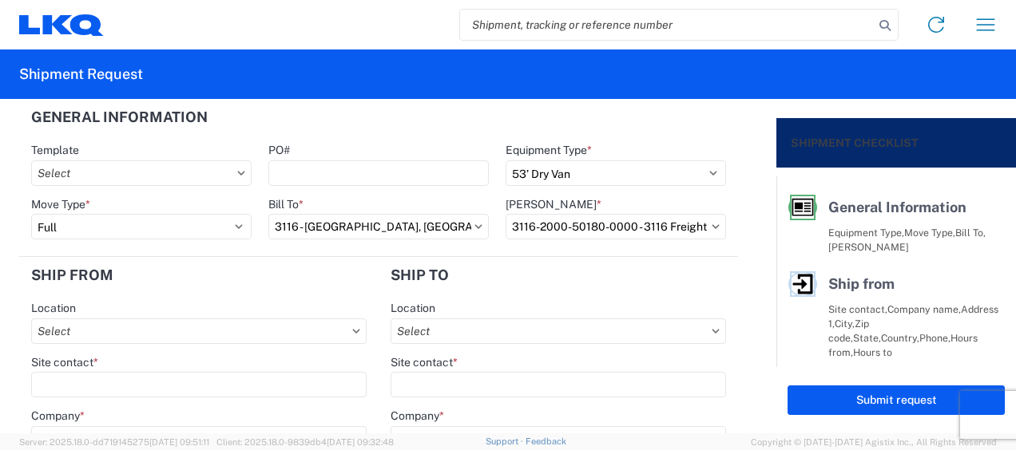
type input "3116 - [GEOGRAPHIC_DATA], [GEOGRAPHIC_DATA] (MDC)"
type input "[DEMOGRAPHIC_DATA][PERSON_NAME]"
type input "LKQ Corporation"
type input "[STREET_ADDRESS]"
type input "[GEOGRAPHIC_DATA]"
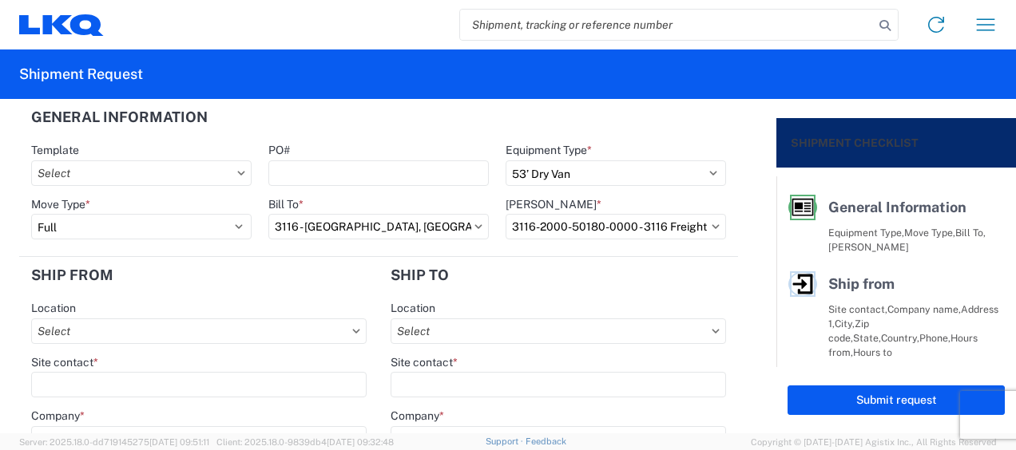
type input "49508"
select select "MI"
type input "[PERSON_NAME][EMAIL_ADDRESS][DOMAIN_NAME]"
type input "[PHONE_NUMBER]"
type input "06:00"
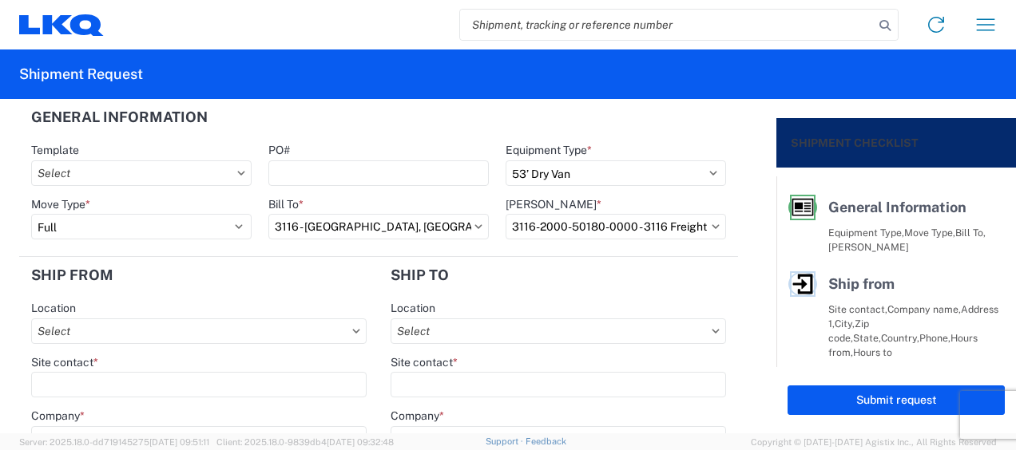
type input "13:00"
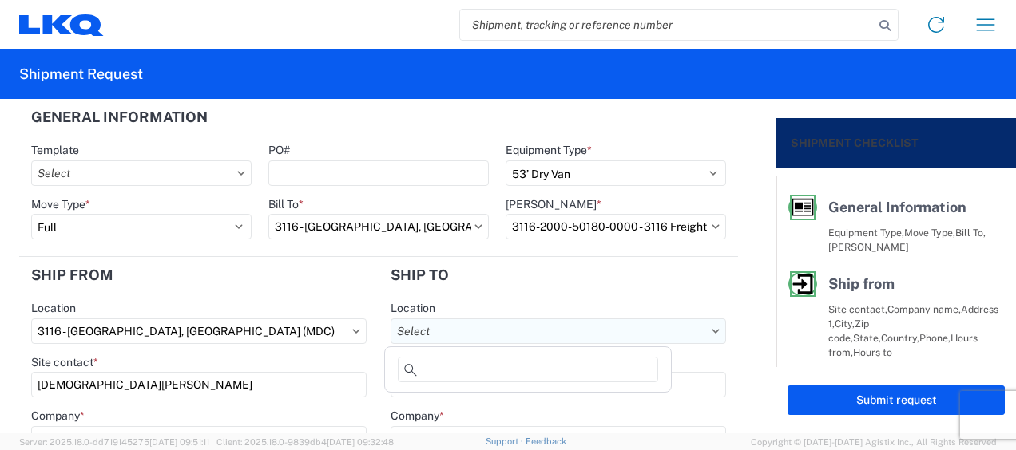
click at [430, 329] on input "Location" at bounding box center [557, 332] width 335 height 26
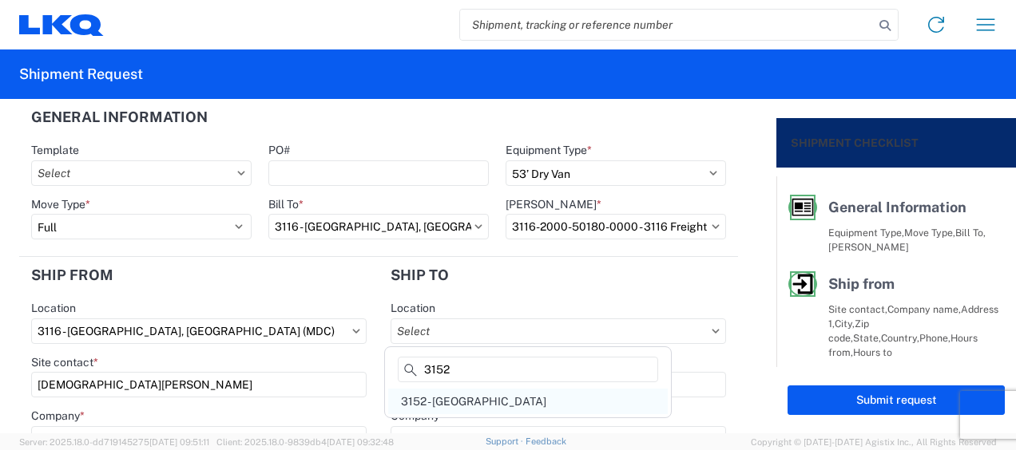
type input "3152"
click at [457, 407] on div "3152 - [GEOGRAPHIC_DATA]" at bounding box center [527, 402] width 279 height 26
type input "3152 - [GEOGRAPHIC_DATA]"
type input "LKQ Corporation"
type input "[STREET_ADDRESS]"
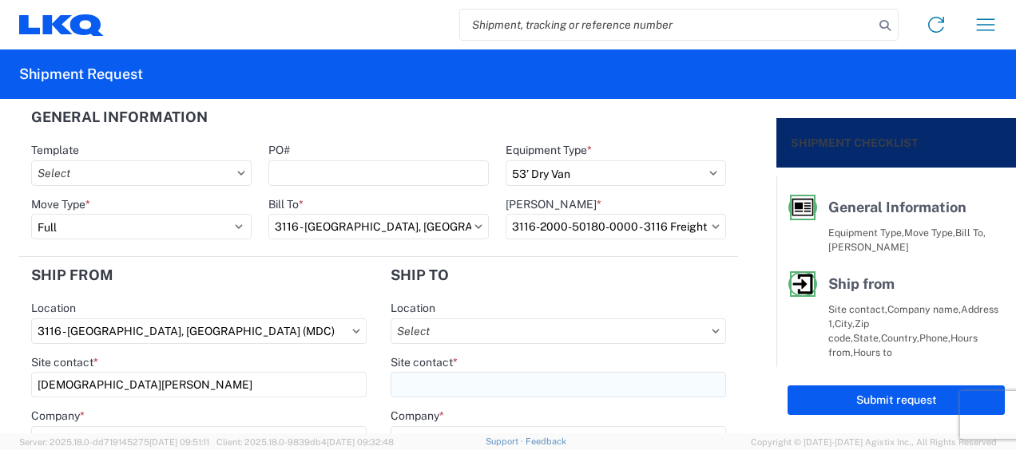
type input "Schertz"
type input "78154"
select select "[GEOGRAPHIC_DATA]"
select select "US"
click at [442, 388] on input "Site contact *" at bounding box center [557, 385] width 335 height 26
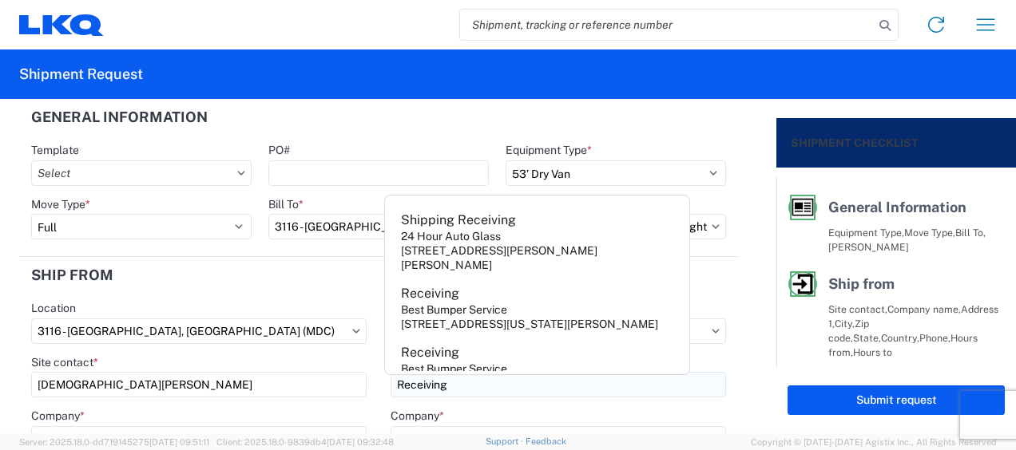
type input "Receiving"
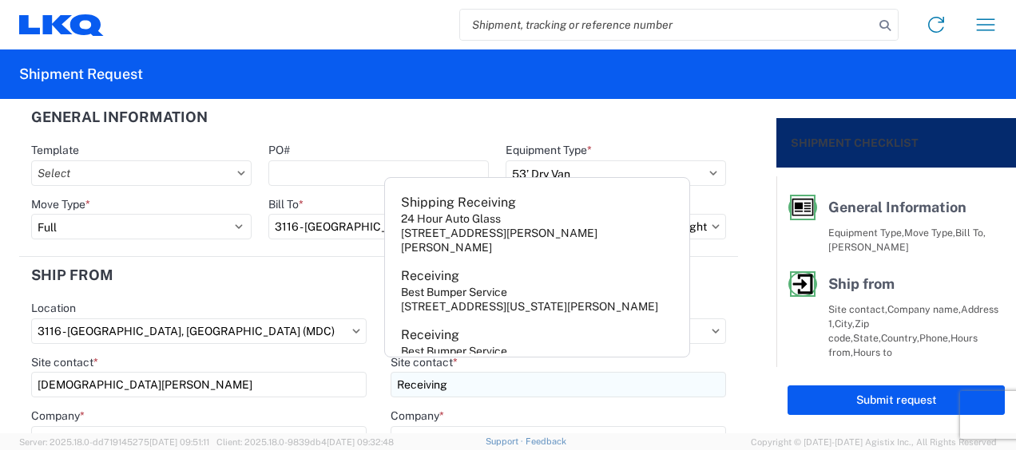
scroll to position [18, 0]
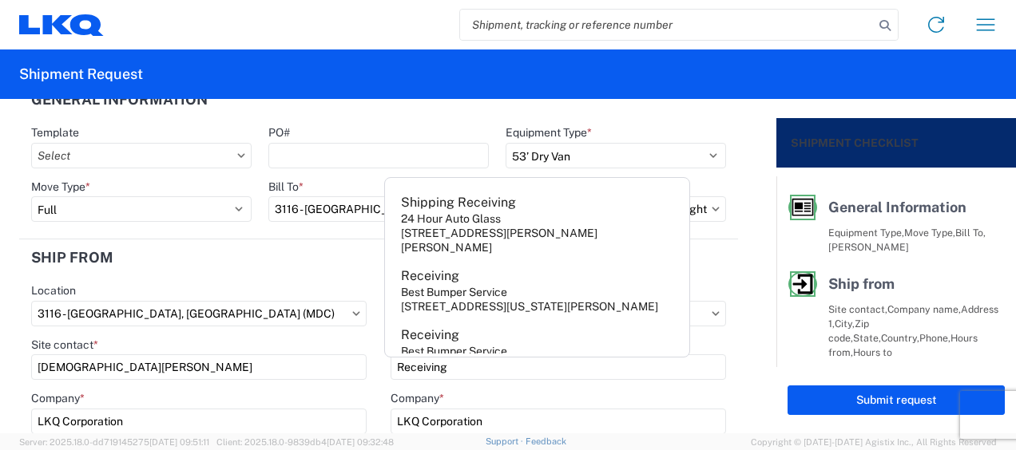
click at [292, 270] on header "Ship from" at bounding box center [198, 258] width 359 height 36
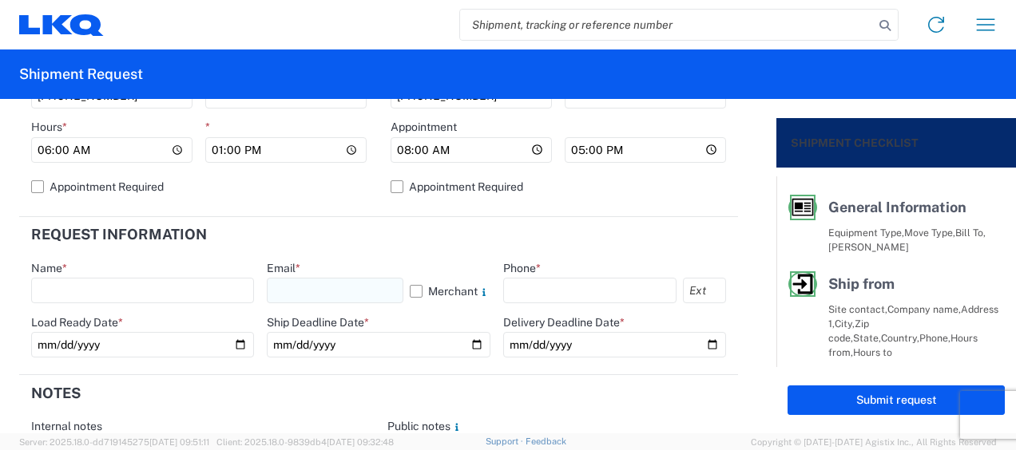
scroll to position [736, 0]
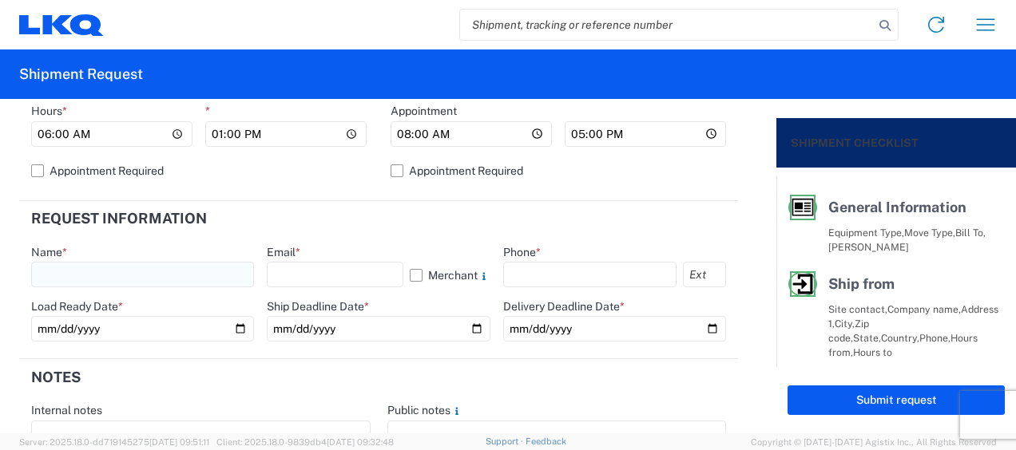
click at [105, 278] on input "text" at bounding box center [142, 275] width 223 height 26
type input "[DEMOGRAPHIC_DATA][PERSON_NAME]"
type input "[PERSON_NAME][EMAIL_ADDRESS][DOMAIN_NAME]"
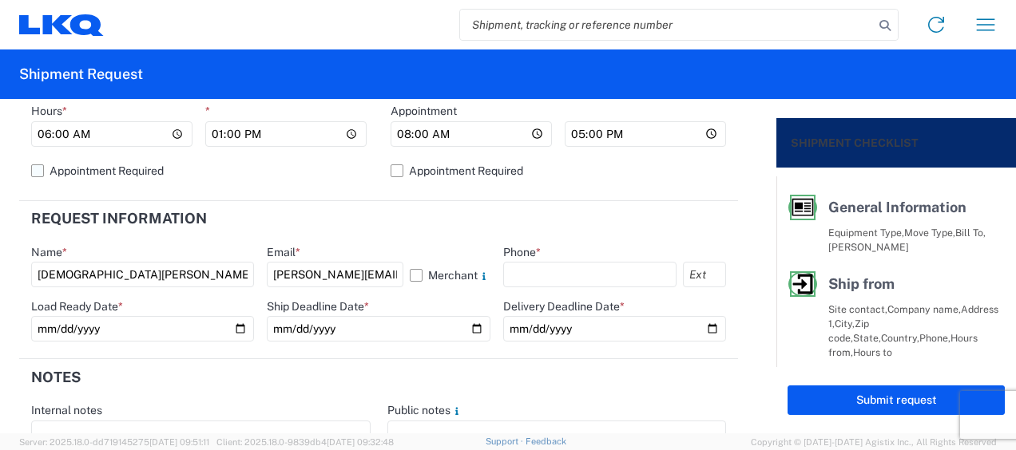
type input "6167541500"
click at [235, 327] on input "date" at bounding box center [142, 329] width 223 height 26
type input "2025-09-15"
click at [467, 327] on input "date" at bounding box center [378, 329] width 223 height 26
type input "2025-09-15"
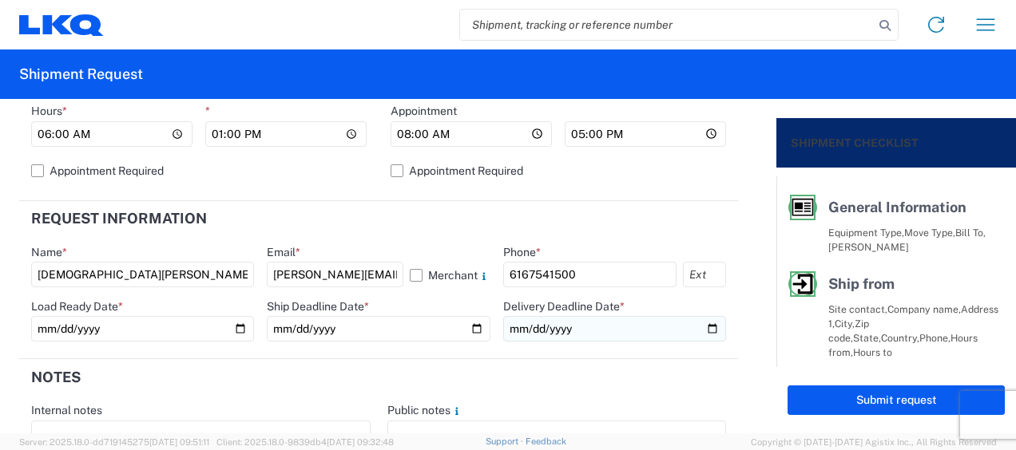
click at [703, 326] on input "date" at bounding box center [614, 329] width 223 height 26
type input "2025-09-19"
click at [567, 375] on header "Notes" at bounding box center [378, 377] width 719 height 36
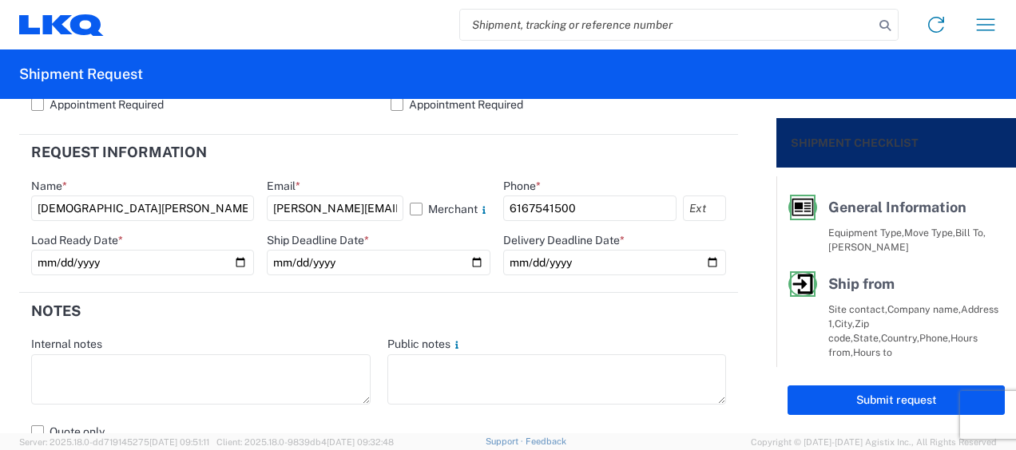
scroll to position [896, 0]
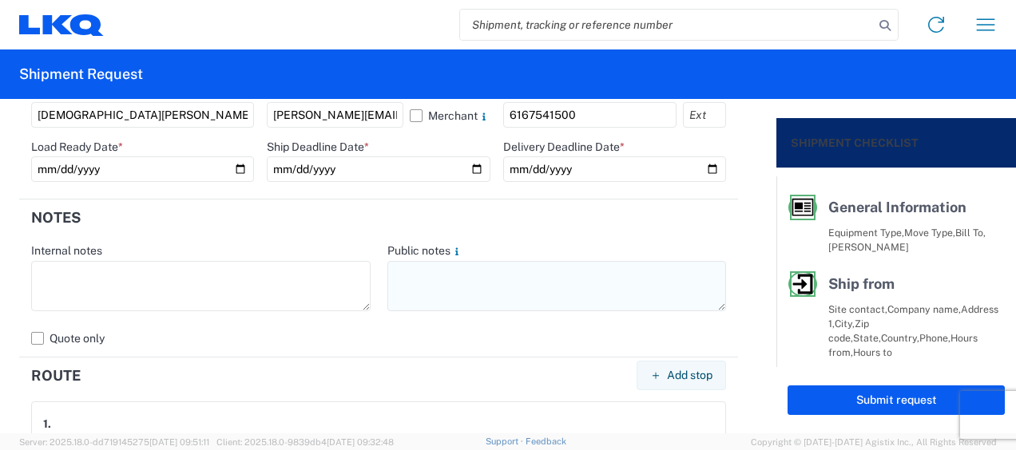
click at [412, 275] on textarea at bounding box center [556, 286] width 339 height 50
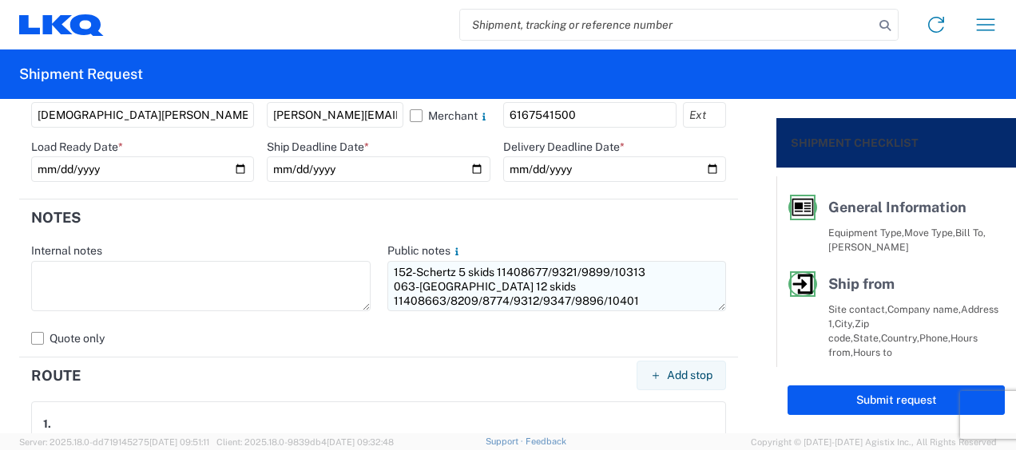
drag, startPoint x: 391, startPoint y: 270, endPoint x: 522, endPoint y: 283, distance: 131.6
click at [591, 289] on textarea "152-Schertz 5 skids 11408677/9321/9899/10313 063-[GEOGRAPHIC_DATA] 12 skids 114…" at bounding box center [556, 286] width 339 height 50
click at [492, 291] on textarea "152-Schertz 5 skids 11408677/9321/9899/10313 063-[GEOGRAPHIC_DATA] 12 skids 114…" at bounding box center [556, 286] width 339 height 50
click at [417, 286] on textarea "152-Schertz 5 skids 11408677/9321/9899/10313 063-[GEOGRAPHIC_DATA] 12 skids 114…" at bounding box center [556, 286] width 339 height 50
click at [433, 281] on textarea "152-Schertz 5 skids 11408677/9321/9899/10313 063-[GEOGRAPHIC_DATA] 12 skids 114…" at bounding box center [556, 286] width 339 height 50
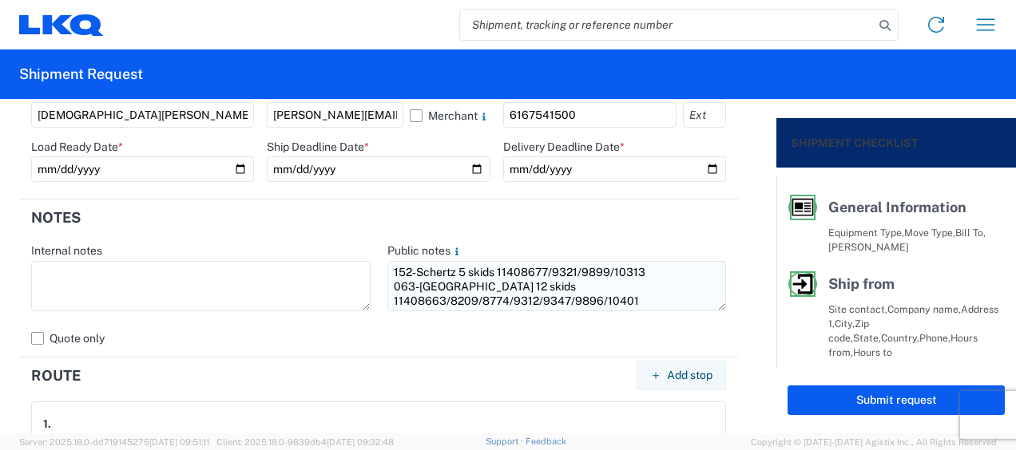
drag, startPoint x: 382, startPoint y: 271, endPoint x: 621, endPoint y: 300, distance: 240.5
click at [634, 303] on textarea "152-Schertz 5 skids 11408677/9321/9899/10313 063-[GEOGRAPHIC_DATA] 12 skids 114…" at bounding box center [556, 286] width 339 height 50
type textarea "152-Schertz 5 skids 11408677/9321/9899/10313 063-[GEOGRAPHIC_DATA] 12 skids 114…"
click at [329, 232] on header "Notes" at bounding box center [378, 218] width 719 height 36
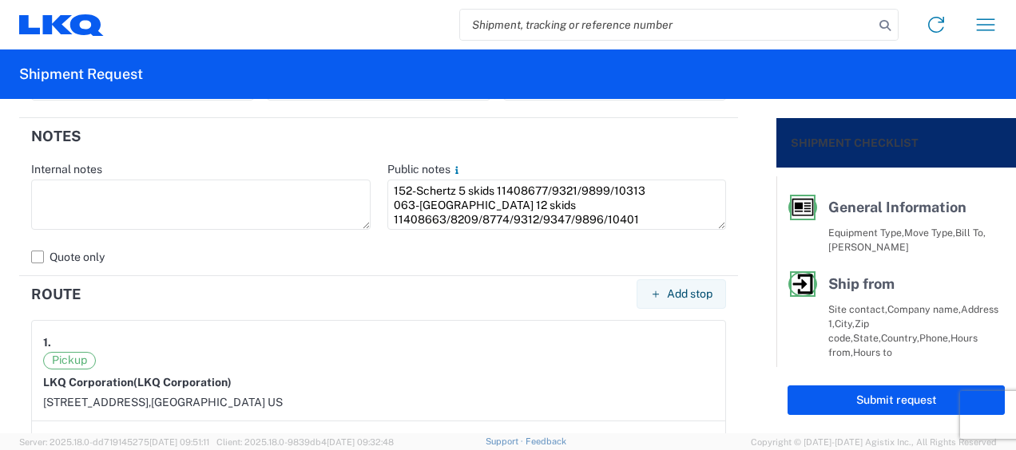
scroll to position [1056, 0]
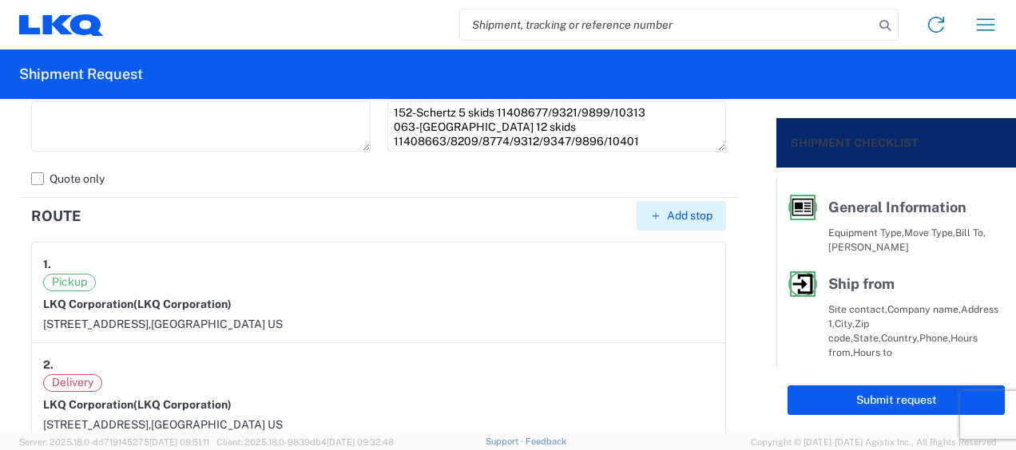
click at [672, 211] on span "Add stop" at bounding box center [690, 215] width 46 height 15
select select "US"
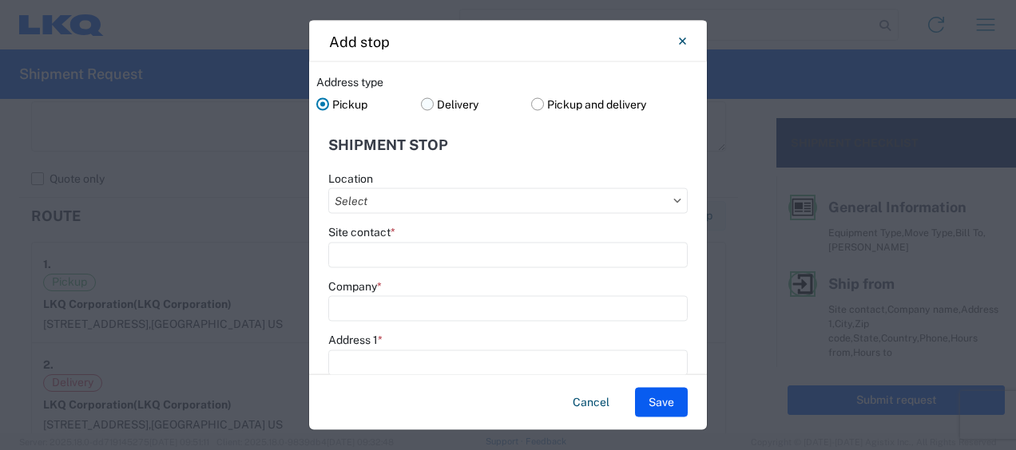
click at [421, 102] on label "Delivery" at bounding box center [476, 104] width 111 height 24
click at [0, 0] on input "Delivery" at bounding box center [0, 0] width 0 height 0
click at [390, 197] on input "Location" at bounding box center [507, 201] width 359 height 26
type input "3063"
click at [390, 272] on div "3063 - [GEOGRAPHIC_DATA]" at bounding box center [471, 272] width 279 height 26
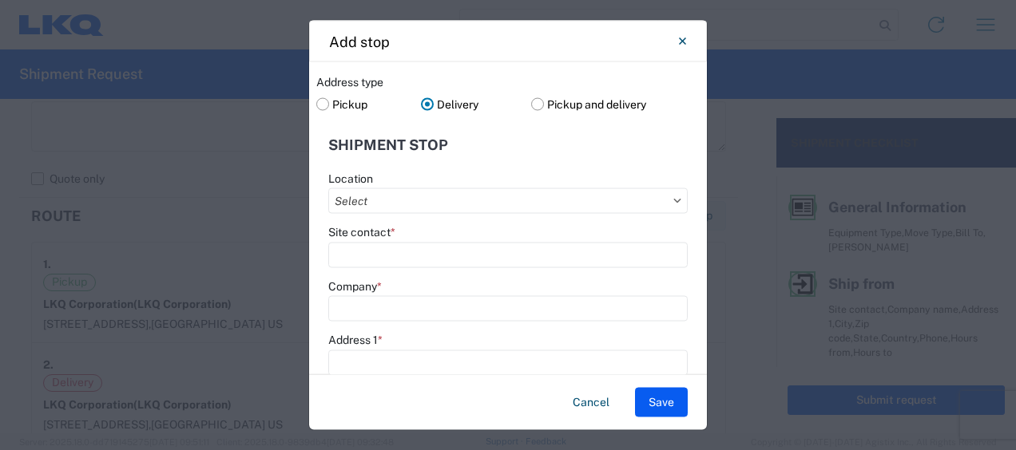
type input "3063 - [GEOGRAPHIC_DATA]"
type input "[GEOGRAPHIC_DATA]"
type input "4003 Grand Lakes Way"
type input "Ste 200"
type input "Grand Prairie"
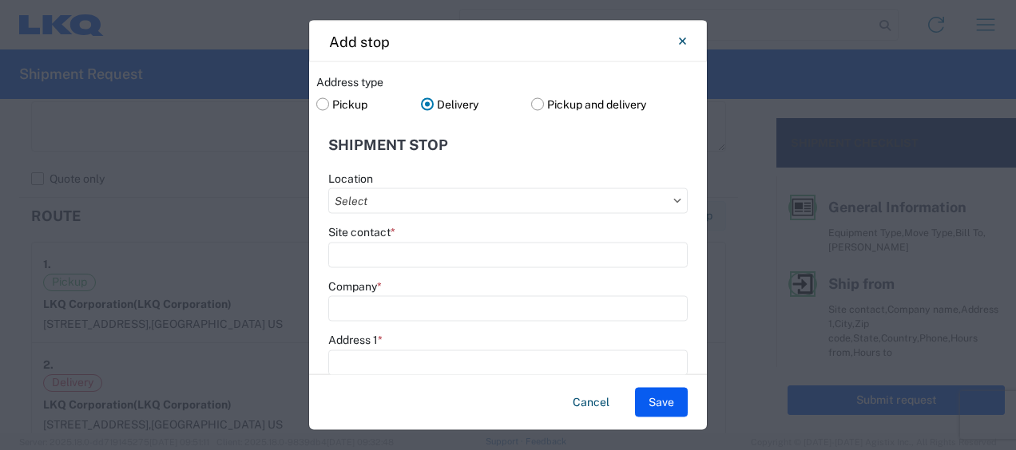
type input "75050"
select select "[GEOGRAPHIC_DATA]"
type input "214-960-3951"
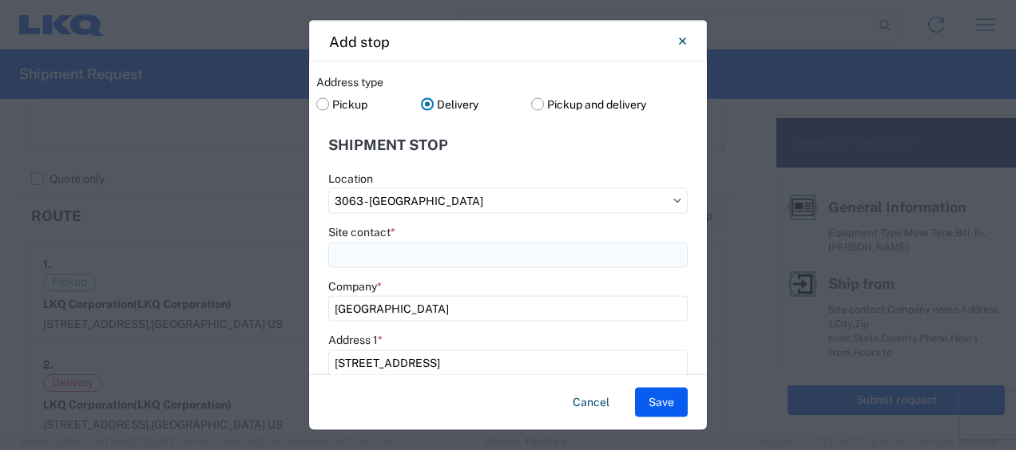
click at [373, 260] on input "Site contact *" at bounding box center [507, 255] width 359 height 26
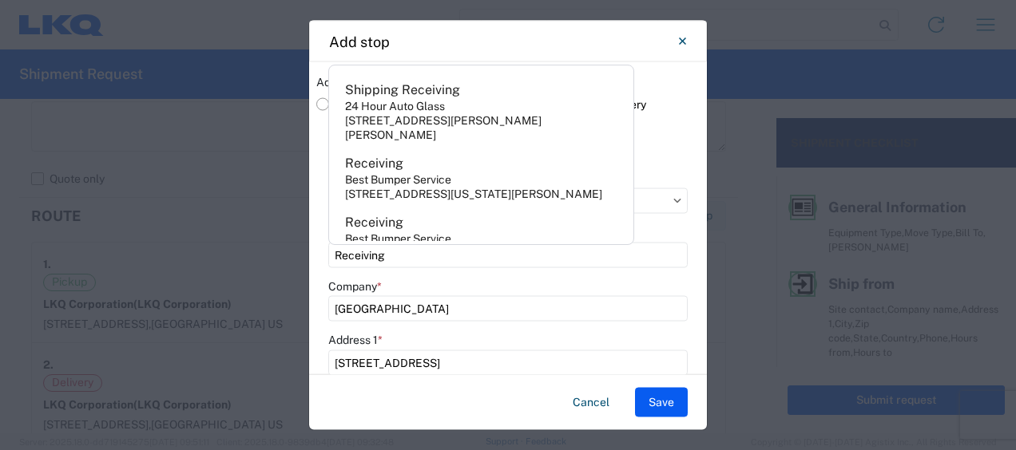
type input "Receiving"
click at [688, 337] on div "Address type Pickup Delivery Pickup and delivery Shipment stop Location 3063 - …" at bounding box center [508, 218] width 398 height 313
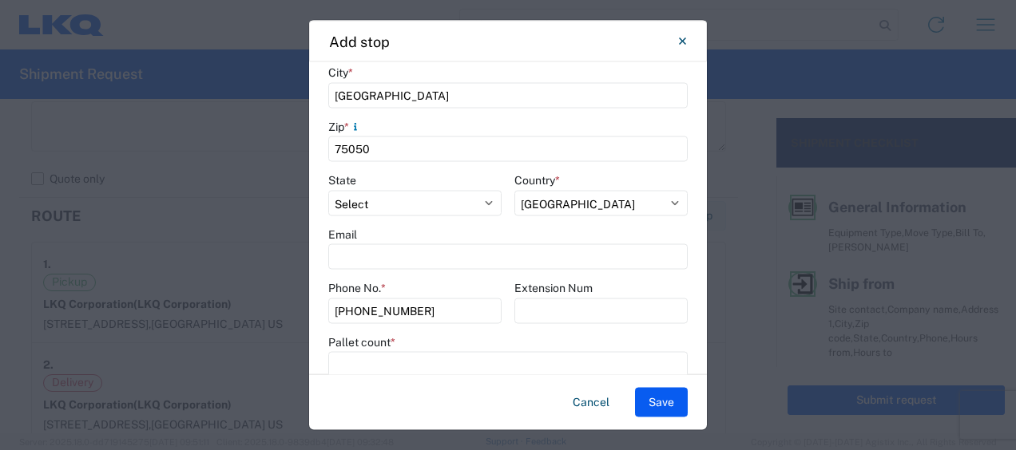
scroll to position [461, 0]
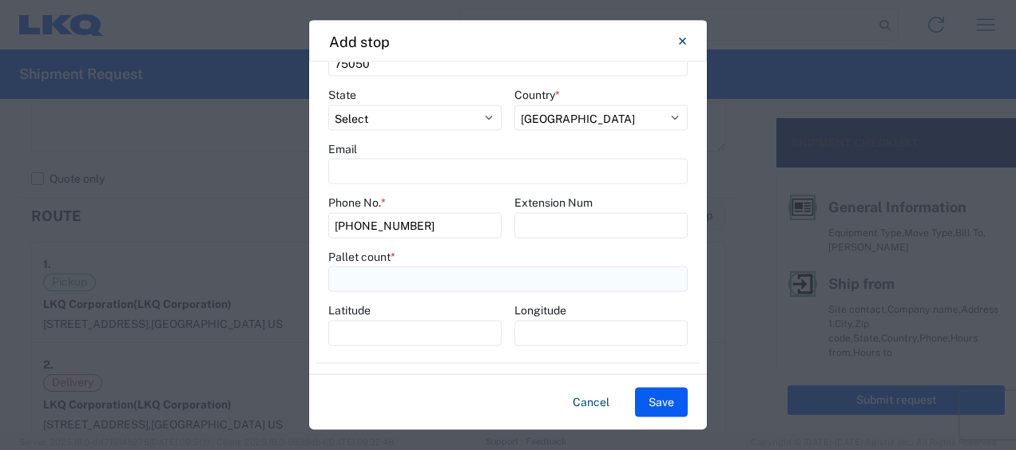
click at [366, 274] on input "number" at bounding box center [507, 280] width 359 height 26
type input "12"
click at [663, 400] on button "Save" at bounding box center [661, 403] width 53 height 30
select select "D"
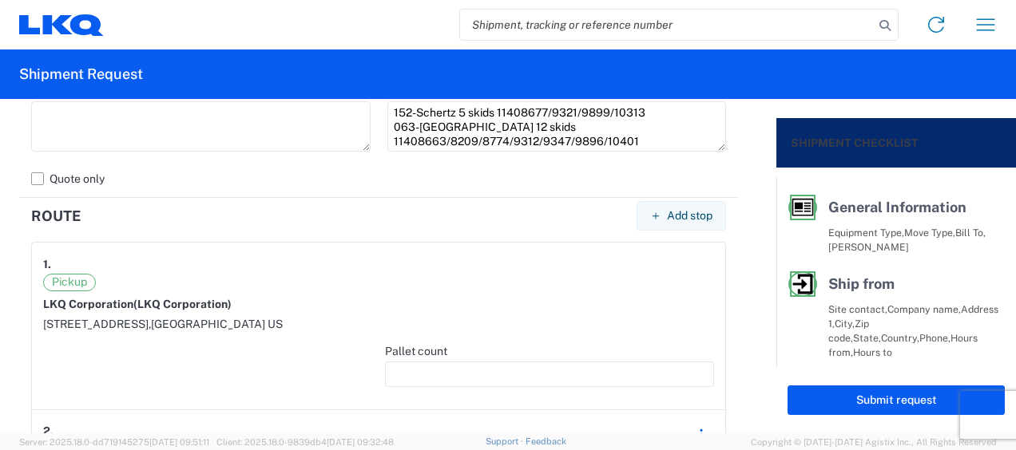
click at [255, 225] on header "Route Add stop" at bounding box center [378, 216] width 719 height 36
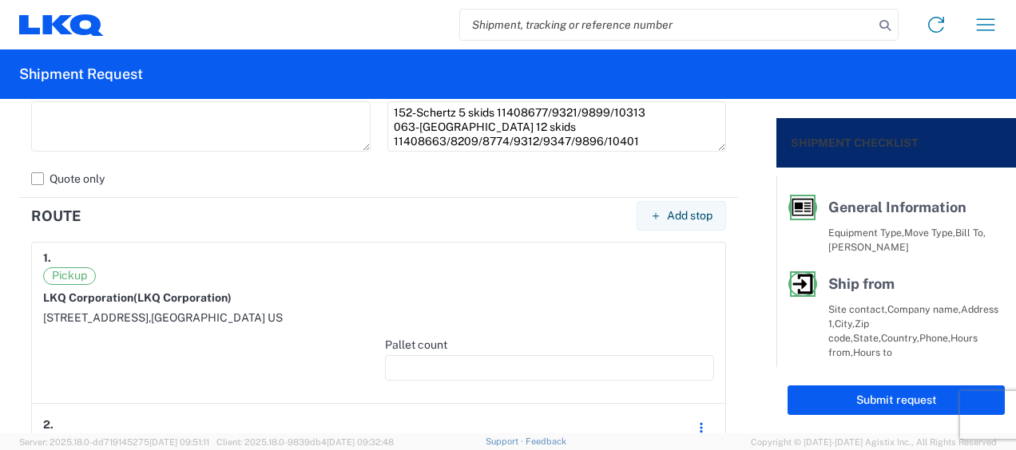
scroll to position [0, 0]
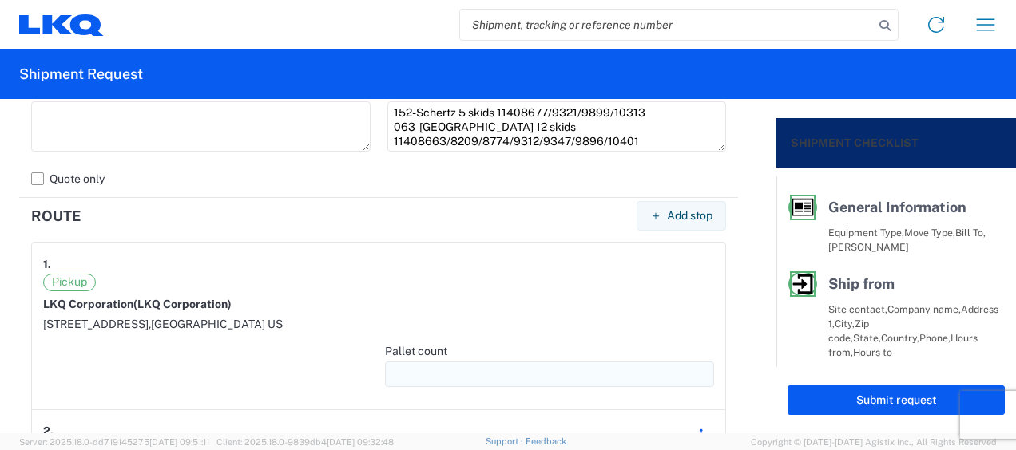
click at [393, 369] on input "number" at bounding box center [549, 375] width 329 height 26
type input "1"
type input "17"
click at [236, 379] on div at bounding box center [207, 371] width 329 height 54
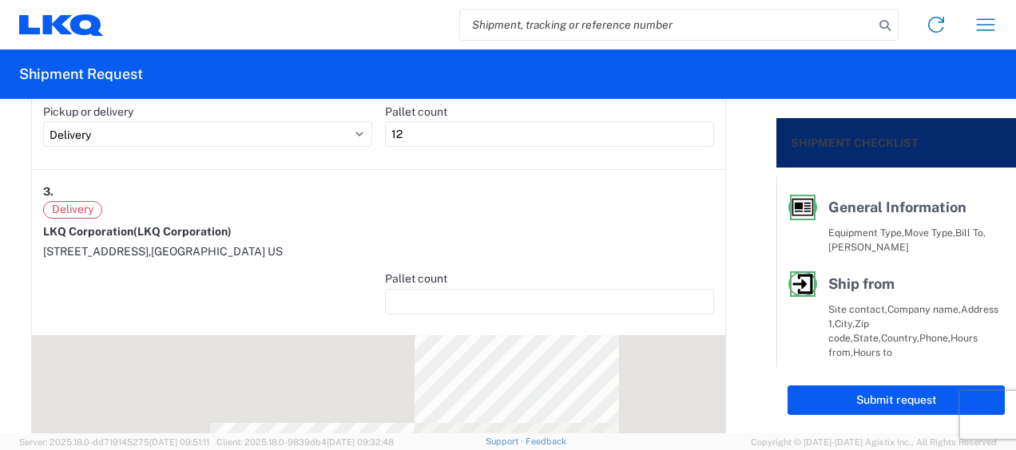
scroll to position [1375, 0]
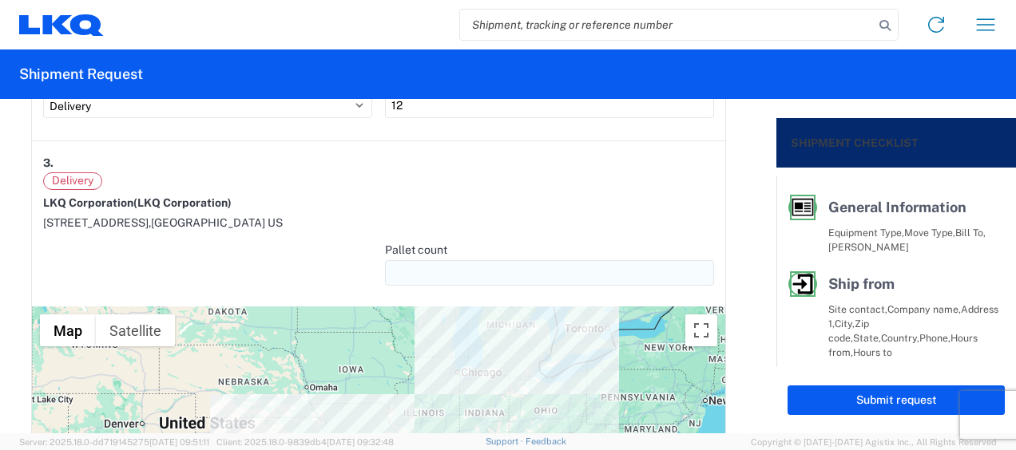
click at [423, 269] on input "number" at bounding box center [549, 273] width 329 height 26
type input "5"
click at [299, 247] on div at bounding box center [207, 270] width 329 height 54
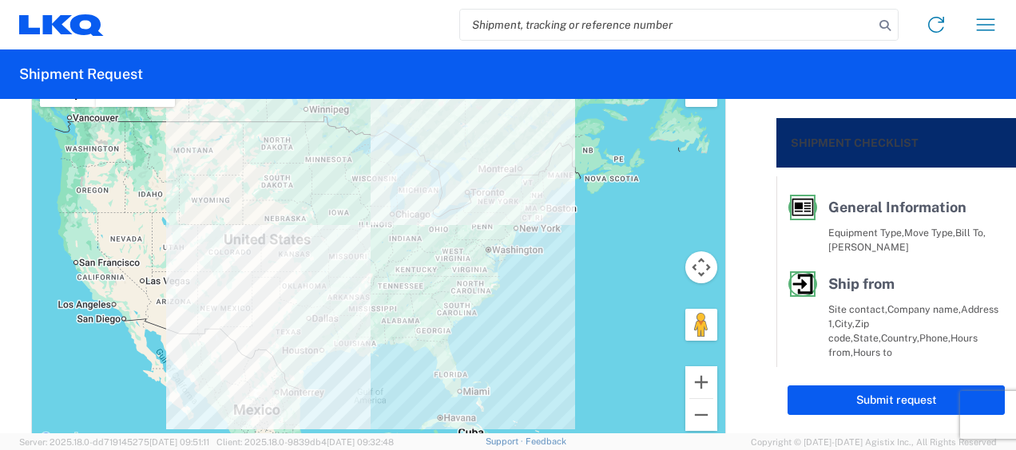
scroll to position [1934, 0]
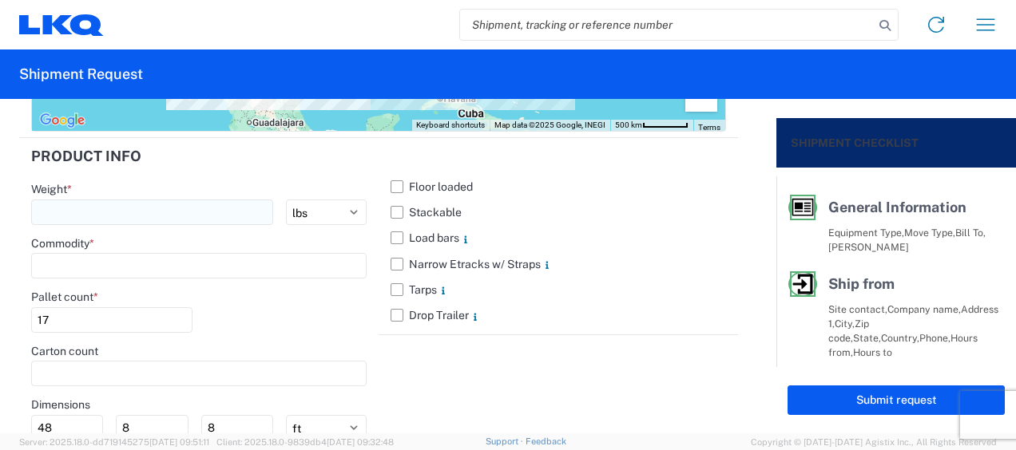
click at [73, 202] on input "number" at bounding box center [152, 213] width 242 height 26
type input "7885"
click at [81, 263] on input at bounding box center [198, 266] width 335 height 26
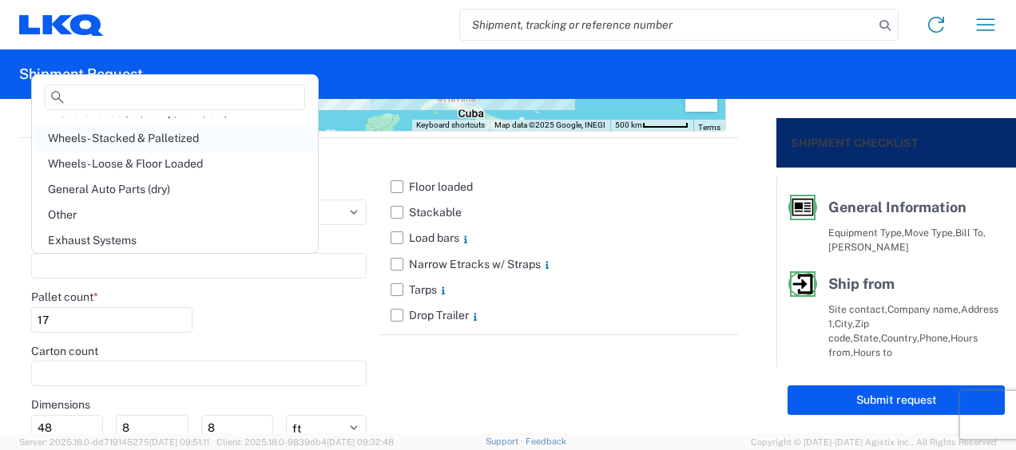
scroll to position [160, 0]
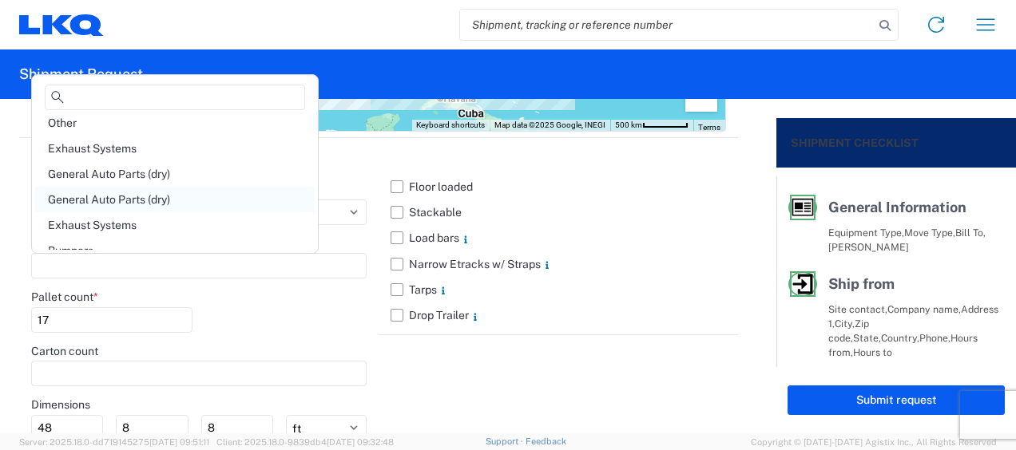
click at [136, 192] on div "General Auto Parts (dry)" at bounding box center [174, 200] width 279 height 26
type input "General Auto Parts (dry)"
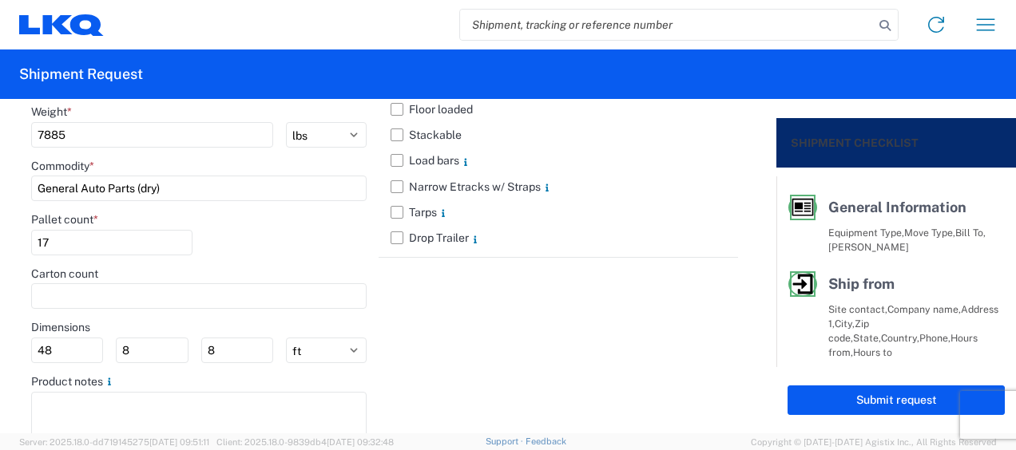
scroll to position [2014, 0]
click at [311, 342] on select "ft in cm" at bounding box center [326, 348] width 81 height 26
select select "IN"
click at [286, 335] on select "ft in cm" at bounding box center [326, 348] width 81 height 26
type input "576"
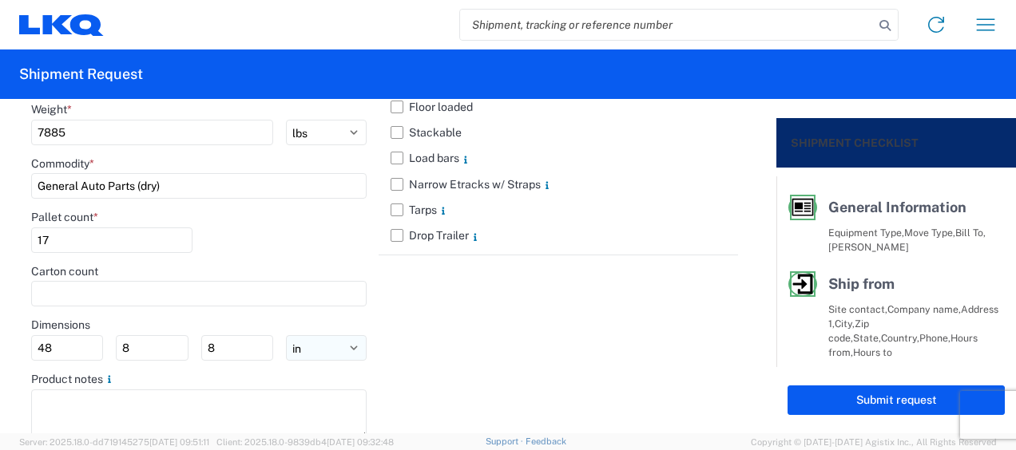
type input "96"
drag, startPoint x: 74, startPoint y: 343, endPoint x: 0, endPoint y: 340, distance: 74.3
click at [0, 341] on html "Home Shipment request Shipment tracking Shipment Request General Information Te…" at bounding box center [508, 225] width 1016 height 450
type input "77"
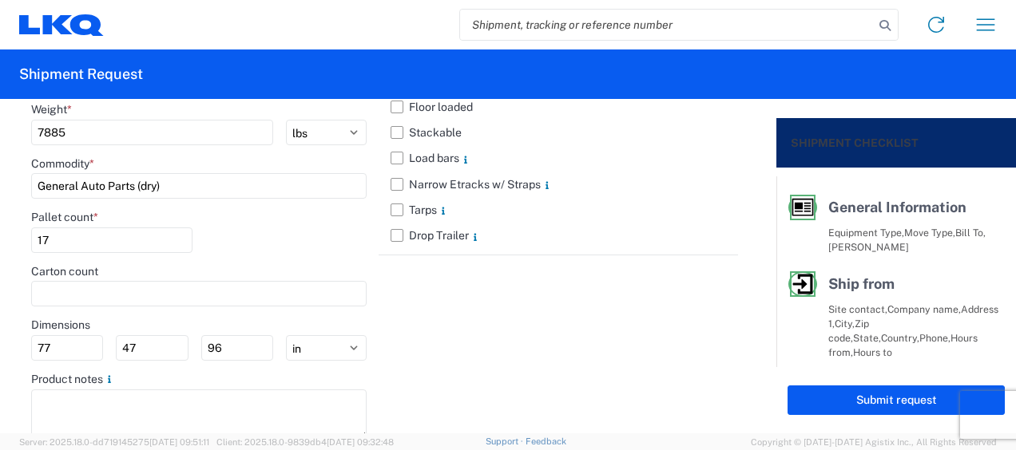
type input "47"
type input "102"
drag, startPoint x: 532, startPoint y: 371, endPoint x: 538, endPoint y: 362, distance: 10.9
click at [535, 369] on div "Floor loaded Stackable Load bars Narrow Etracks w/ Straps Tarps Drop Trailer" at bounding box center [557, 259] width 359 height 402
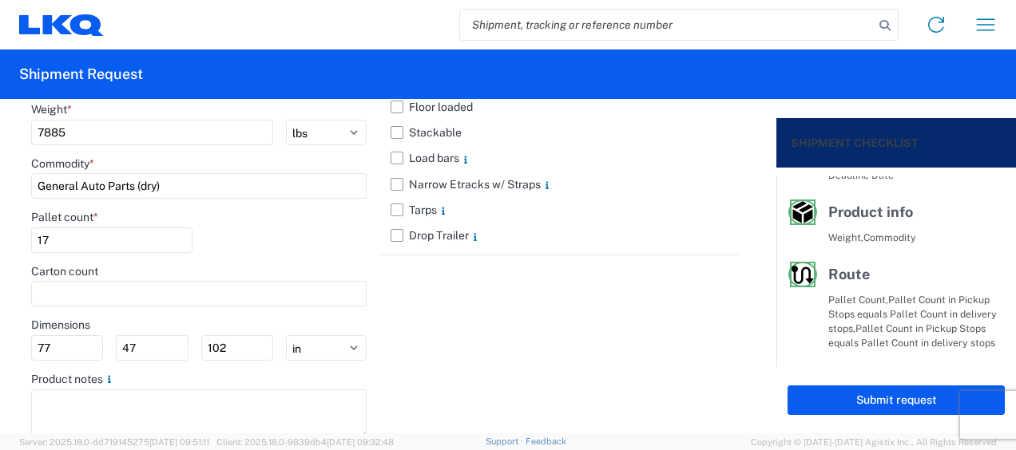
scroll to position [373, 0]
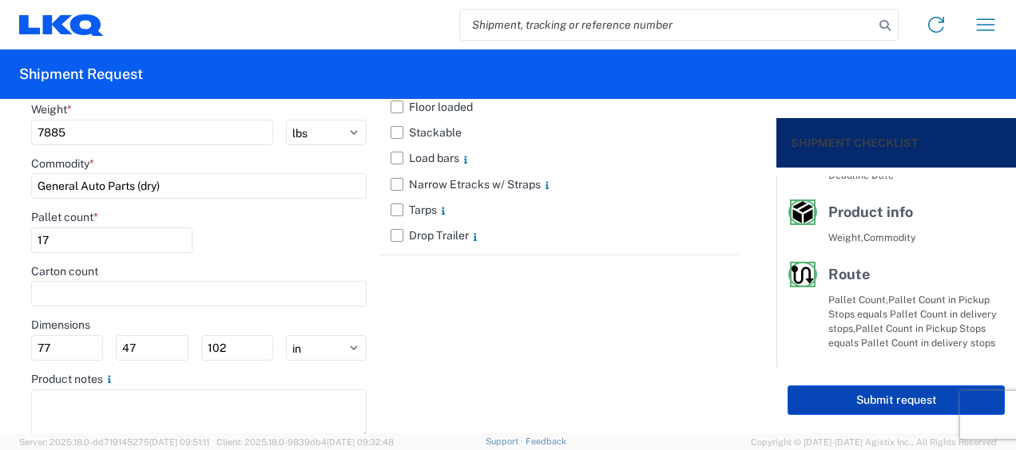
click at [920, 401] on button "Submit request" at bounding box center [895, 401] width 217 height 30
select select "US"
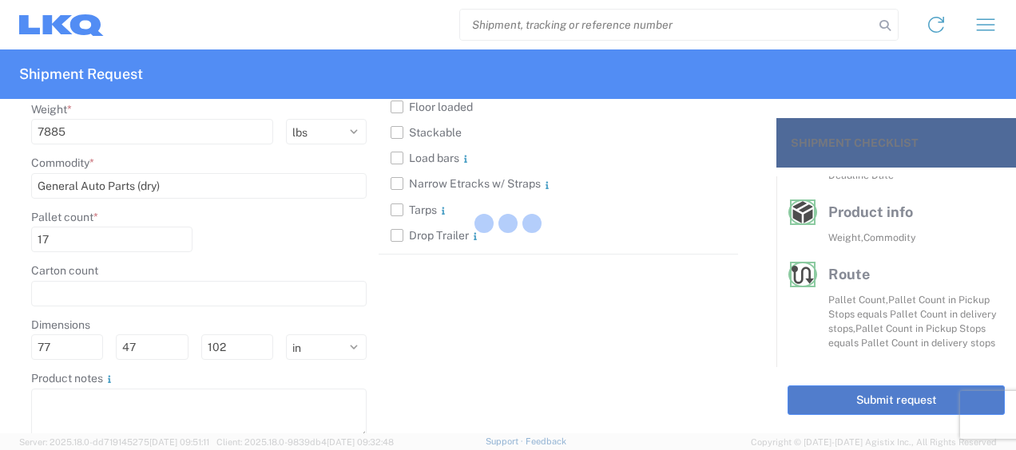
scroll to position [2013, 0]
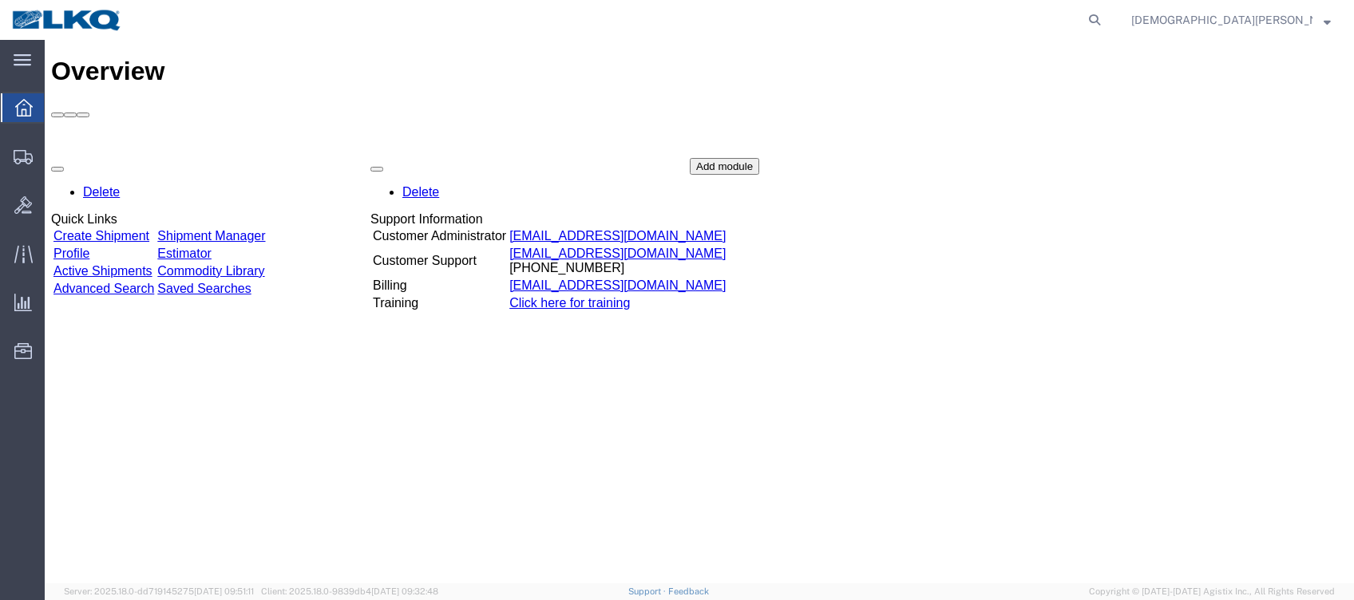
click at [1108, 18] on form at bounding box center [1096, 20] width 26 height 40
click at [1106, 21] on icon at bounding box center [1094, 20] width 22 height 22
click at [771, 22] on input "search" at bounding box center [840, 20] width 485 height 38
type input "56804559"
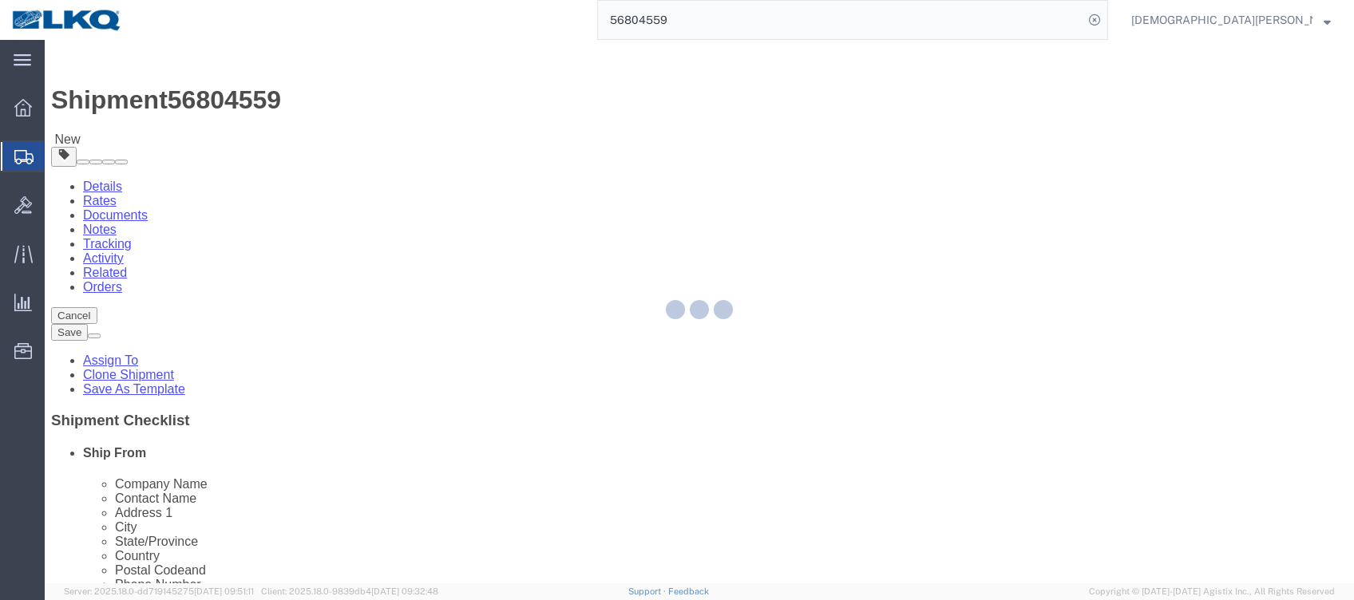
select select "27850"
select select "27832"
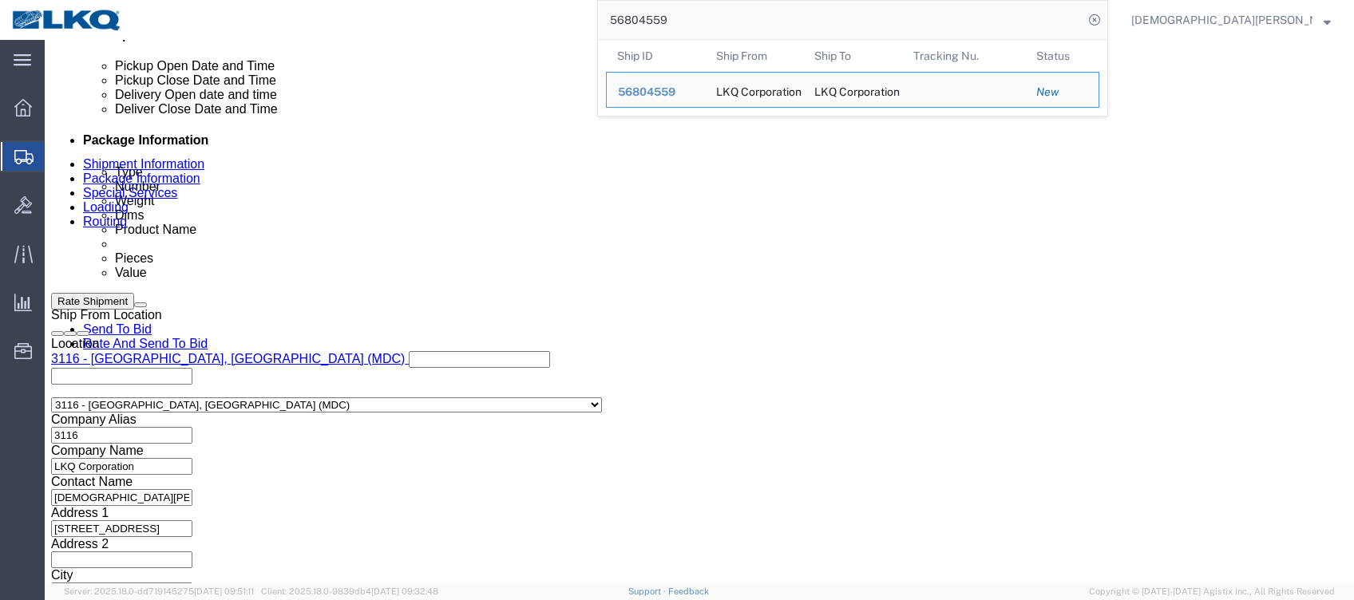
click div
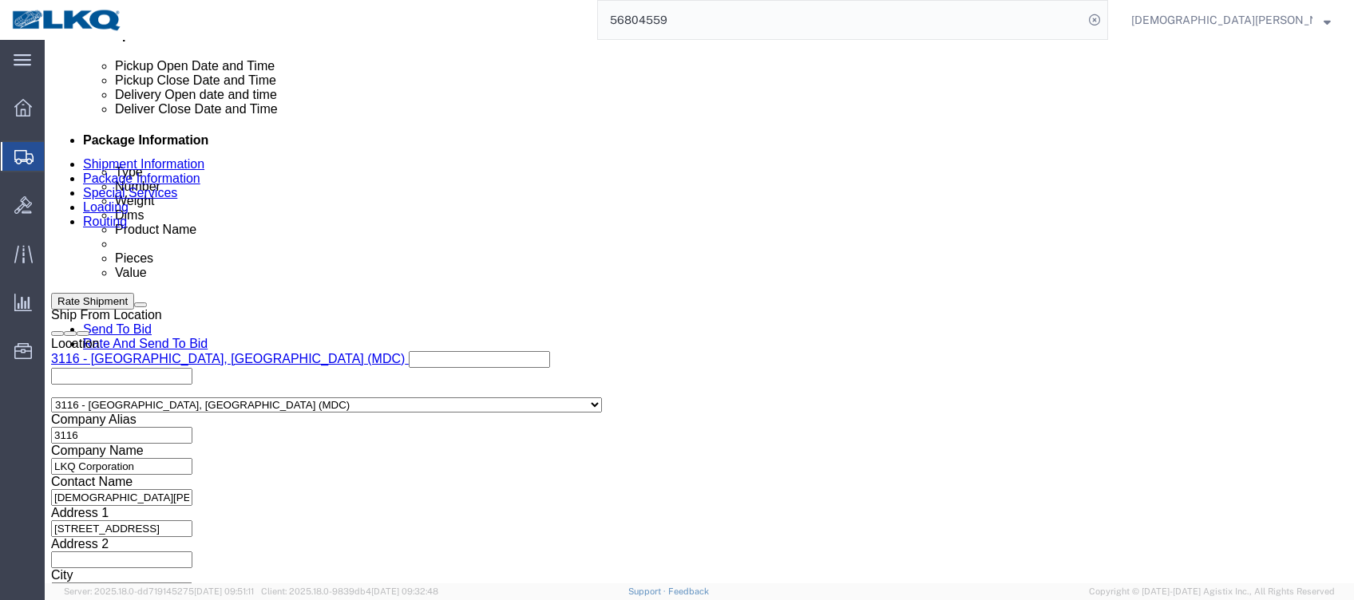
scroll to position [1095, 0]
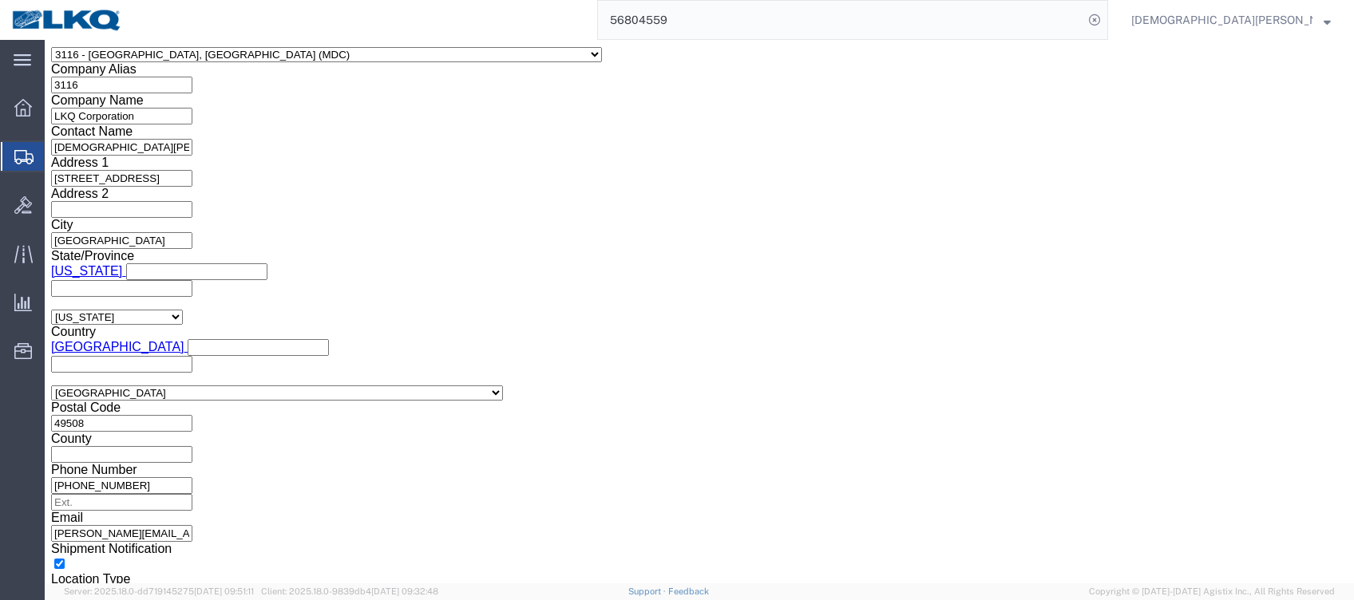
click input "5:00 AM"
type input "5:00 PM"
click button "Apply"
click link "Send To Bid"
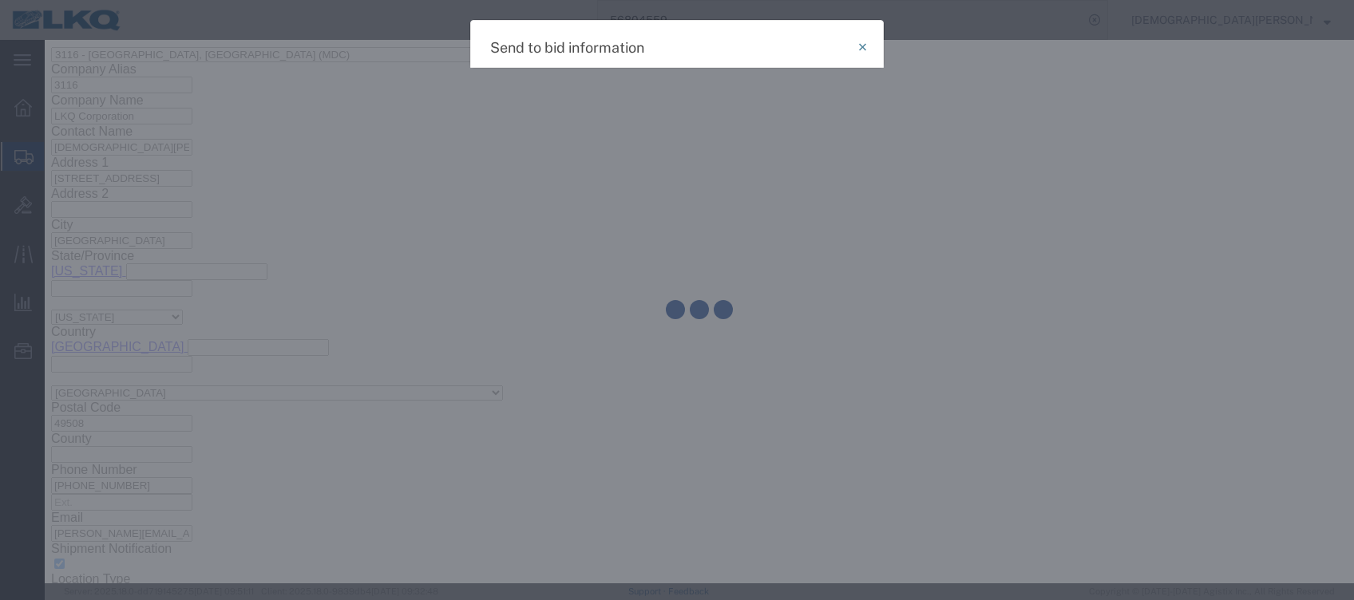
select select "TL"
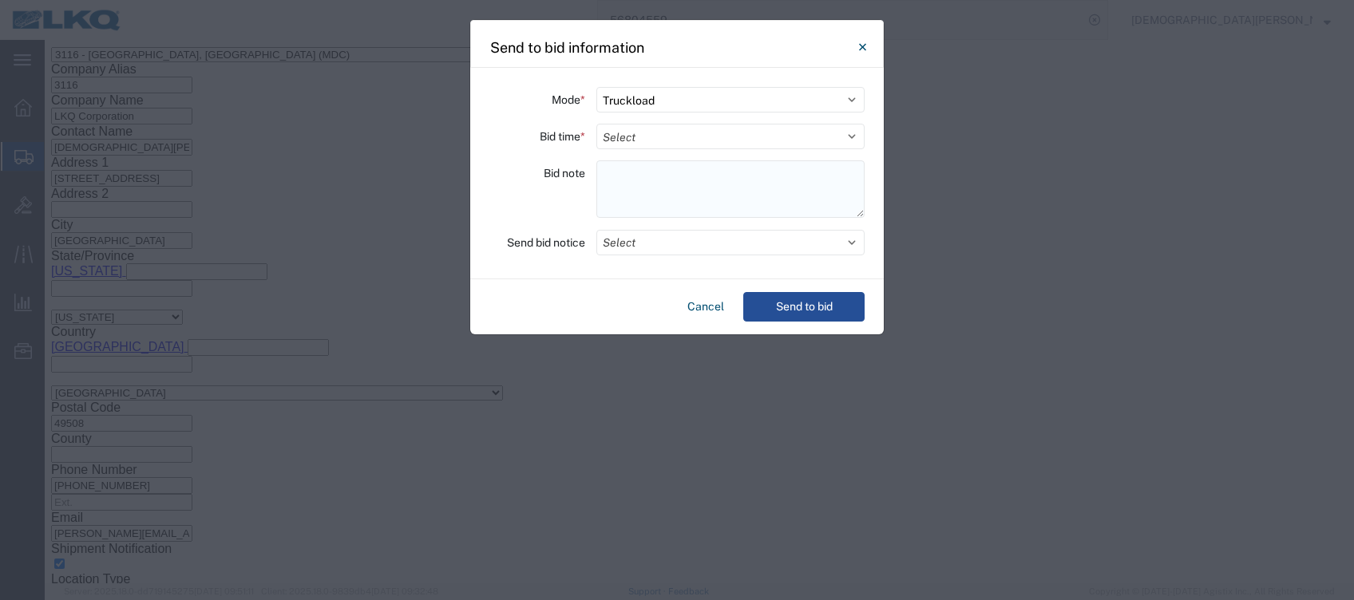
click at [641, 185] on textarea at bounding box center [730, 188] width 268 height 57
paste textarea "095-[GEOGRAPHIC_DATA] 21 skids 11408213/9674/9892/8778/9317/8669/10406"
type textarea "095-[GEOGRAPHIC_DATA] 21 skids 11408213/9674/9892/8778/9317/8669/10406"
click at [636, 143] on select "Select 30 Min (Rush) 1 Hour (Rush) 2 Hours (Rush) 4 Hours (Rush) 8 Hours (Rush)…" at bounding box center [730, 137] width 268 height 26
select select "8"
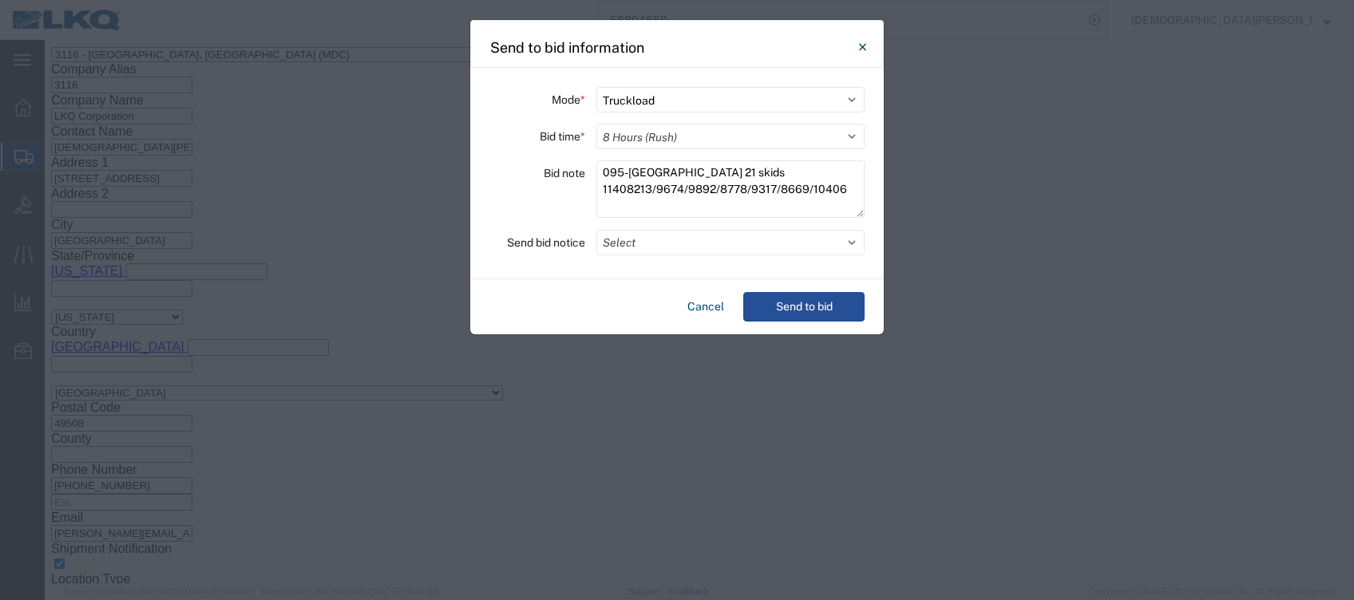
click at [596, 124] on select "Select 30 Min (Rush) 1 Hour (Rush) 2 Hours (Rush) 4 Hours (Rush) 8 Hours (Rush)…" at bounding box center [730, 137] width 268 height 26
click at [626, 240] on button "Select" at bounding box center [730, 243] width 268 height 26
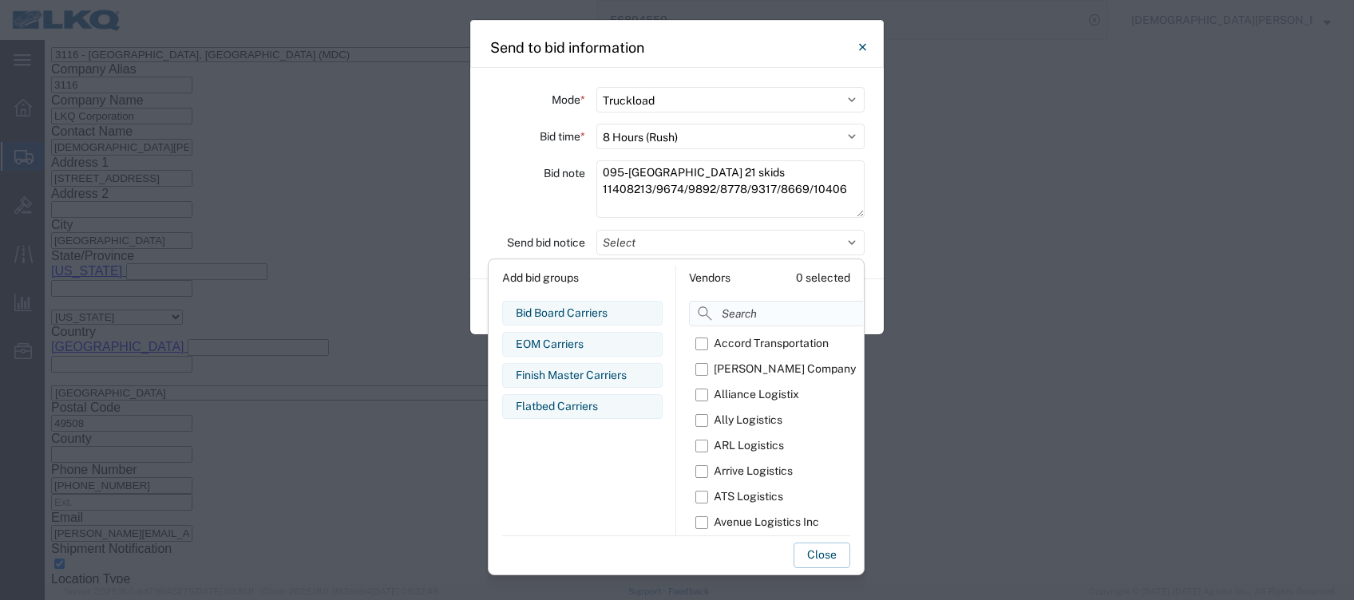
click at [730, 311] on input at bounding box center [815, 314] width 252 height 26
type input "om"
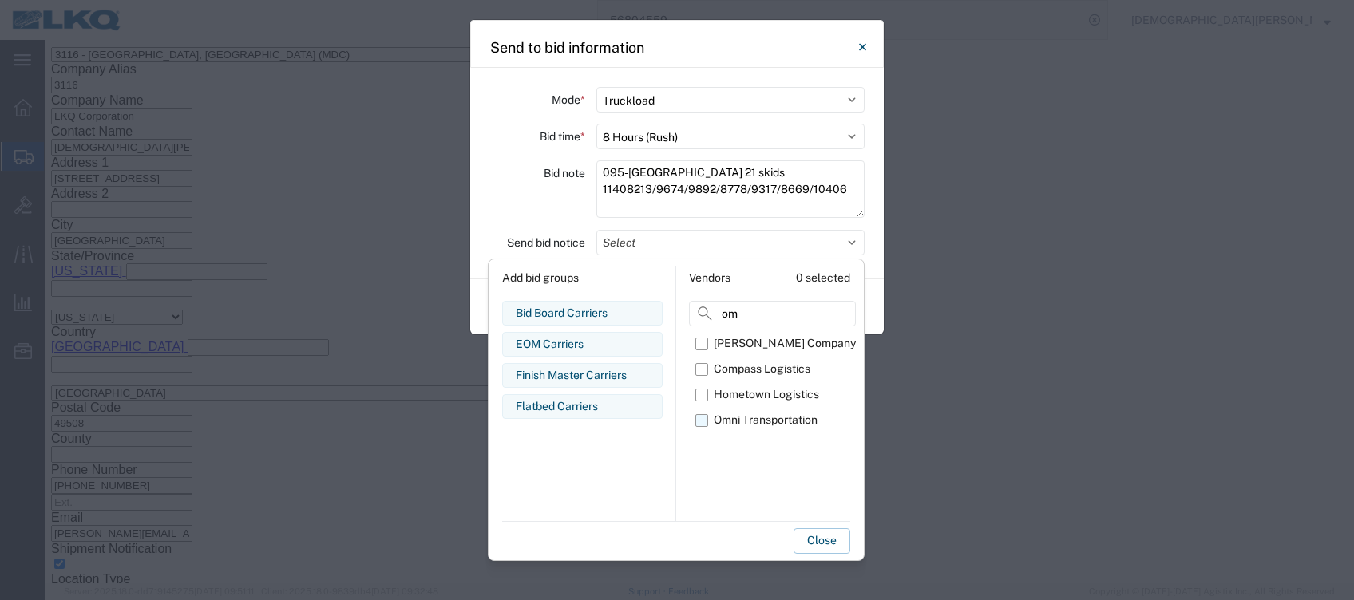
click at [703, 422] on label "Omni Transportation" at bounding box center [775, 421] width 160 height 26
click at [0, 0] on input "Omni Transportation" at bounding box center [0, 0] width 0 height 0
click at [821, 538] on button "Close" at bounding box center [822, 542] width 57 height 26
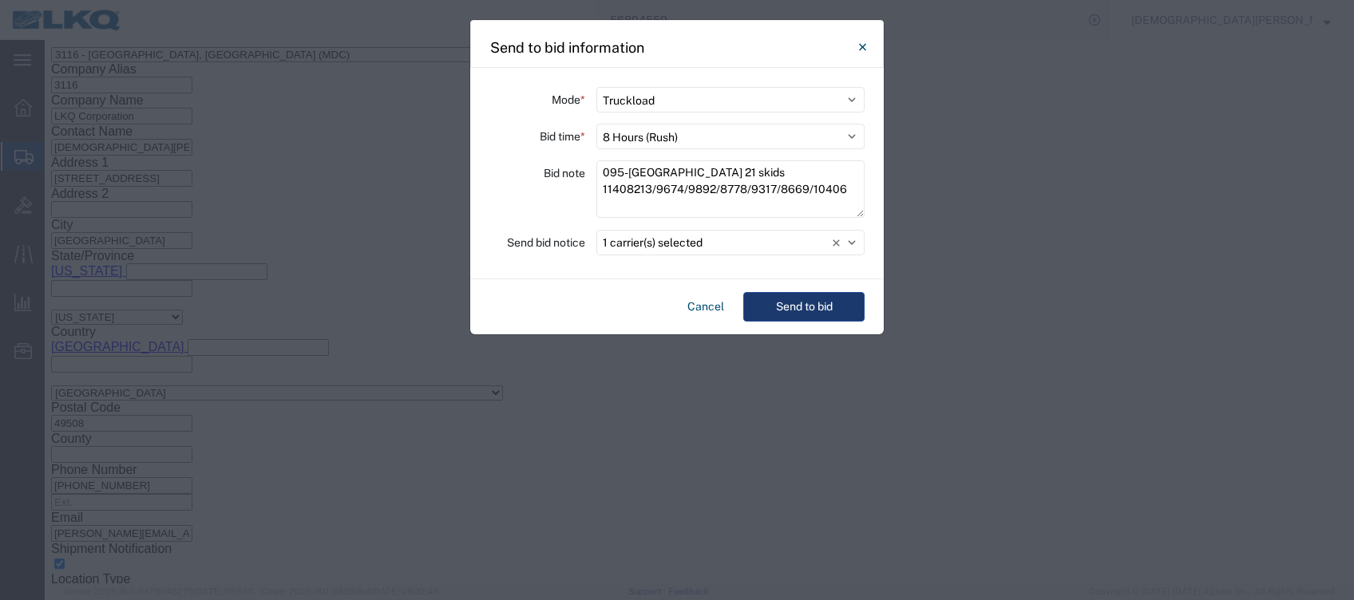
click at [811, 306] on button "Send to bid" at bounding box center [803, 307] width 121 height 30
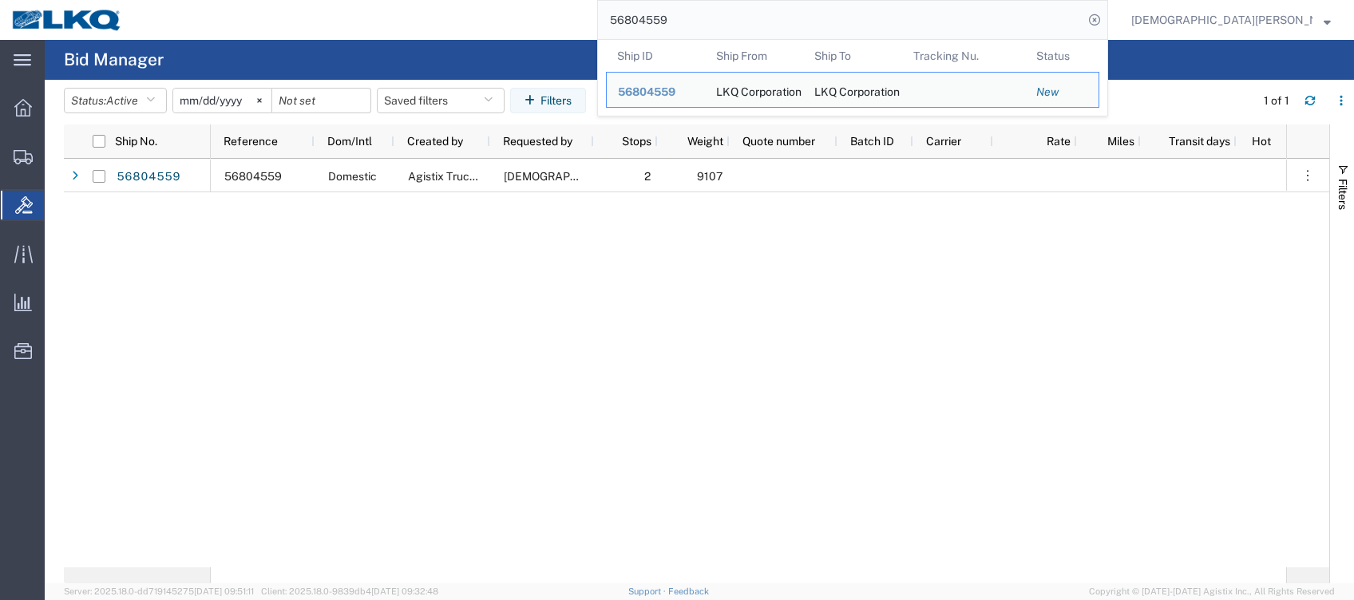
click at [800, 17] on input "56804559" at bounding box center [840, 20] width 485 height 38
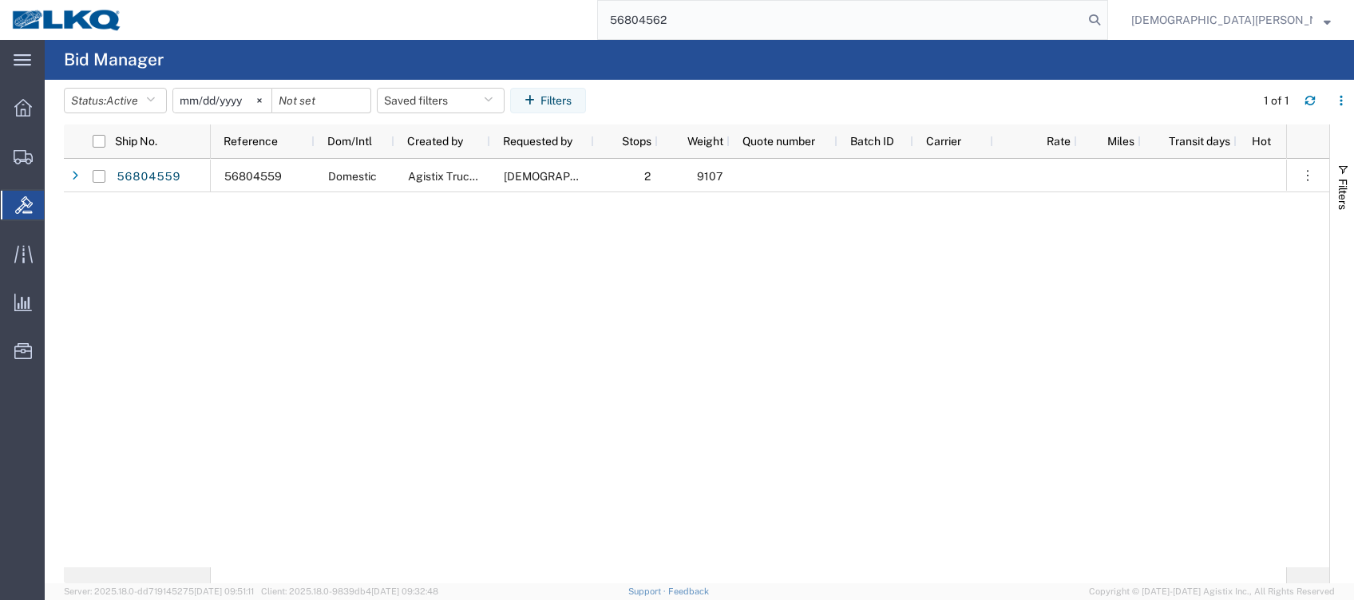
type input "56804562"
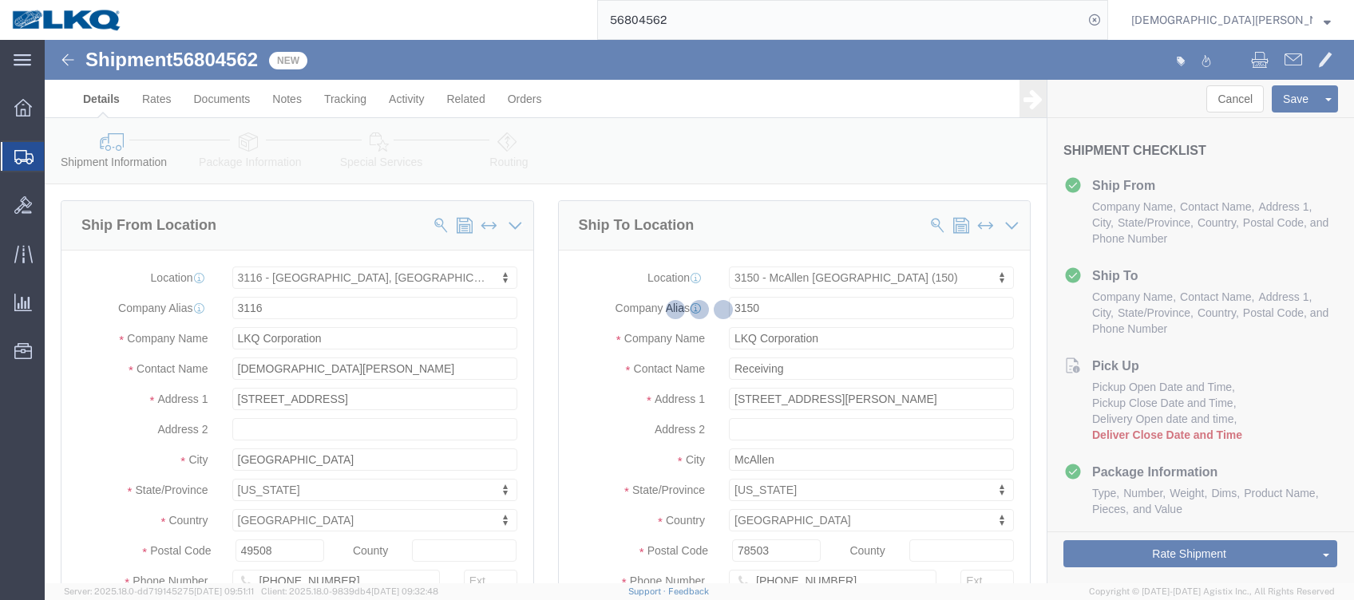
select select "27850"
select select "27880"
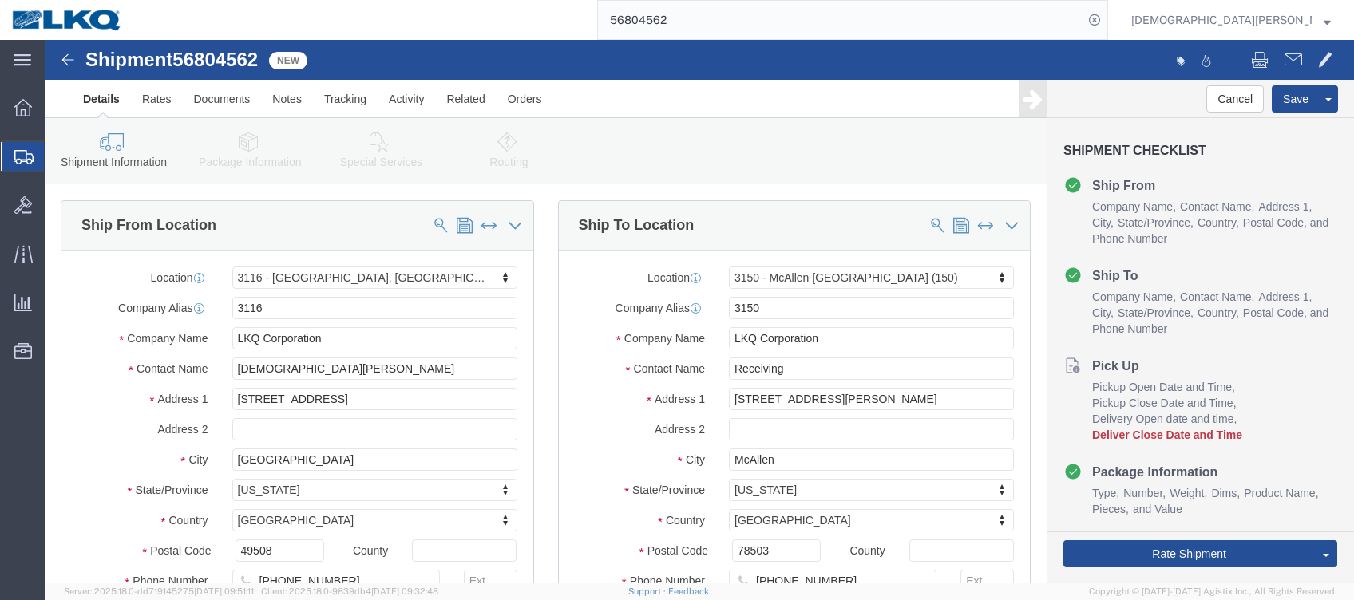
drag, startPoint x: 250, startPoint y: 143, endPoint x: 205, endPoint y: 102, distance: 60.5
click icon
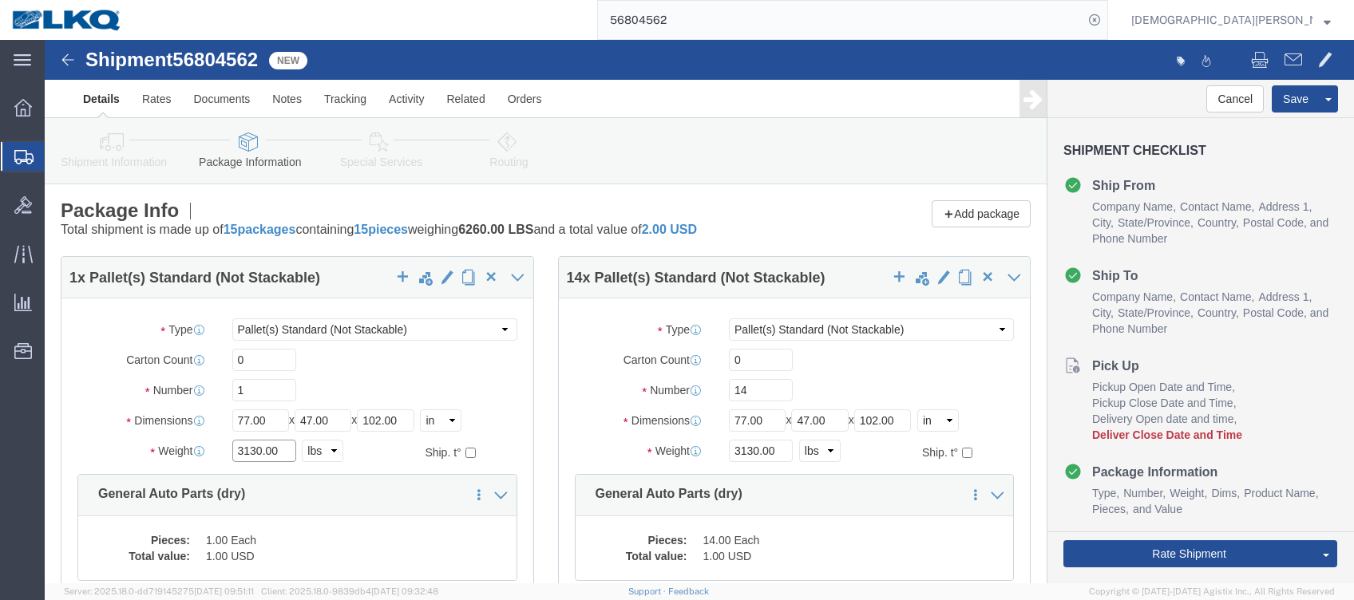
click input "3130.00"
type input "326"
click input "3130.00"
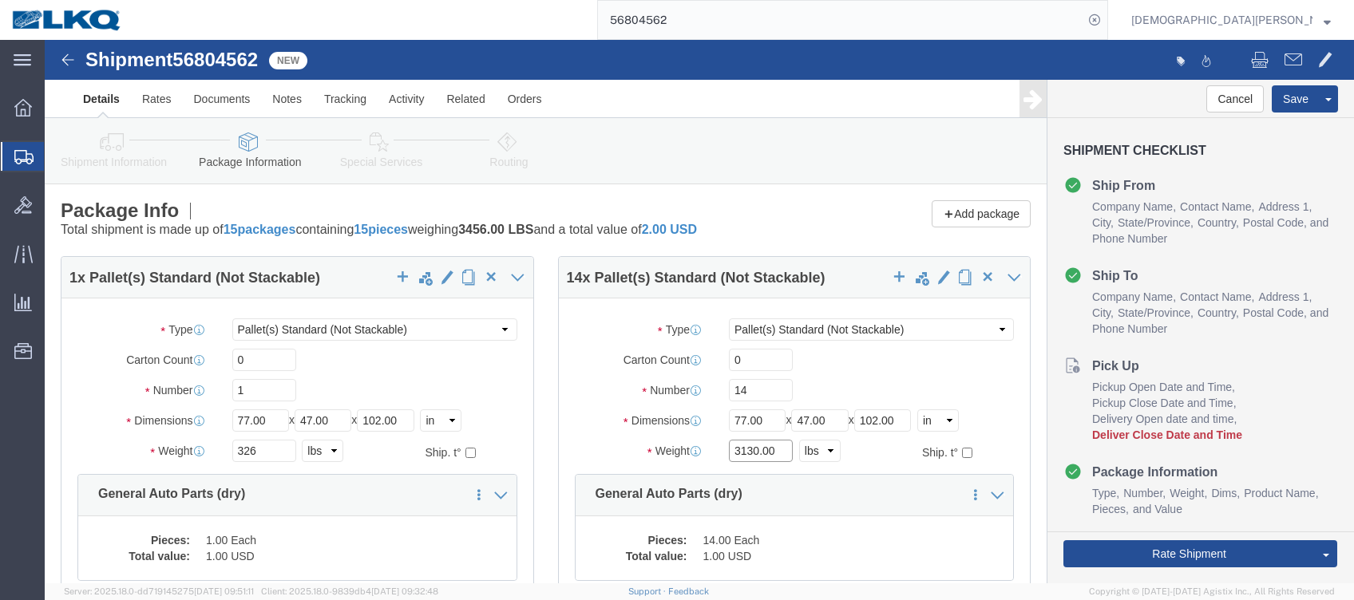
click input "3130.00"
type input "5934"
click icon
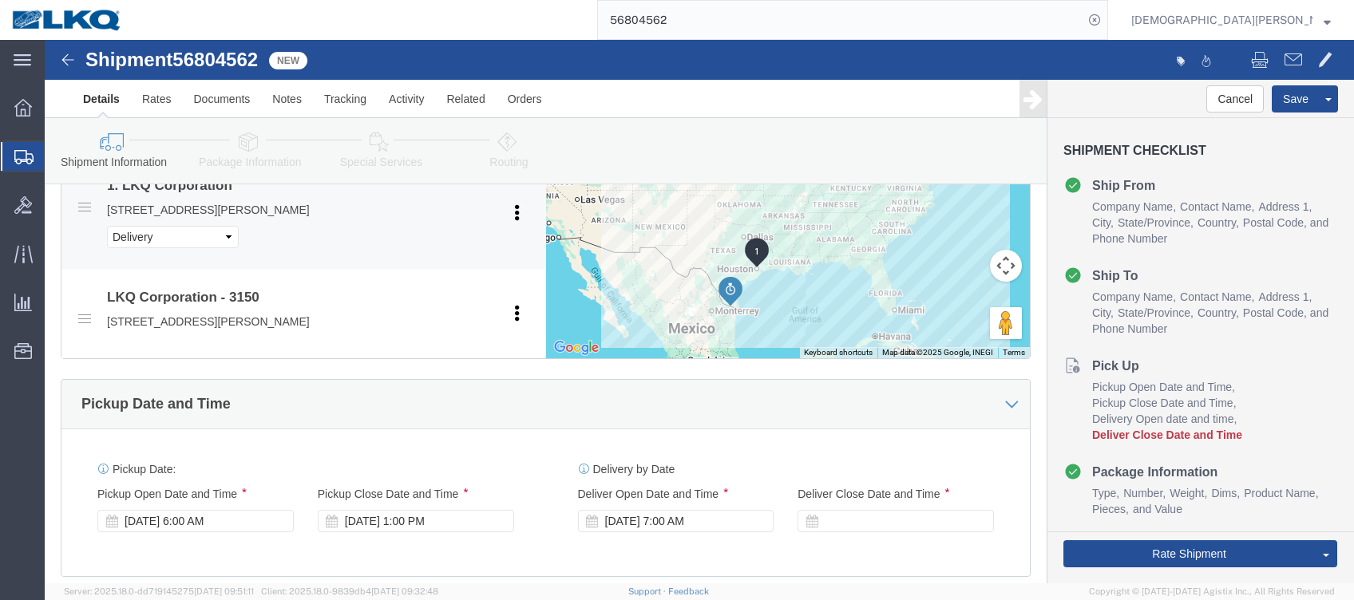
scroll to position [958, 0]
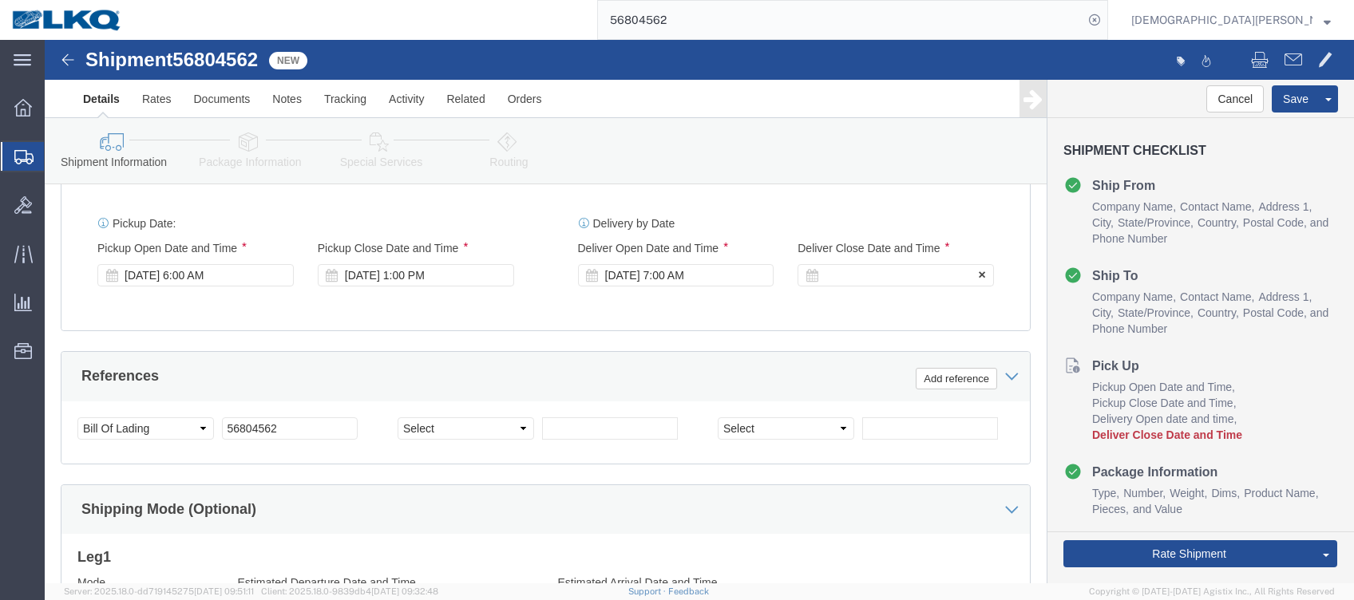
click div
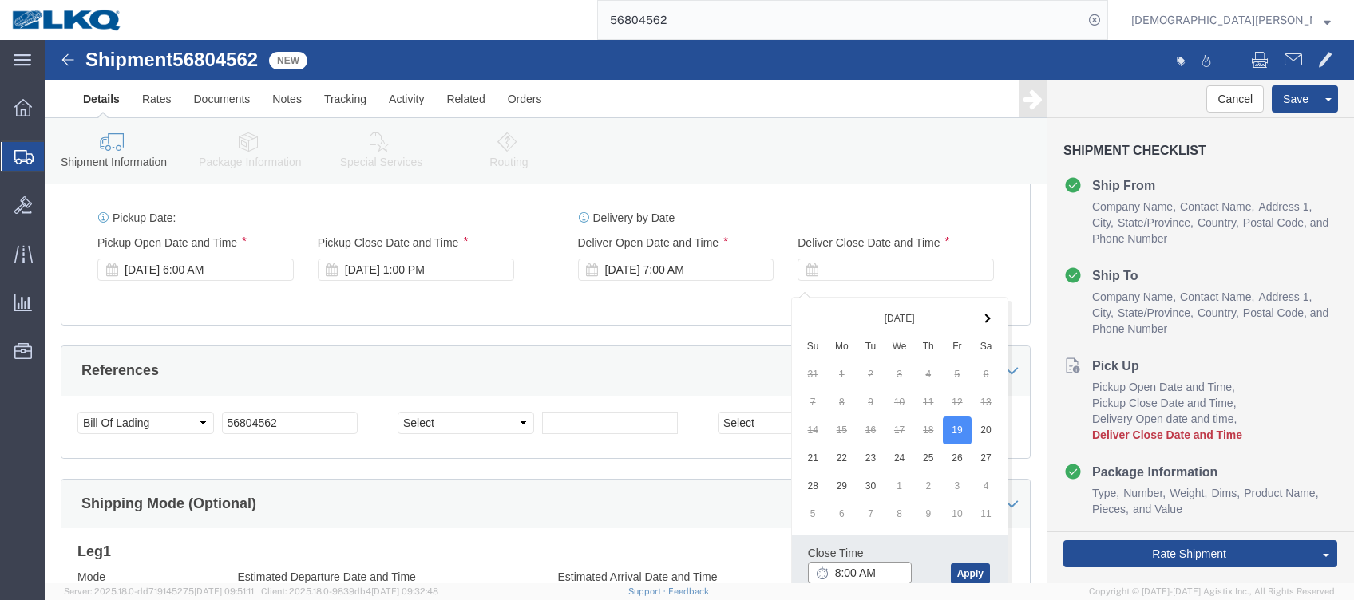
drag, startPoint x: 791, startPoint y: 537, endPoint x: 854, endPoint y: 585, distance: 79.2
click input "8:00 AM"
click input "5:00 AM"
type input "5:00 pm"
click button "Apply"
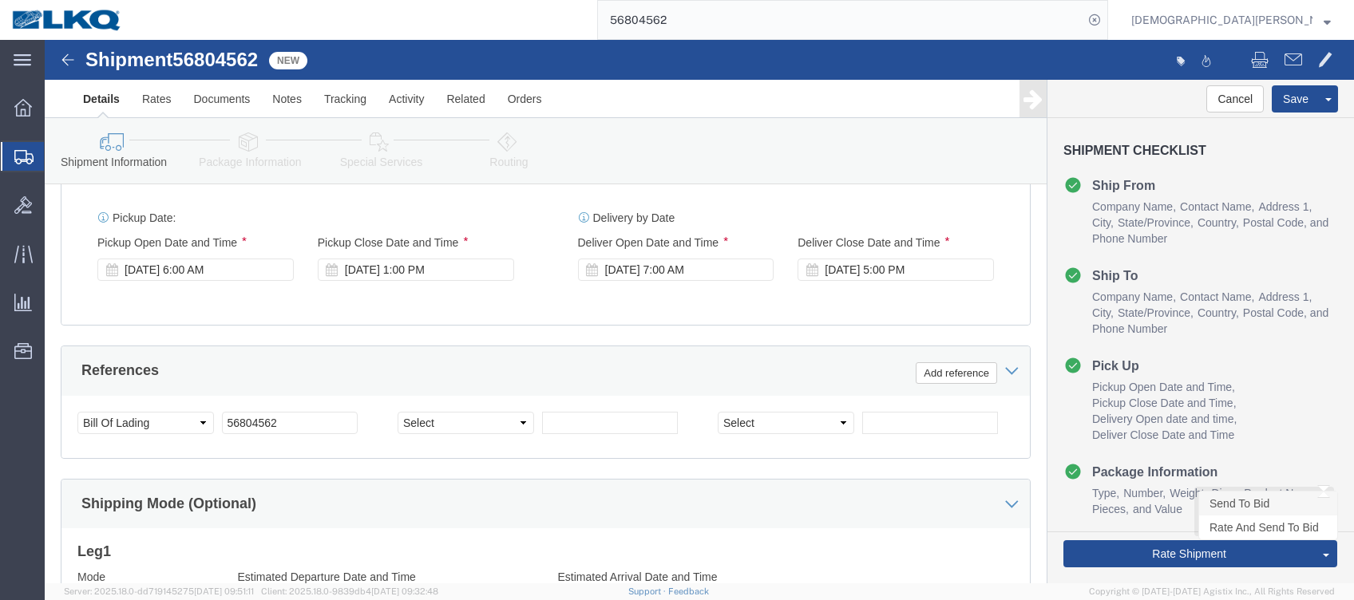
click link "Send To Bid"
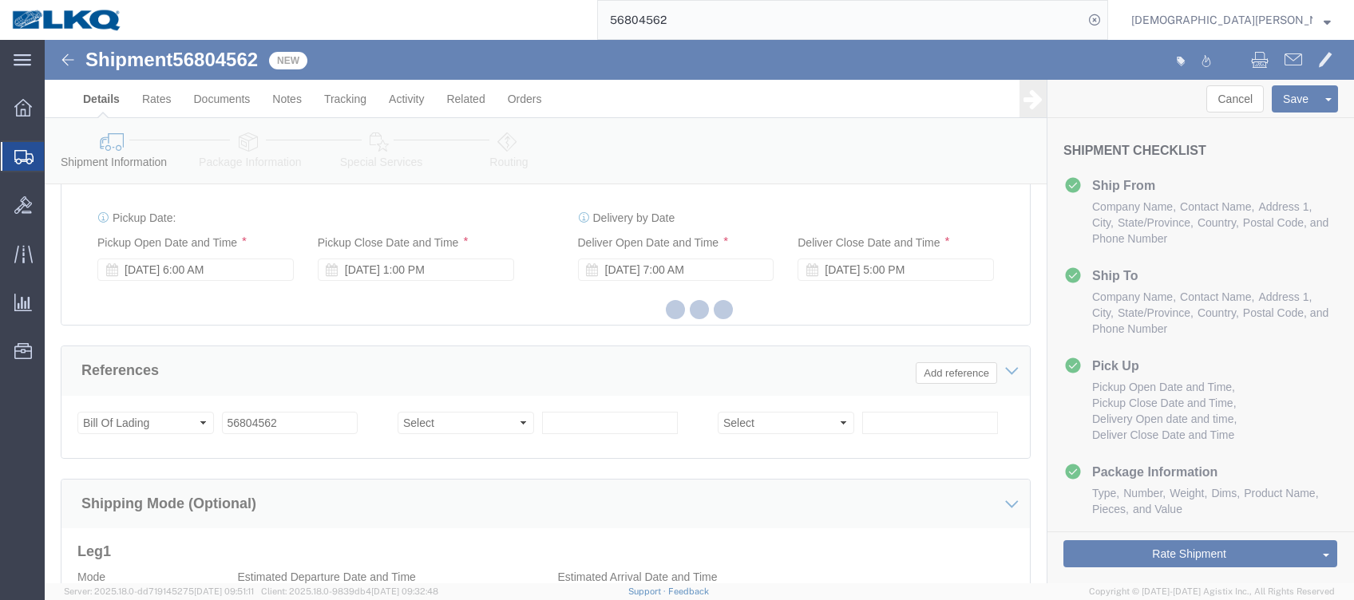
select select "27850"
select select "27880"
select select "TL"
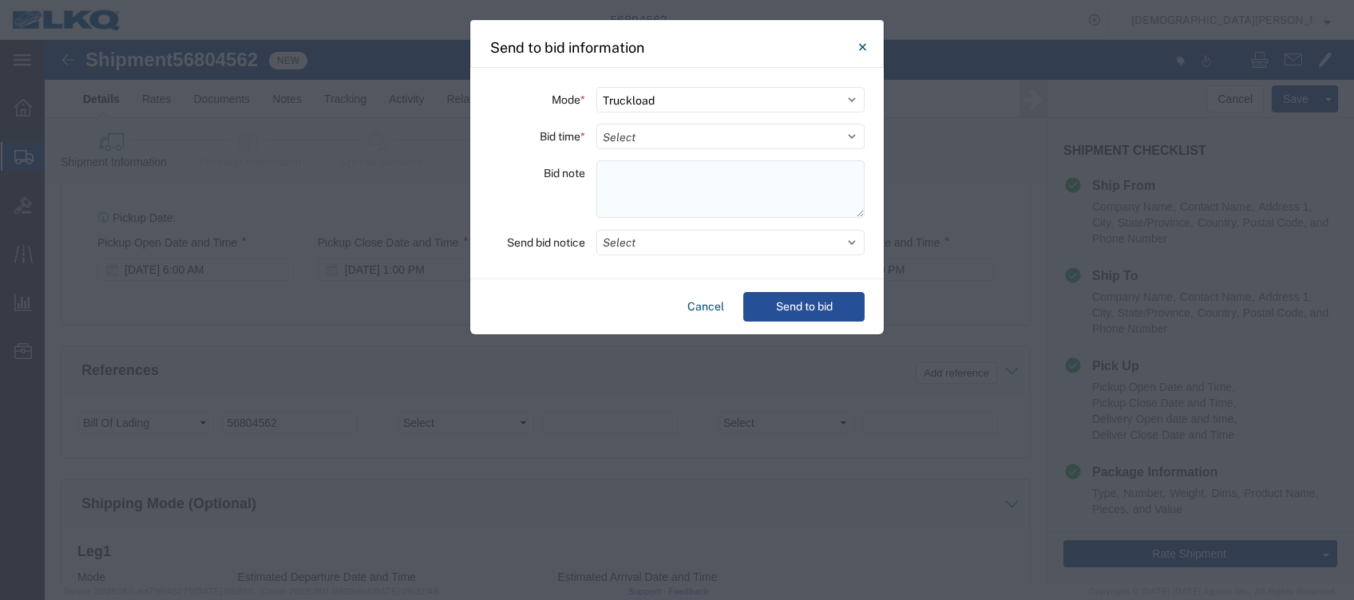
click at [636, 184] on textarea at bounding box center [730, 188] width 268 height 57
paste textarea "150-McAllen 1 skid 11408676 148-[GEOGRAPHIC_DATA] 14 skids 11408675/8219/9320/9…"
type textarea "150-McAllen 1 skid 11408676 148-[GEOGRAPHIC_DATA] 14 skids 11408675/8219/9320/9…"
click at [643, 137] on select "Select 30 Min (Rush) 1 Hour (Rush) 2 Hours (Rush) 4 Hours (Rush) 8 Hours (Rush)…" at bounding box center [730, 137] width 268 height 26
select select "8"
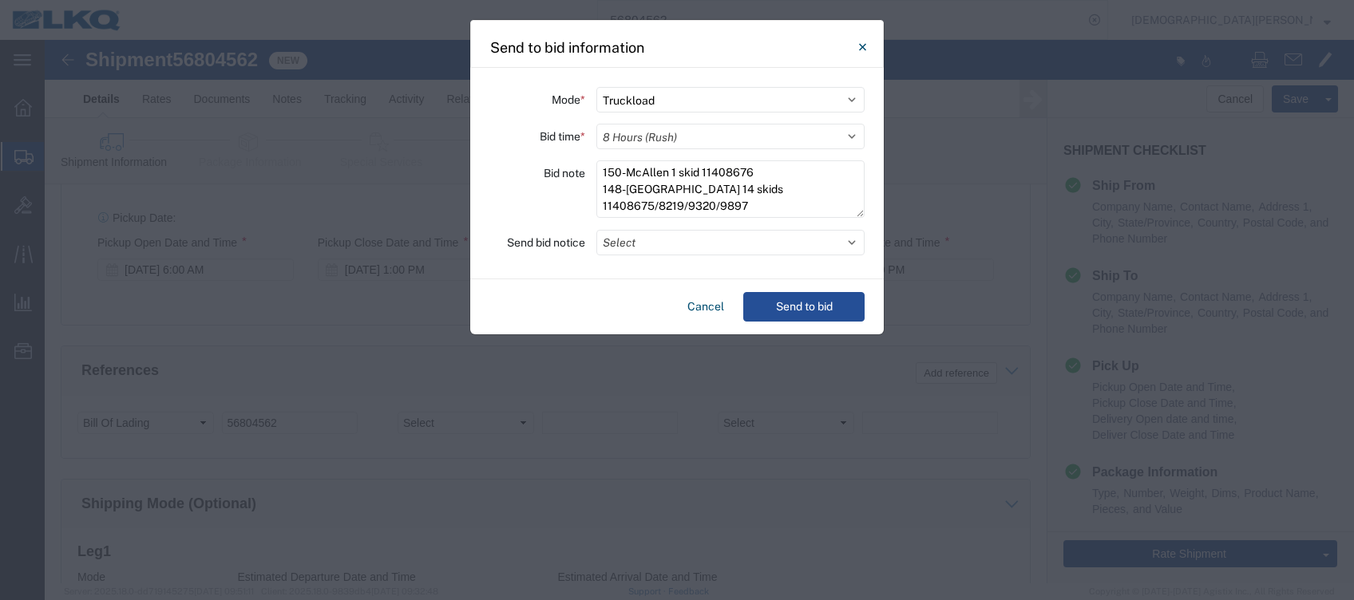
click at [596, 124] on select "Select 30 Min (Rush) 1 Hour (Rush) 2 Hours (Rush) 4 Hours (Rush) 8 Hours (Rush)…" at bounding box center [730, 137] width 268 height 26
click at [658, 240] on button "Select" at bounding box center [730, 243] width 268 height 26
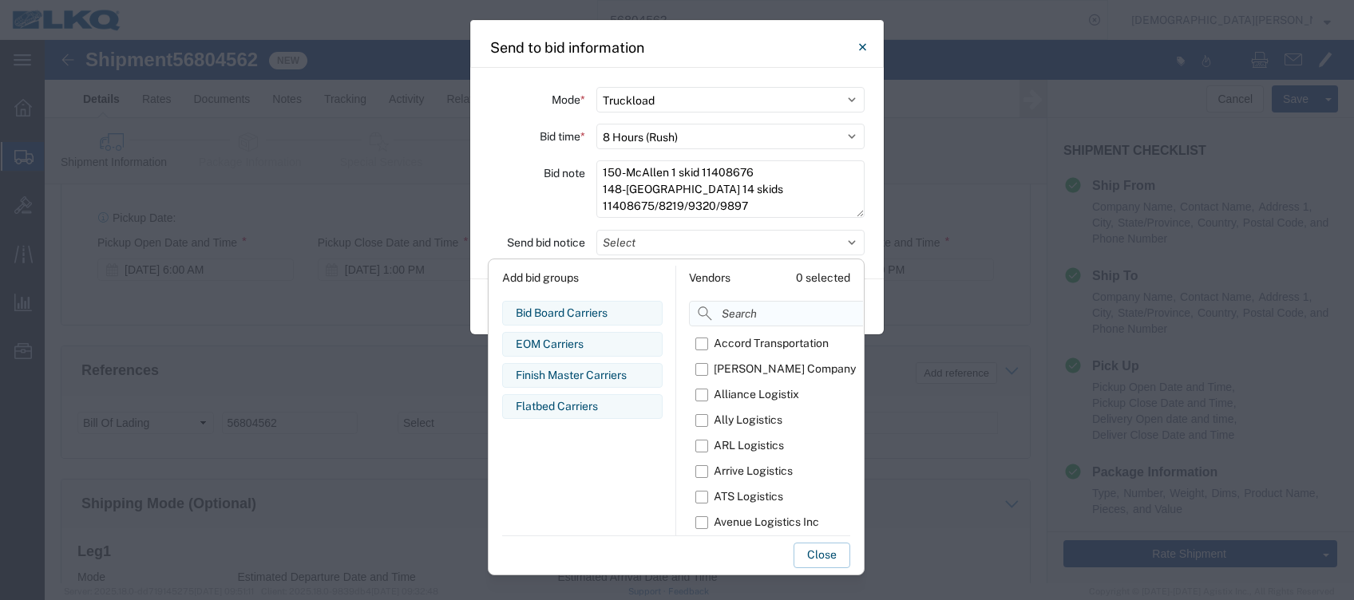
click at [731, 316] on input at bounding box center [815, 314] width 252 height 26
type input "om"
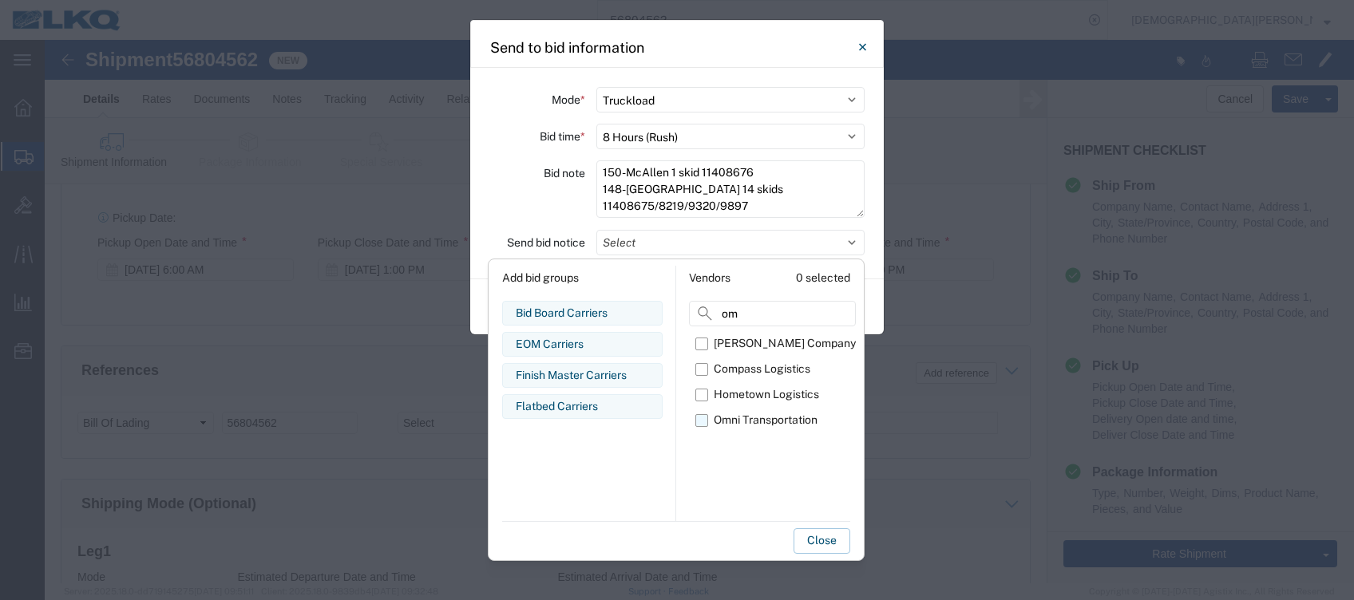
click at [696, 416] on label "Omni Transportation" at bounding box center [775, 421] width 160 height 26
click at [0, 0] on input "Omni Transportation" at bounding box center [0, 0] width 0 height 0
click at [822, 547] on button "Close" at bounding box center [822, 542] width 57 height 26
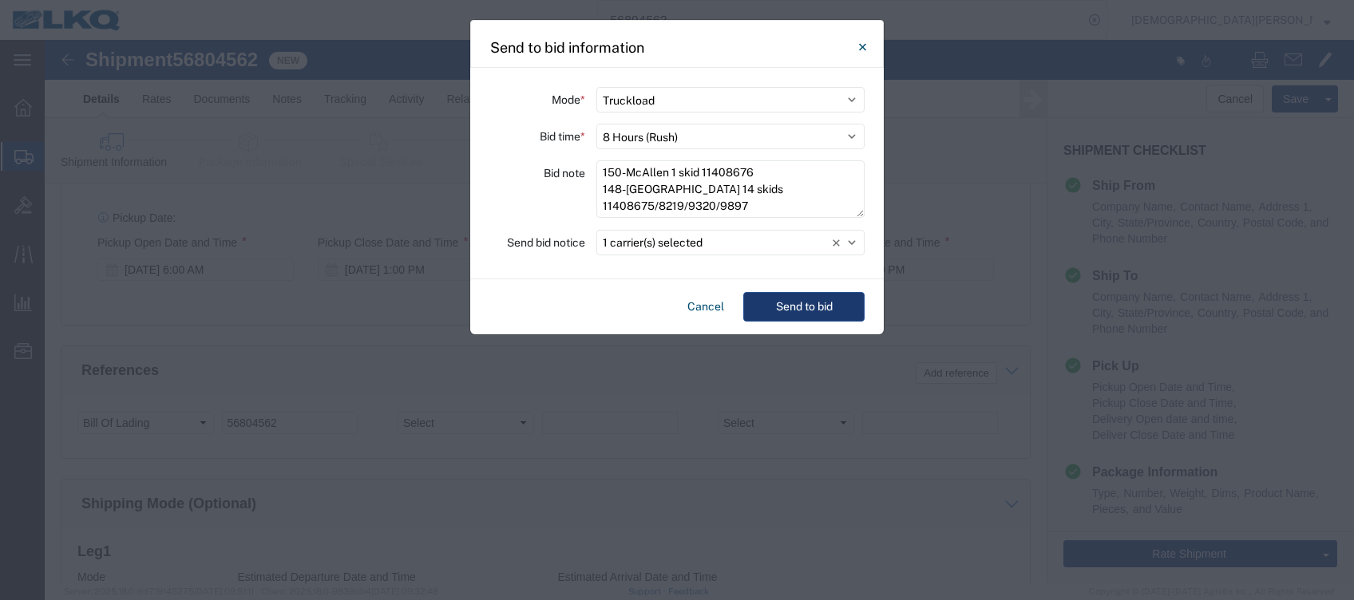
click at [799, 307] on button "Send to bid" at bounding box center [803, 307] width 121 height 30
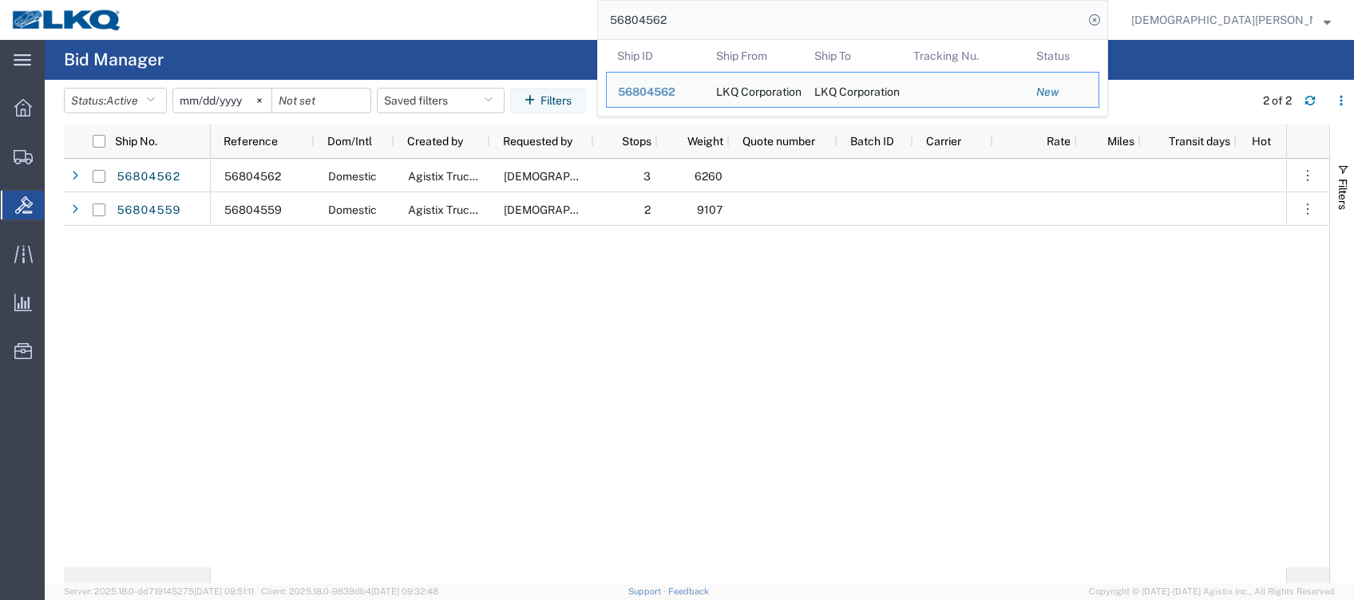
click at [838, 16] on input "56804562" at bounding box center [840, 20] width 485 height 38
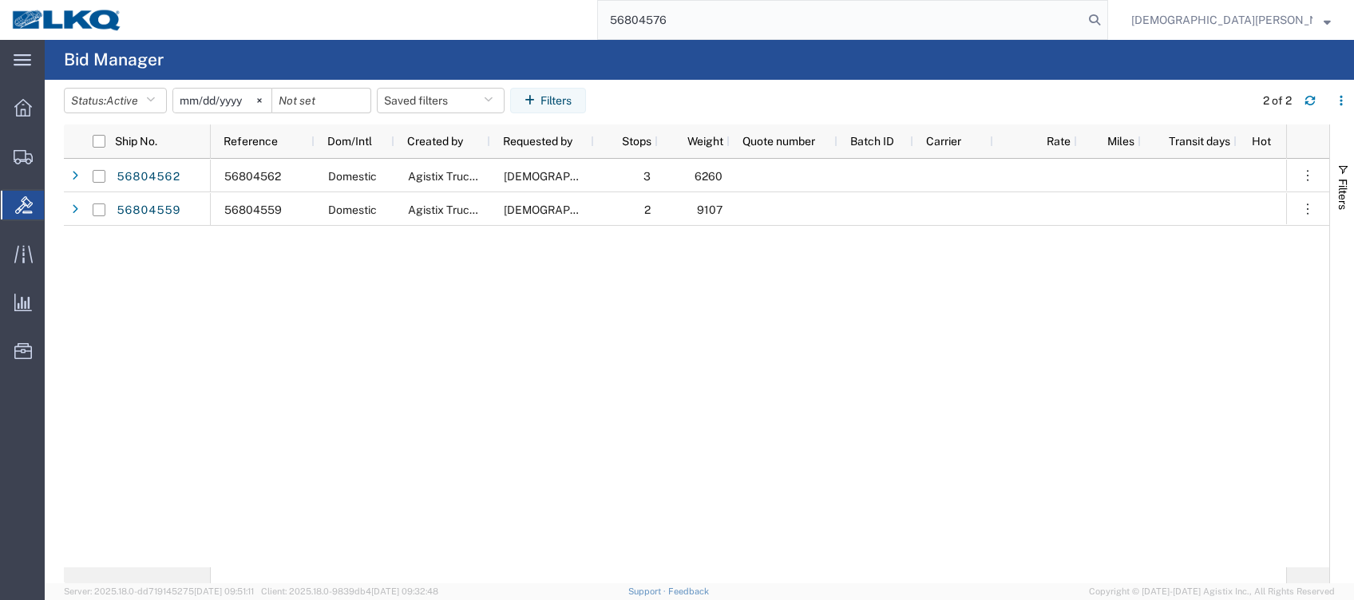
type input "56804576"
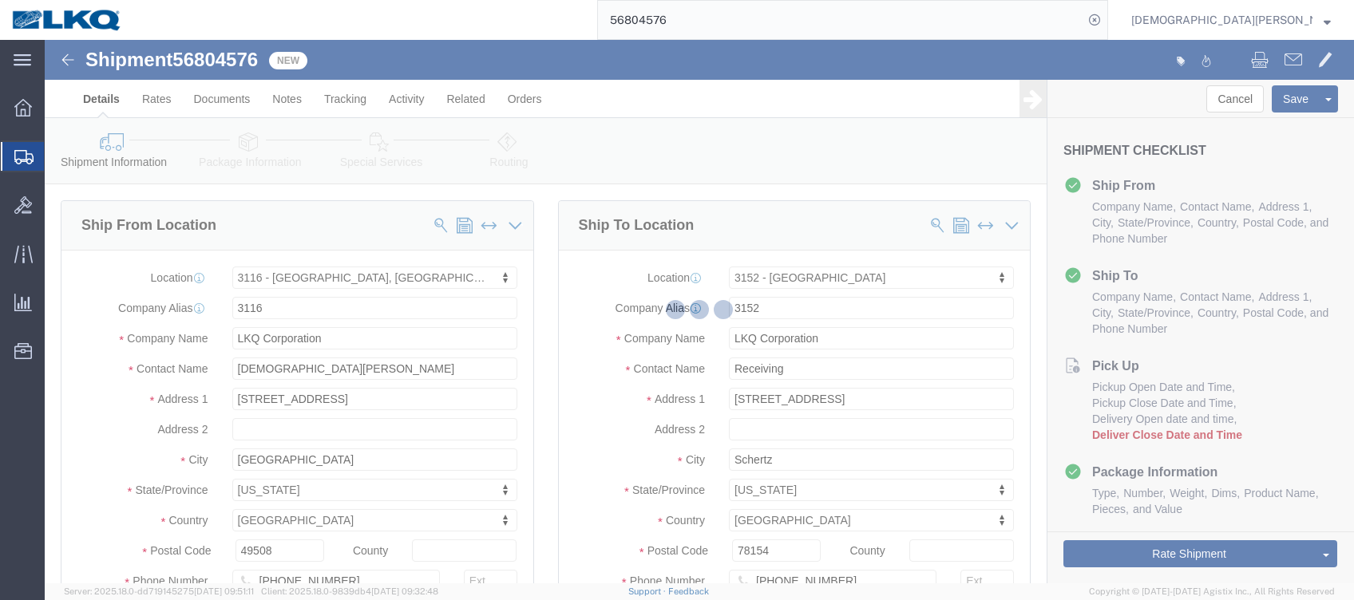
select select "27850"
select select "27882"
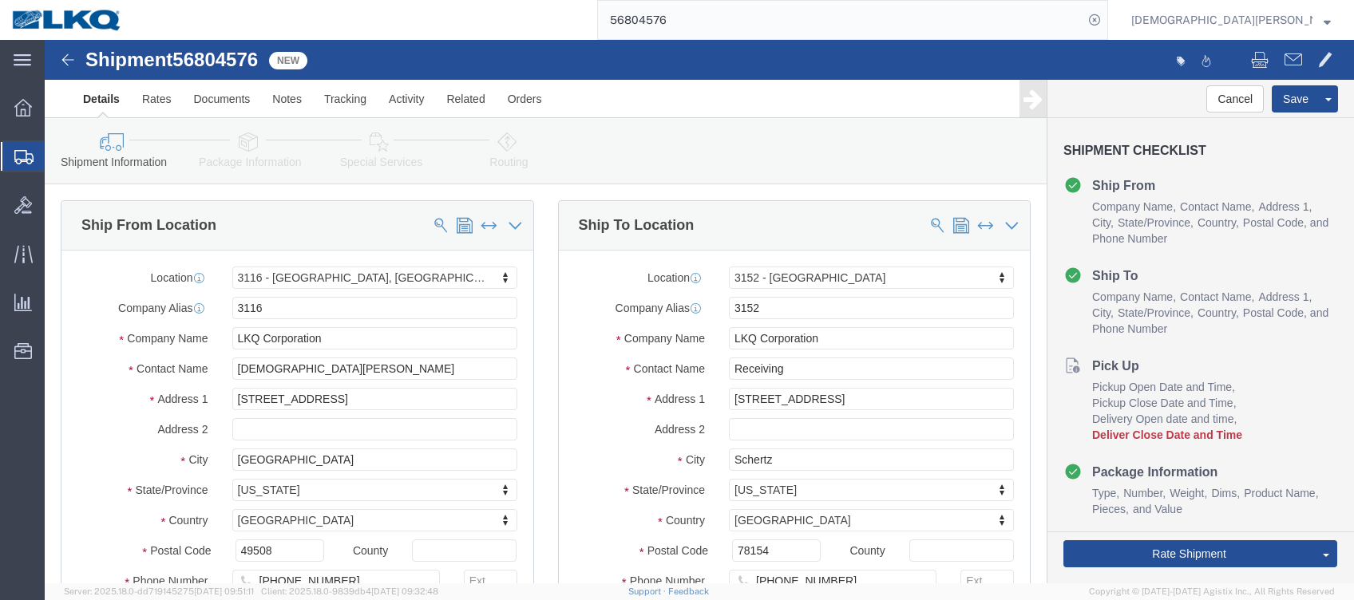
click icon
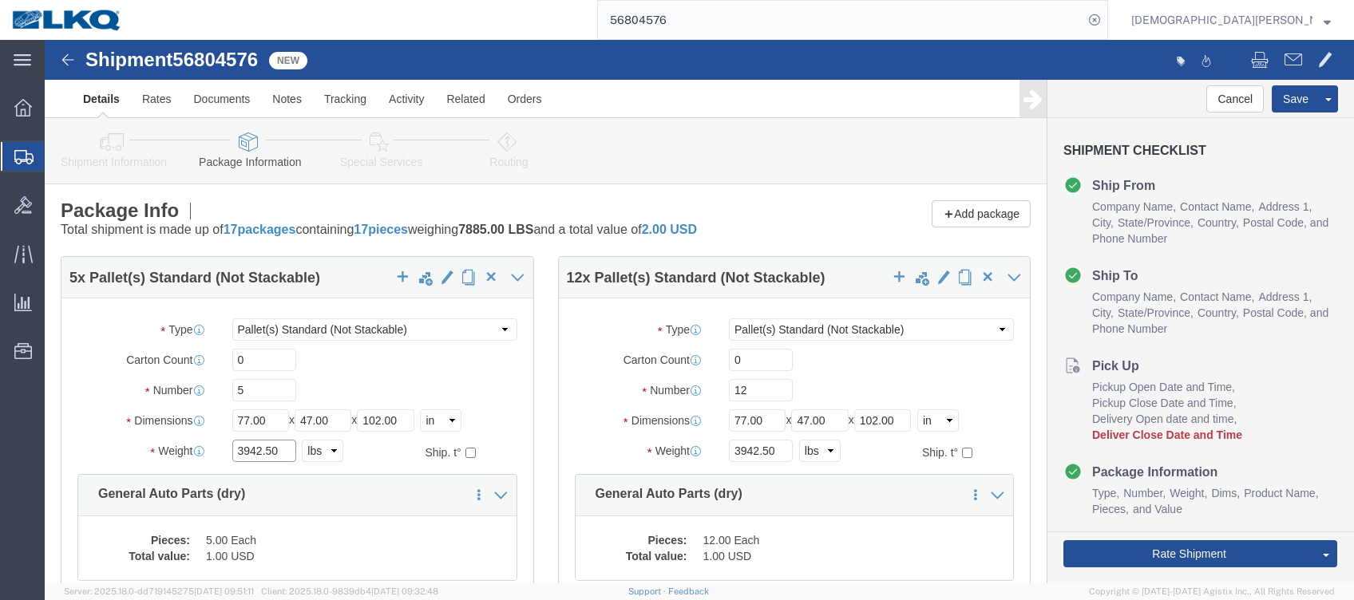
click input "3942.50"
type input "2177"
click input "3942.50"
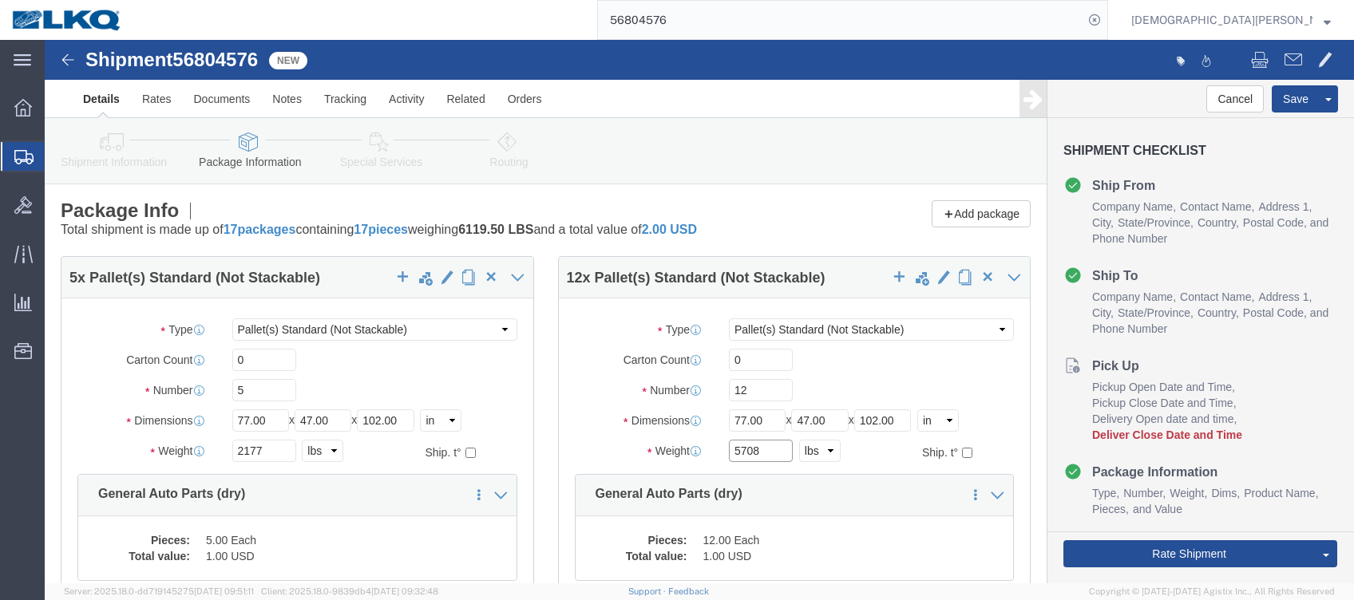
type input "5708"
click icon
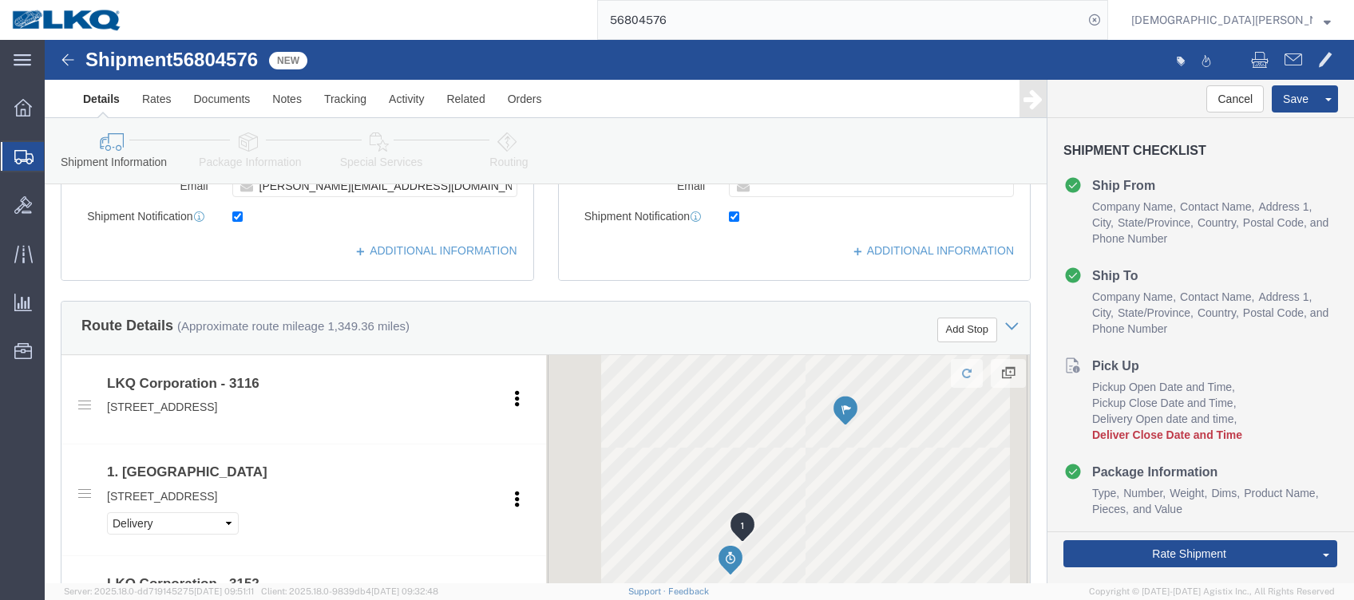
scroll to position [851, 0]
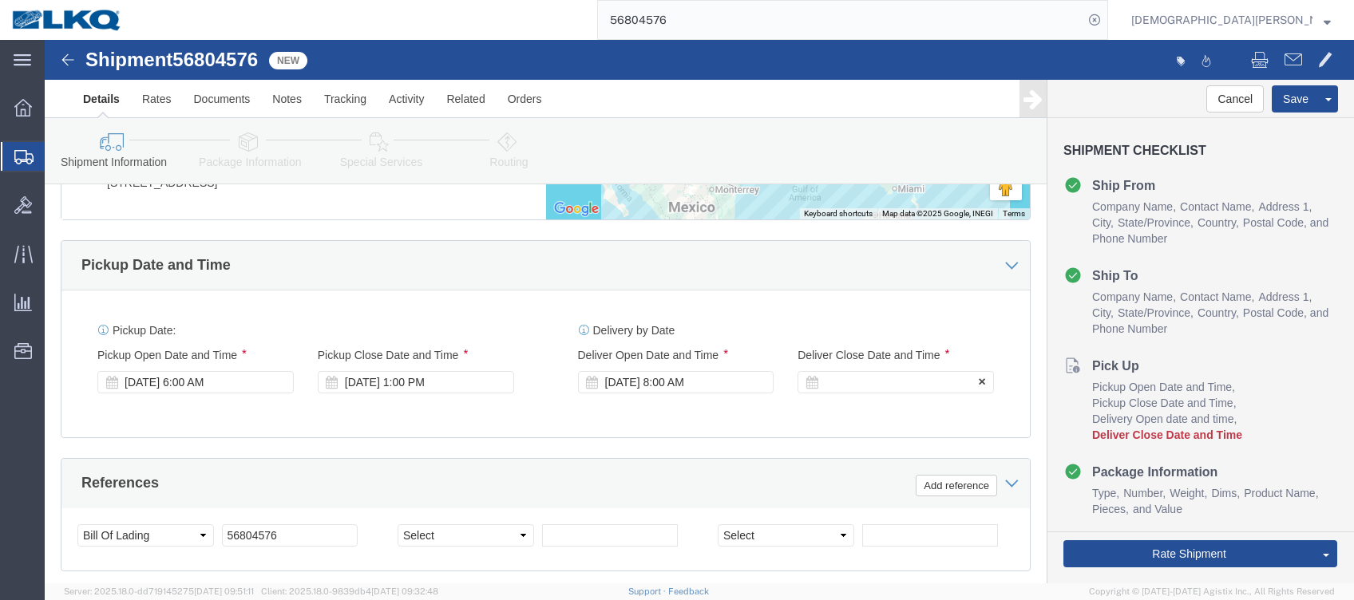
click div
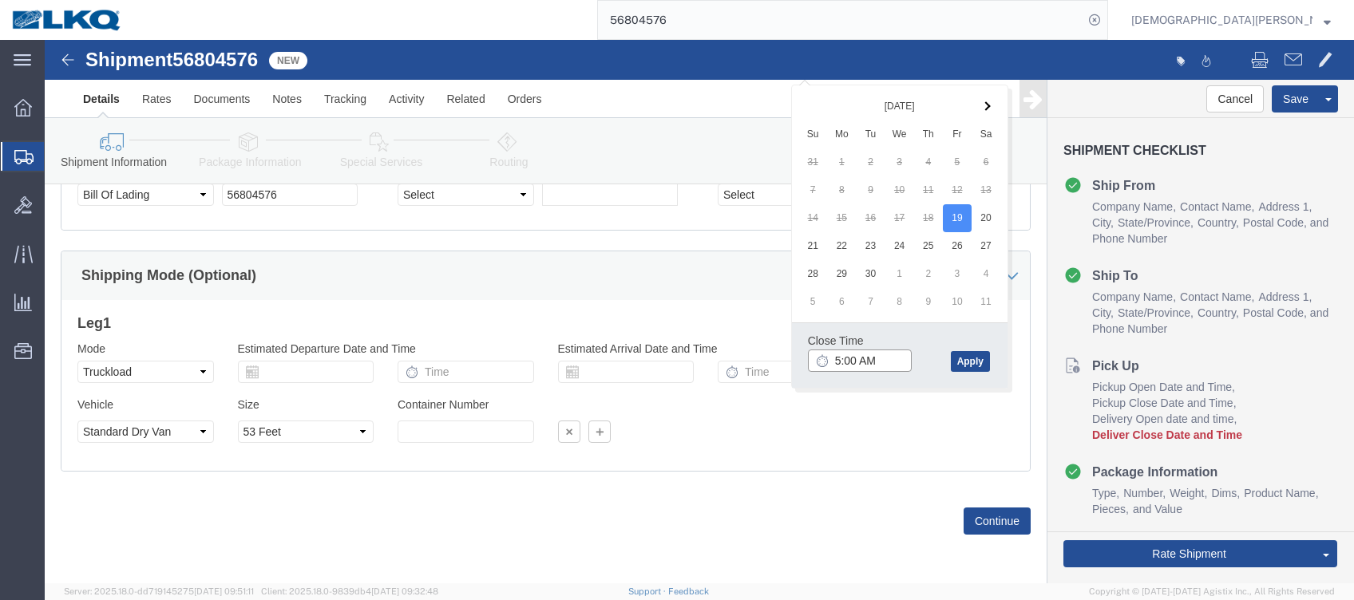
click input "5:00 AM"
type input "5:00 PM"
click button "Apply"
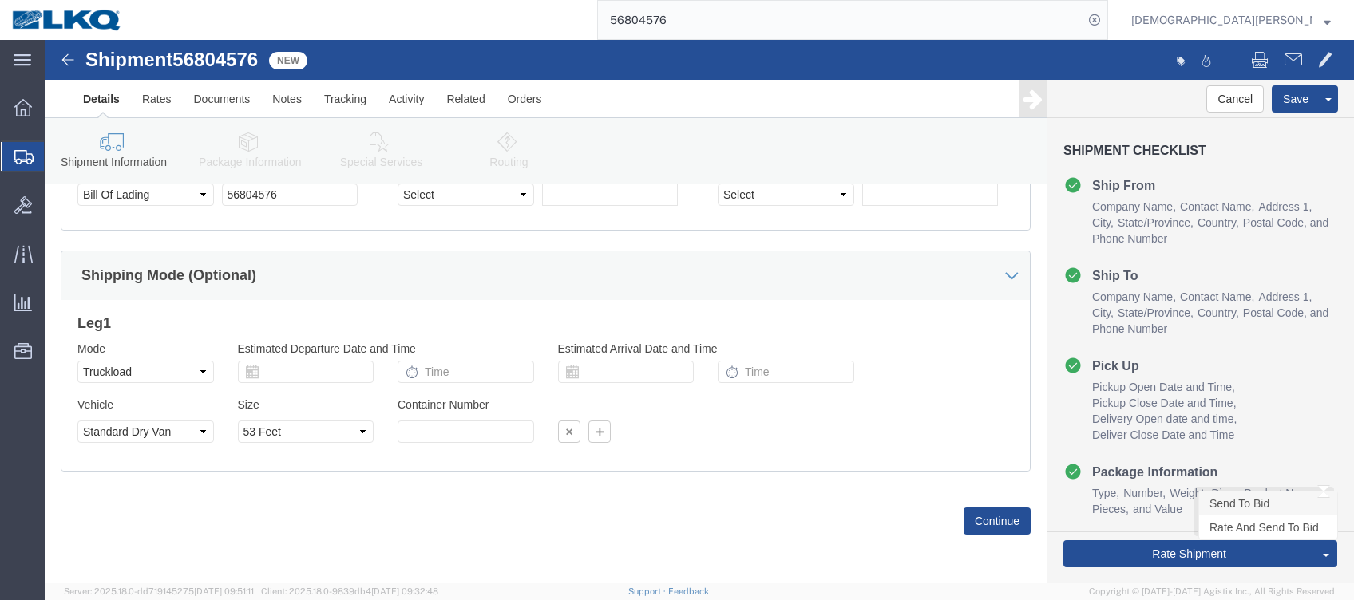
click link "Send To Bid"
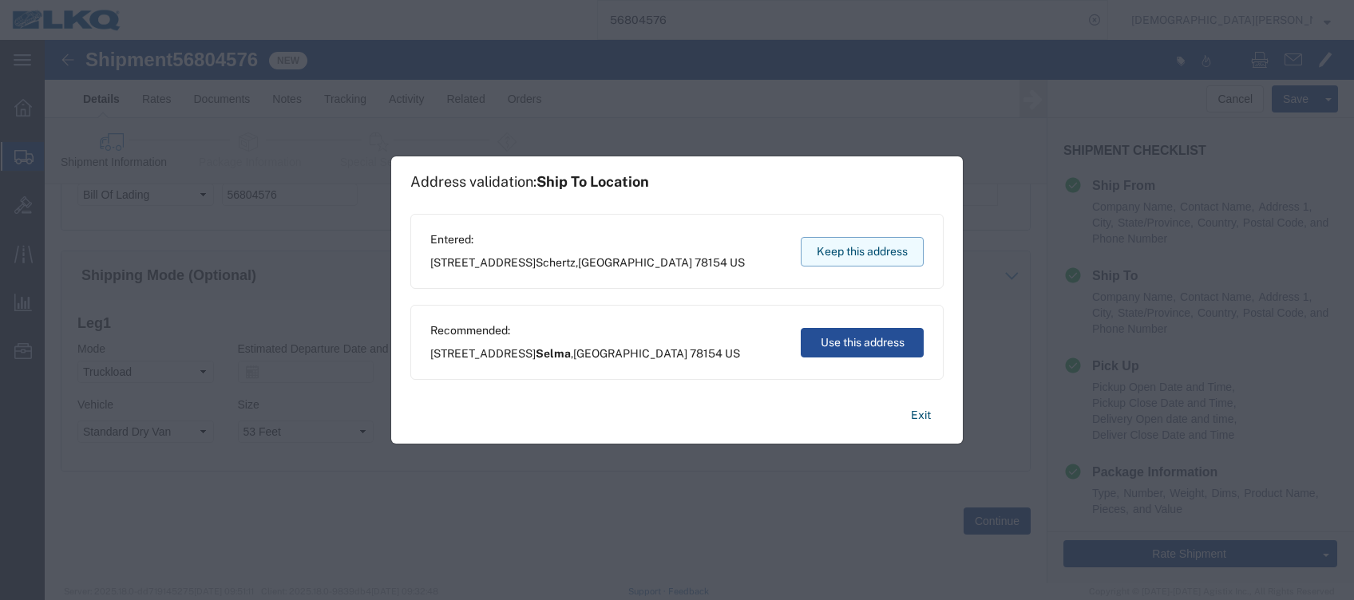
click at [854, 244] on button "Keep this address" at bounding box center [862, 252] width 123 height 30
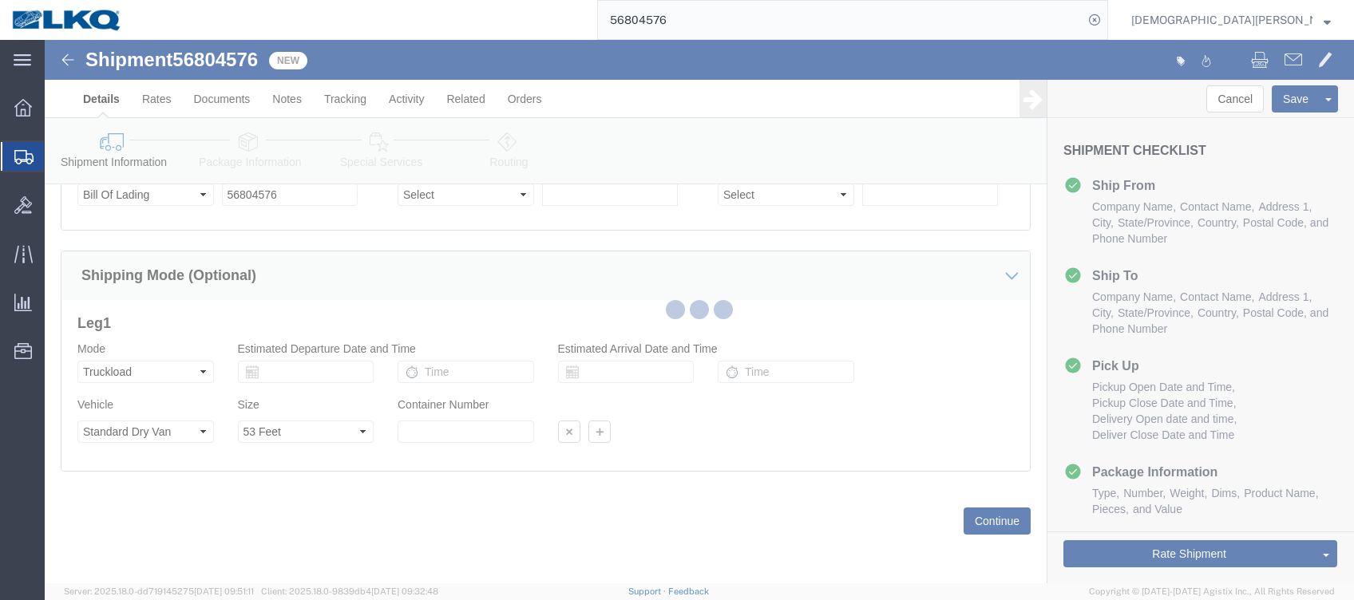
select select "27850"
select select "27882"
select select "TL"
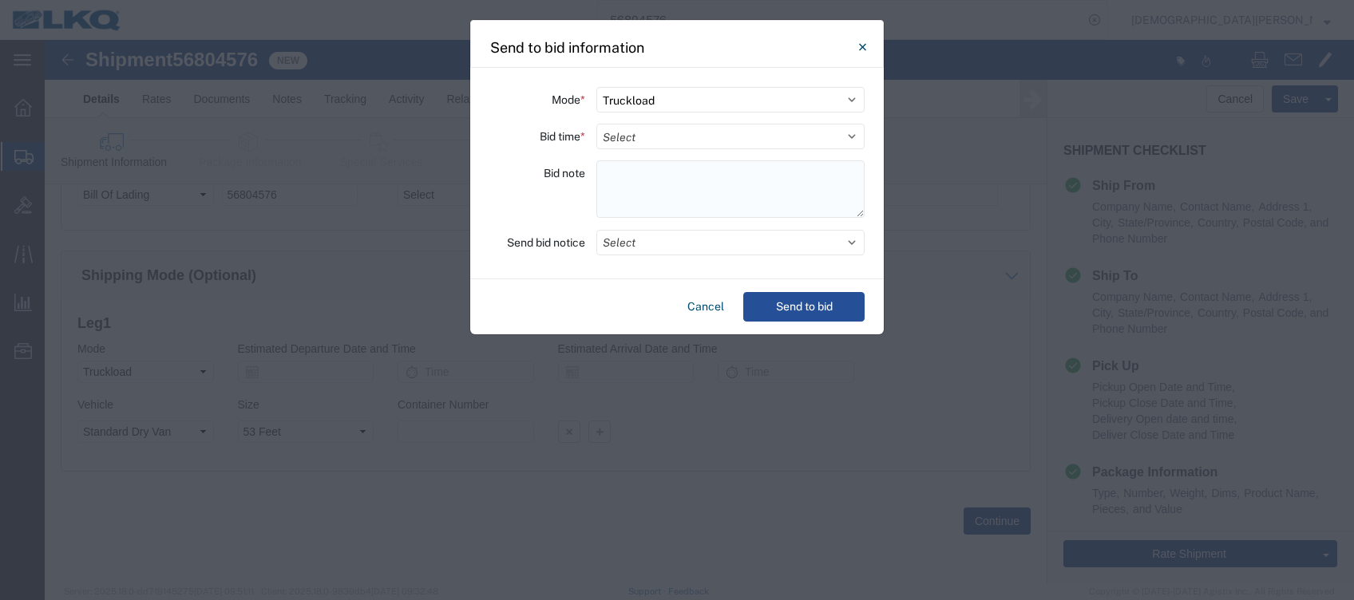
click at [640, 179] on textarea at bounding box center [730, 188] width 268 height 57
paste textarea "152-Schertz 5 skids 11408677/9321/9899/10313 063-[GEOGRAPHIC_DATA] 12 skids 114…"
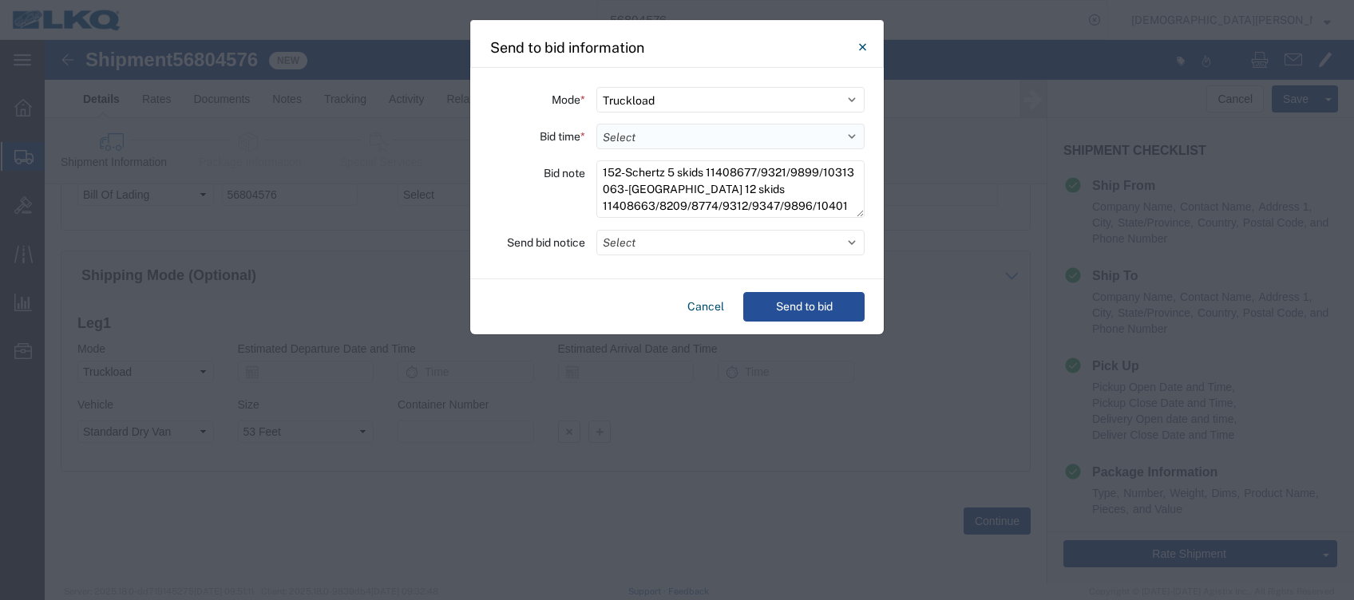
type textarea "152-Schertz 5 skids 11408677/9321/9899/10313 063-[GEOGRAPHIC_DATA] 12 skids 114…"
click at [617, 134] on select "Select 30 Min (Rush) 1 Hour (Rush) 2 Hours (Rush) 4 Hours (Rush) 8 Hours (Rush)…" at bounding box center [730, 137] width 268 height 26
select select "8"
click at [596, 124] on select "Select 30 Min (Rush) 1 Hour (Rush) 2 Hours (Rush) 4 Hours (Rush) 8 Hours (Rush)…" at bounding box center [730, 137] width 268 height 26
click at [630, 240] on button "Select" at bounding box center [730, 243] width 268 height 26
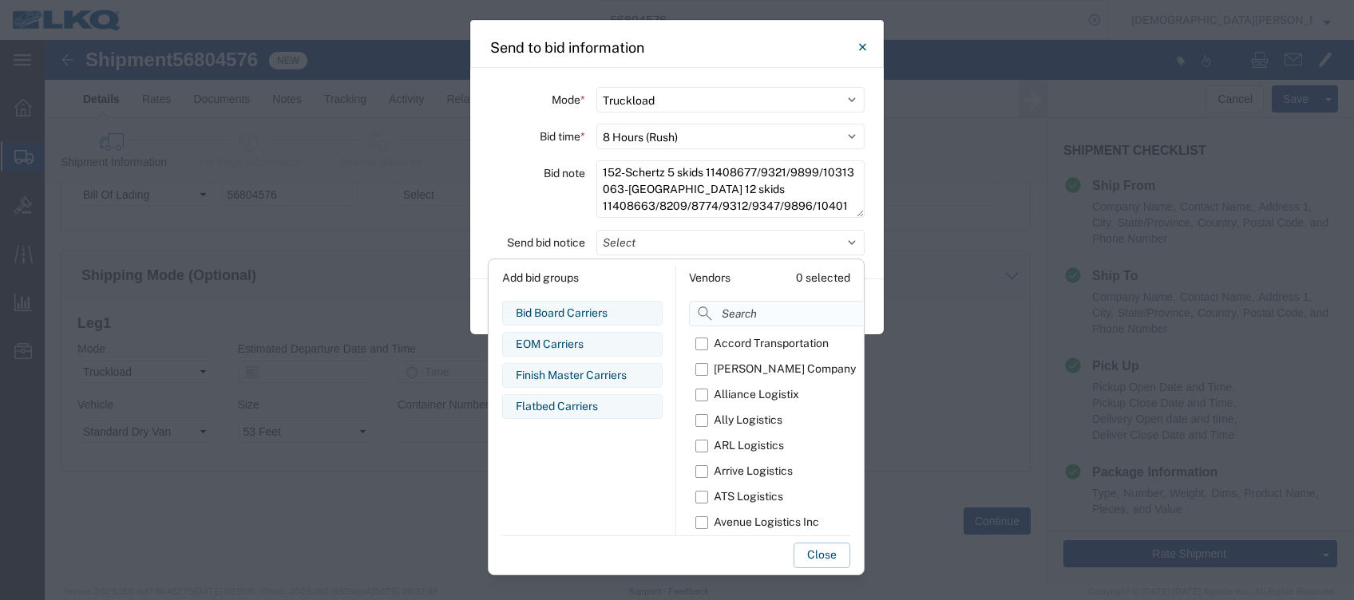
click at [735, 315] on input at bounding box center [815, 314] width 252 height 26
type input "om"
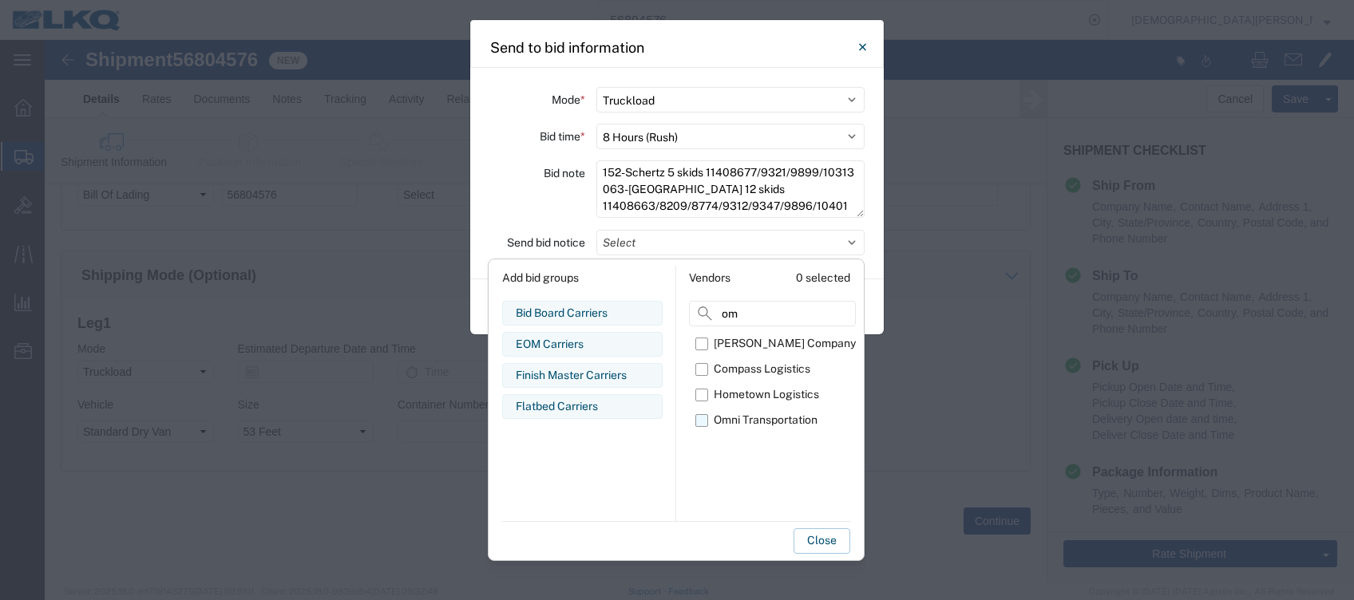
click at [707, 416] on label "Omni Transportation" at bounding box center [775, 421] width 160 height 26
click at [0, 0] on input "Omni Transportation" at bounding box center [0, 0] width 0 height 0
click at [830, 544] on button "Close" at bounding box center [822, 542] width 57 height 26
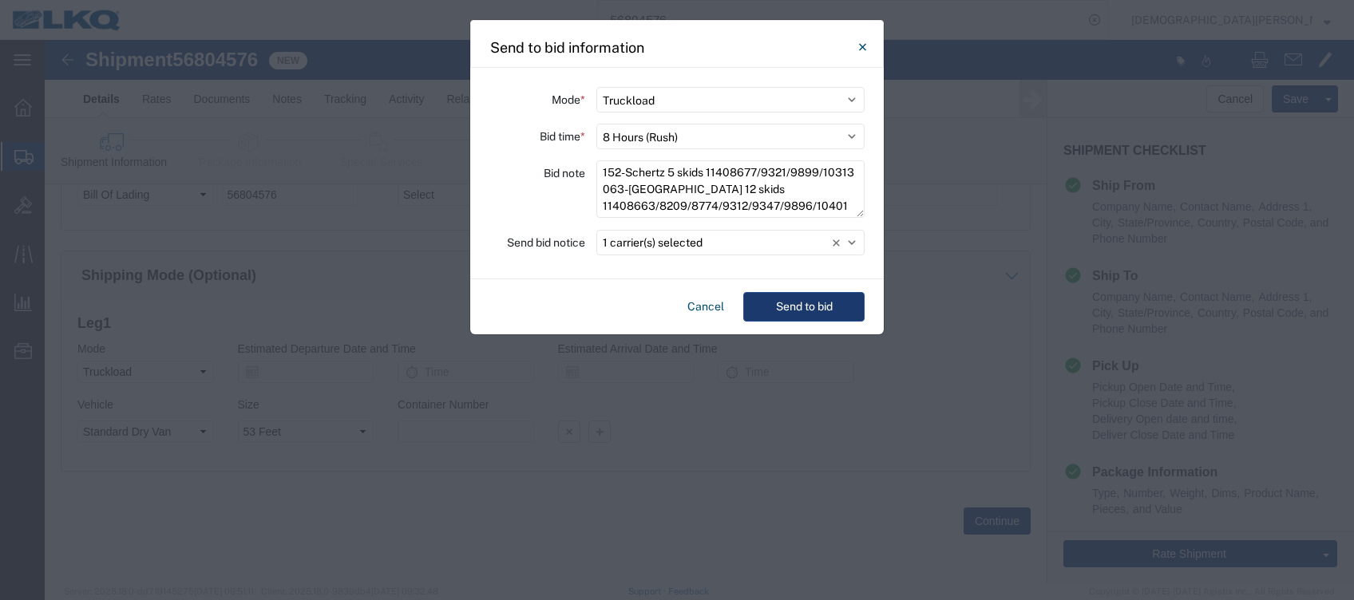
click at [806, 308] on button "Send to bid" at bounding box center [803, 307] width 121 height 30
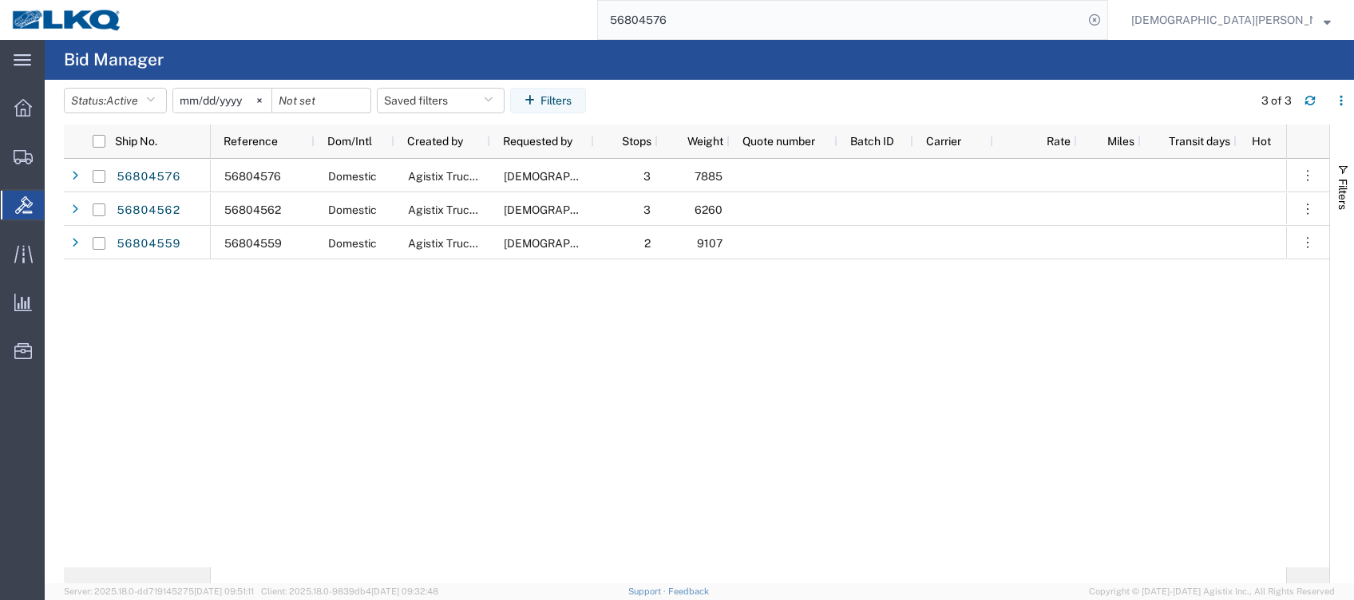
click at [788, 17] on input "56804576" at bounding box center [840, 20] width 485 height 38
type input "56743793"
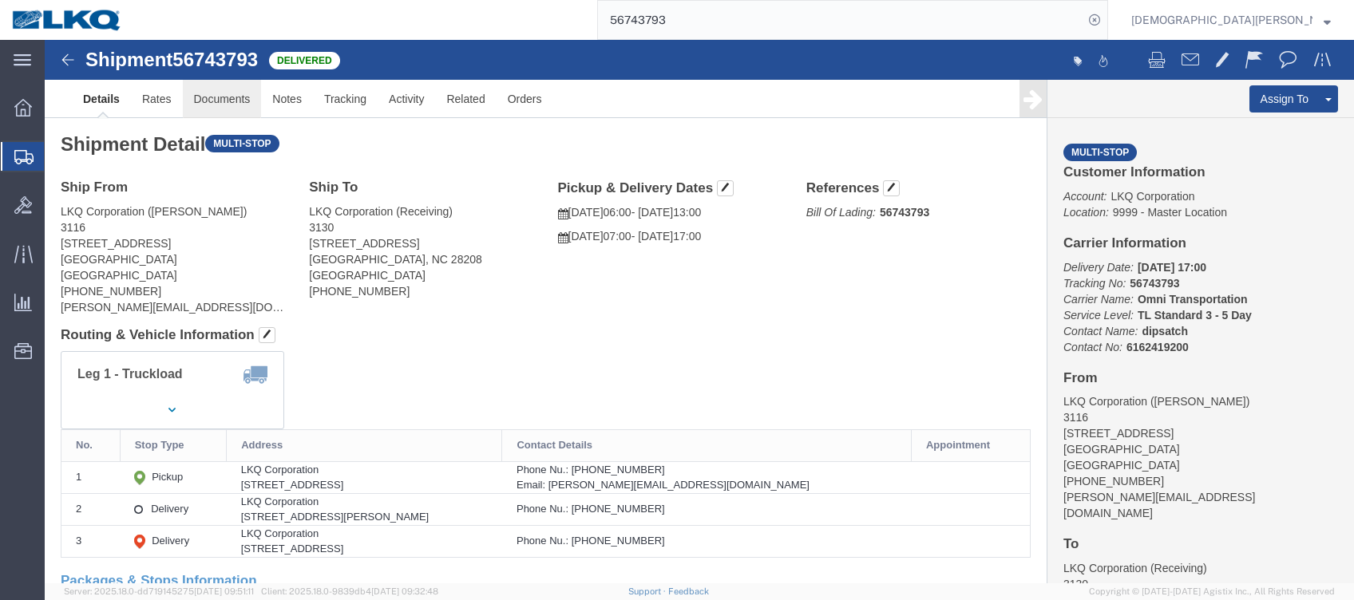
click link "Documents"
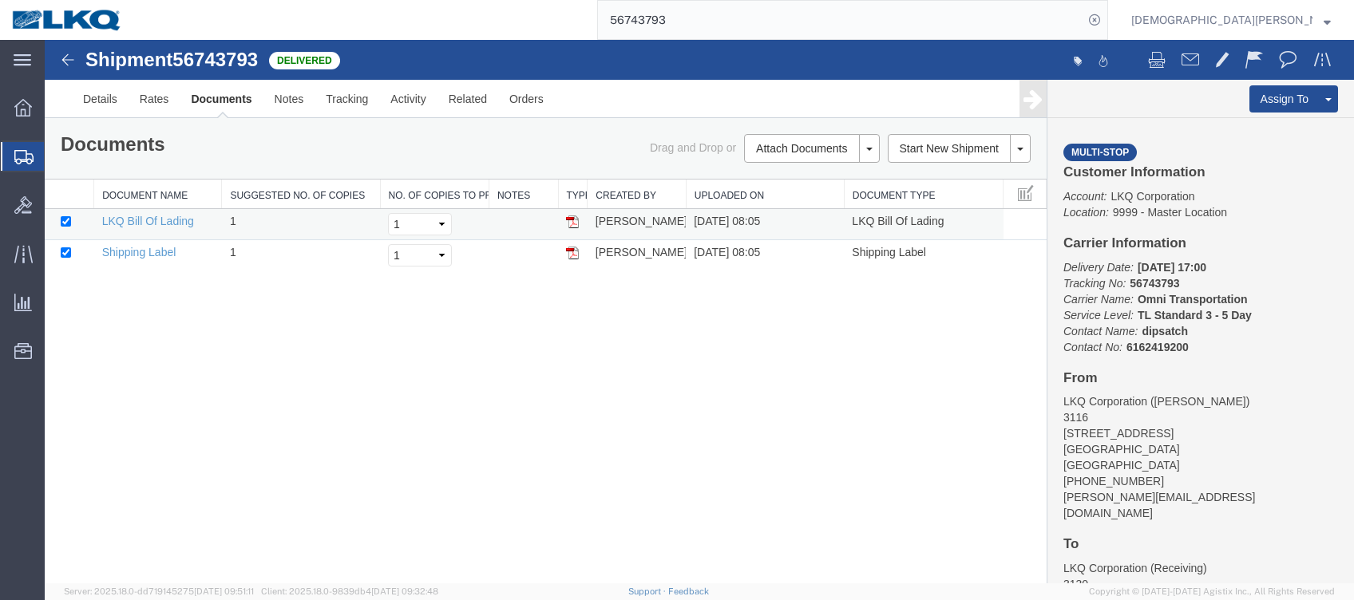
click at [578, 217] on img at bounding box center [572, 222] width 13 height 13
